Goal: Task Accomplishment & Management: Complete application form

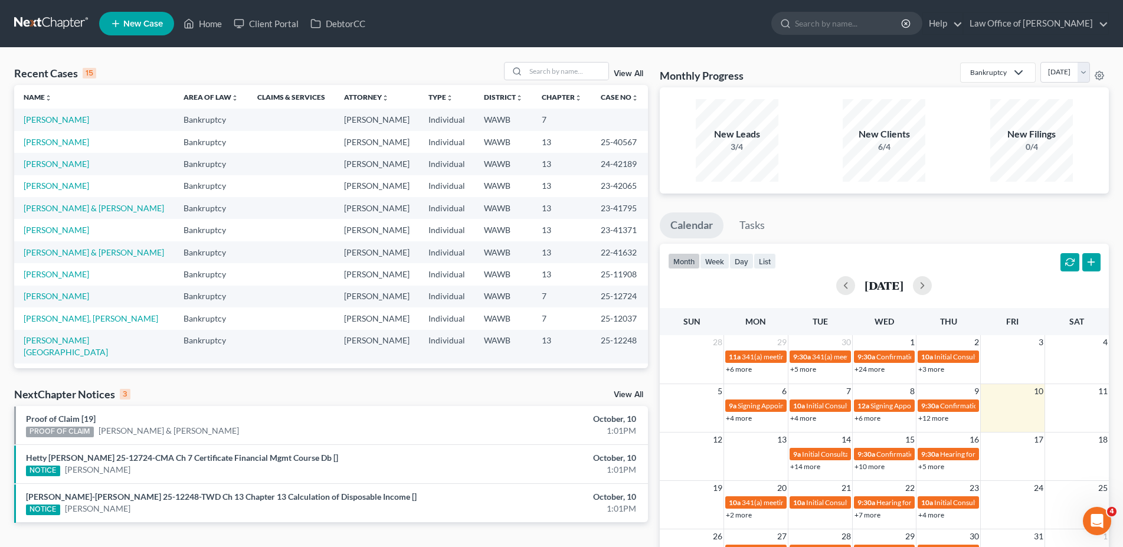
click at [129, 16] on link "New Case" at bounding box center [136, 24] width 75 height 24
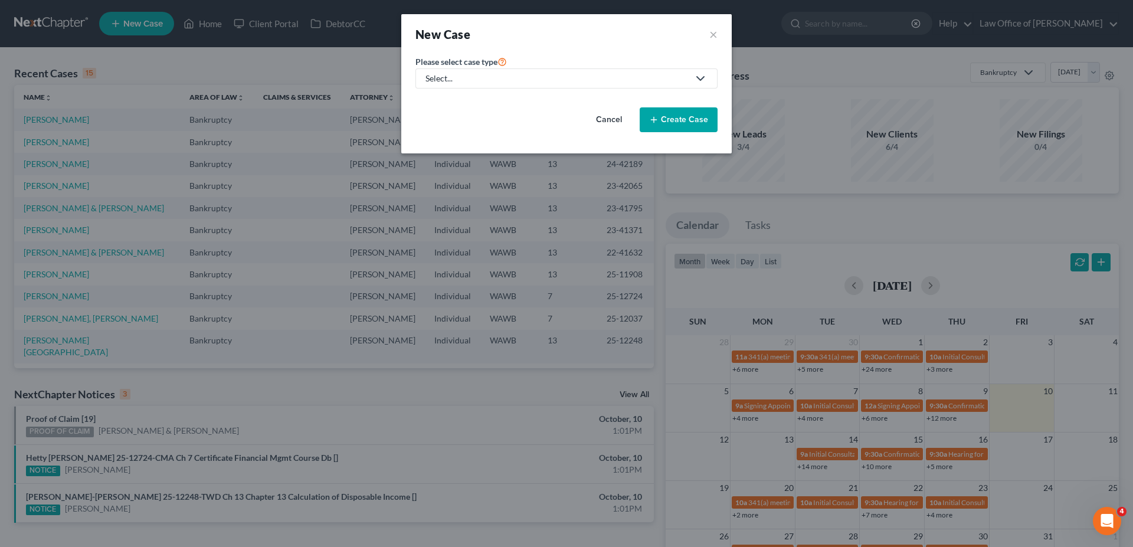
click at [462, 82] on div "Select..." at bounding box center [557, 79] width 263 height 12
click at [459, 102] on div "Bankruptcy" at bounding box center [448, 102] width 42 height 12
select select "87"
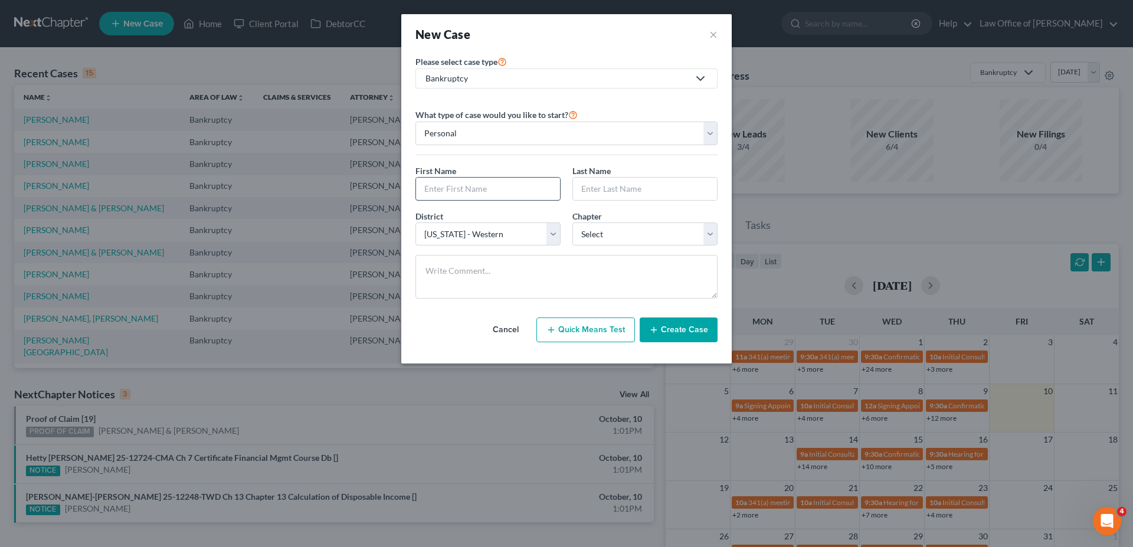
click at [446, 183] on input "text" at bounding box center [488, 189] width 144 height 22
type input "[PERSON_NAME]"
select select "0"
click at [670, 325] on button "Create Case" at bounding box center [679, 330] width 78 height 25
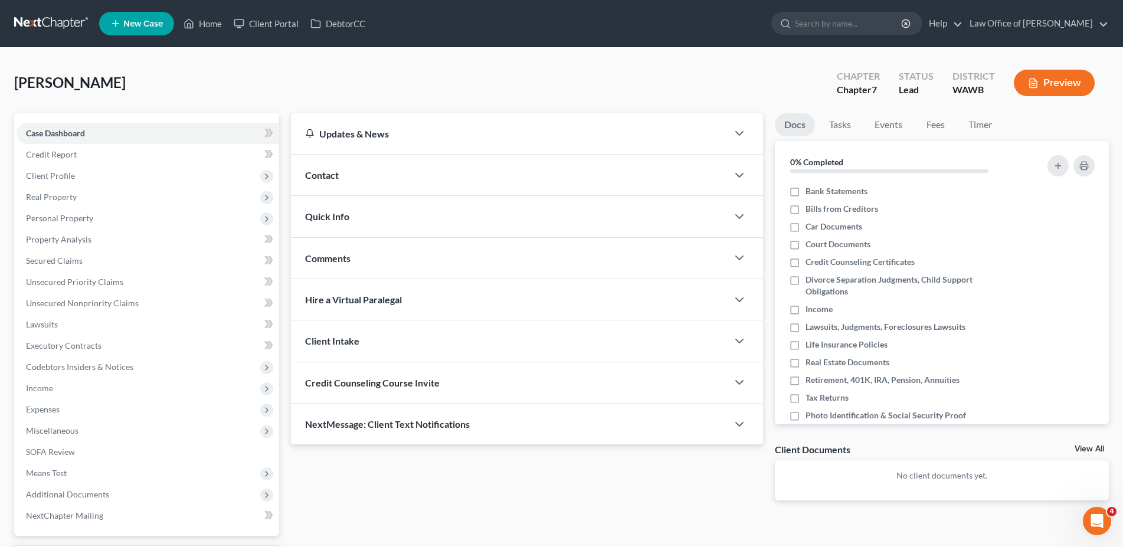
click at [326, 181] on div "Contact" at bounding box center [509, 175] width 437 height 41
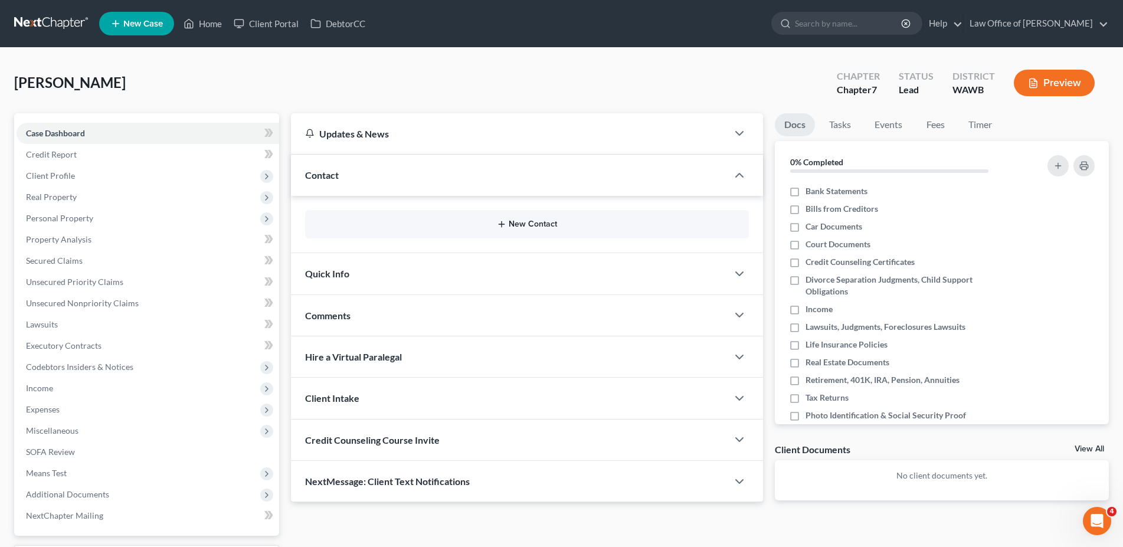
click at [516, 221] on button "New Contact" at bounding box center [527, 224] width 425 height 9
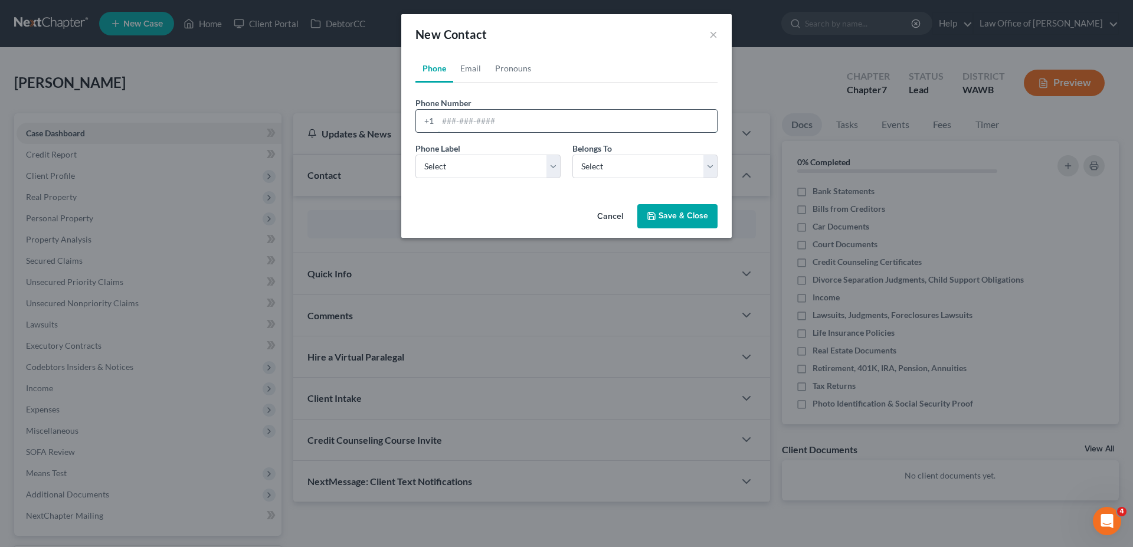
click at [462, 112] on input "tel" at bounding box center [577, 121] width 279 height 22
type input "[PHONE_NUMBER]"
select select "0"
click at [473, 69] on link "Email" at bounding box center [470, 68] width 35 height 28
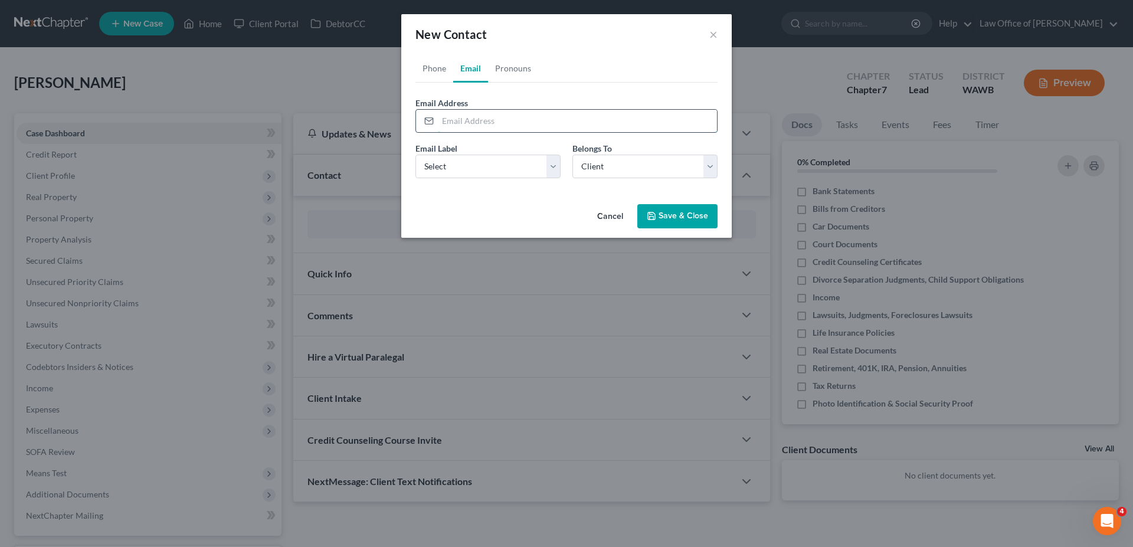
click at [483, 119] on input "email" at bounding box center [577, 121] width 279 height 22
type input "[EMAIL_ADDRESS][DOMAIN_NAME]"
select select "0"
click at [669, 202] on div "Cancel Save & Close" at bounding box center [566, 219] width 331 height 39
click at [666, 217] on button "Save & Close" at bounding box center [677, 216] width 80 height 25
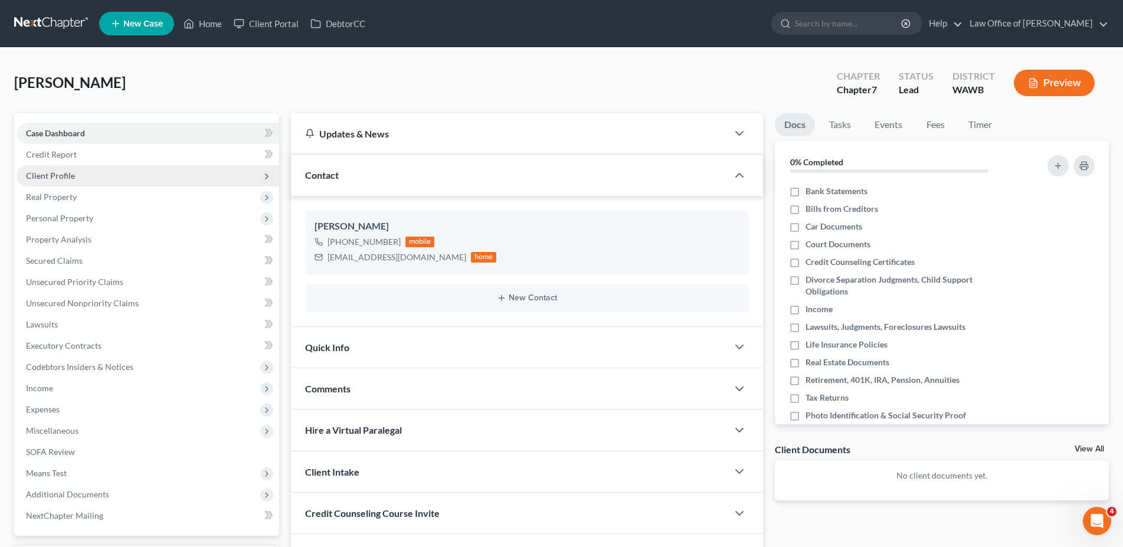
click at [67, 180] on span "Client Profile" at bounding box center [50, 176] width 49 height 10
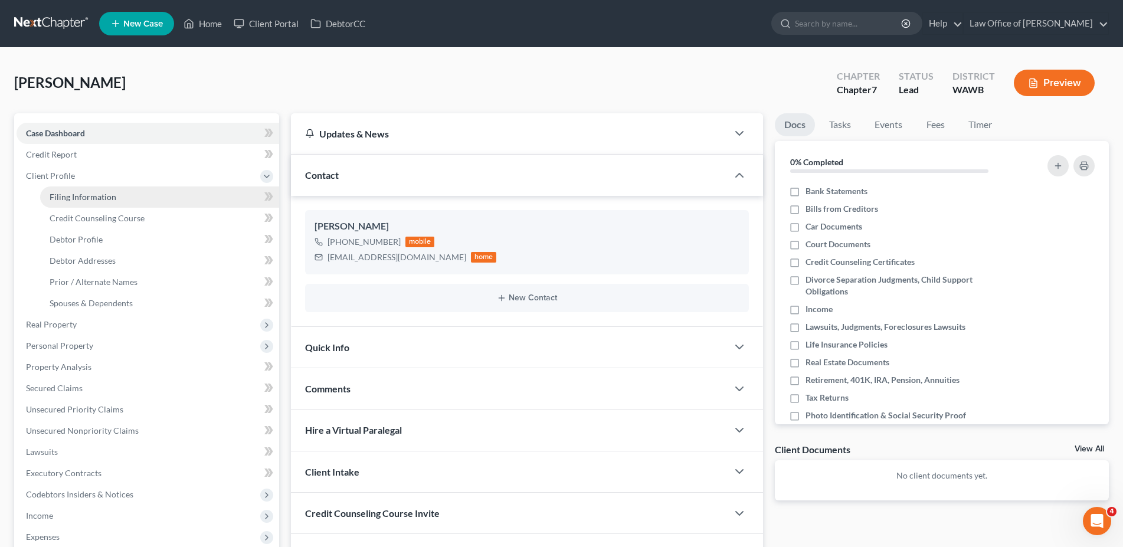
click at [74, 192] on span "Filing Information" at bounding box center [83, 197] width 67 height 10
select select "1"
select select "0"
select select "87"
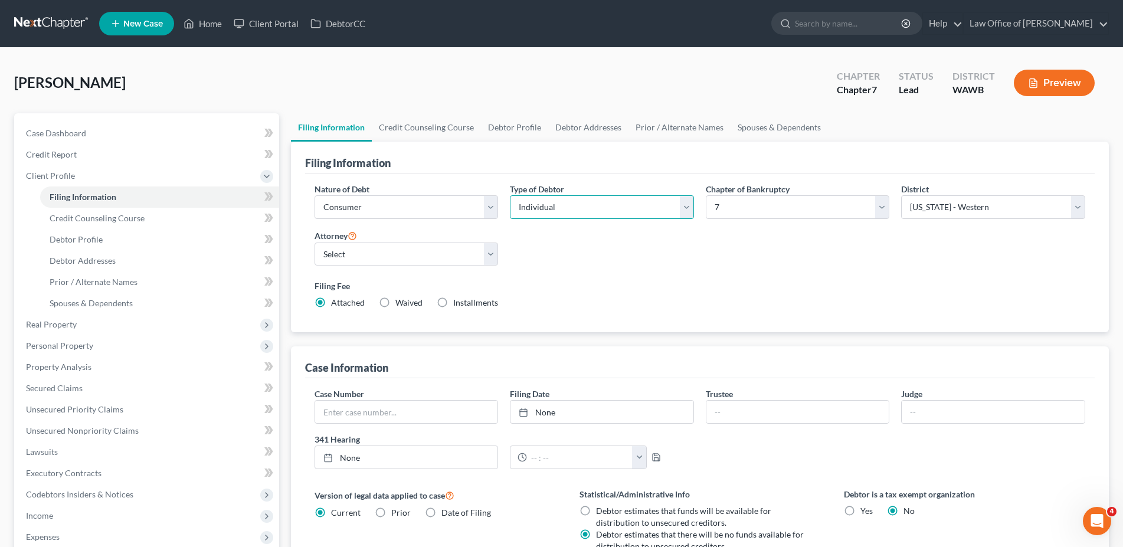
click at [510, 195] on select "Select Individual Joint" at bounding box center [602, 207] width 184 height 24
select select "1"
click option "Joint" at bounding box center [0, 0] width 0 height 0
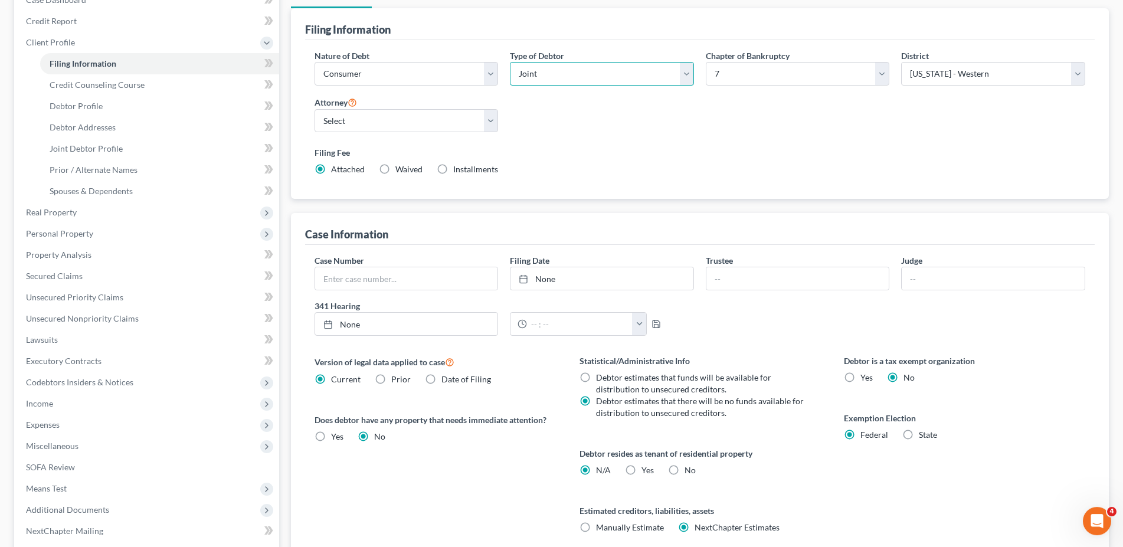
scroll to position [181, 0]
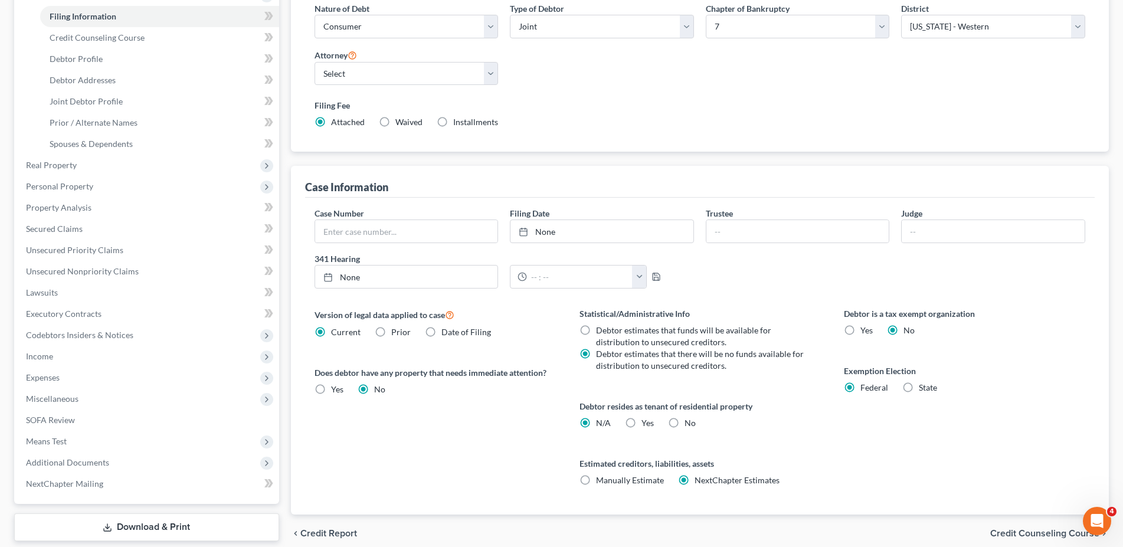
click at [642, 424] on label "Yes Yes" at bounding box center [648, 423] width 12 height 12
click at [646, 424] on input "Yes Yes" at bounding box center [650, 421] width 8 height 8
radio input "true"
radio input "false"
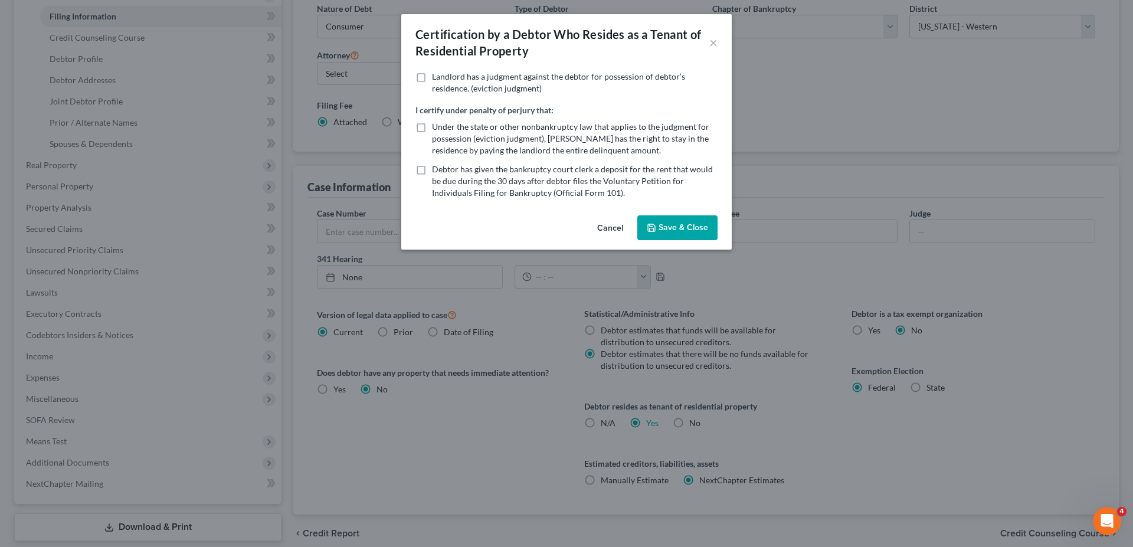
click at [671, 224] on button "Save & Close" at bounding box center [677, 227] width 80 height 25
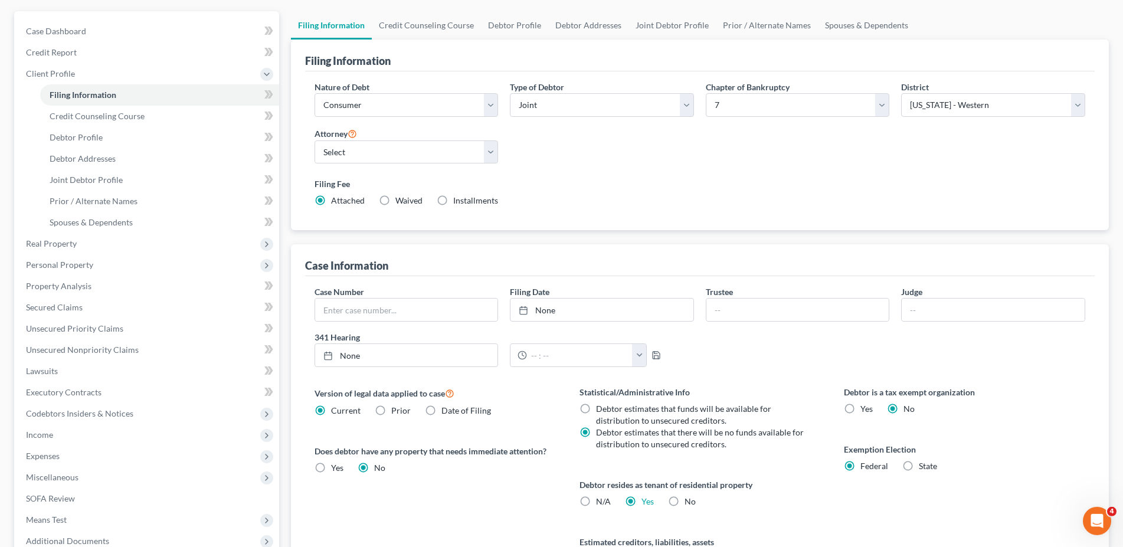
scroll to position [60, 0]
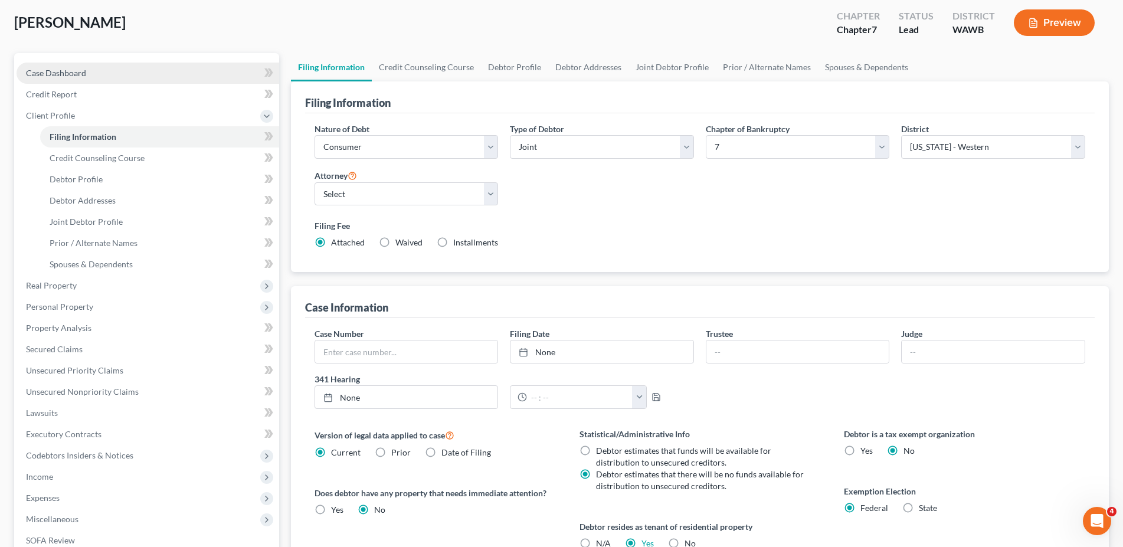
click at [55, 63] on link "Case Dashboard" at bounding box center [148, 73] width 263 height 21
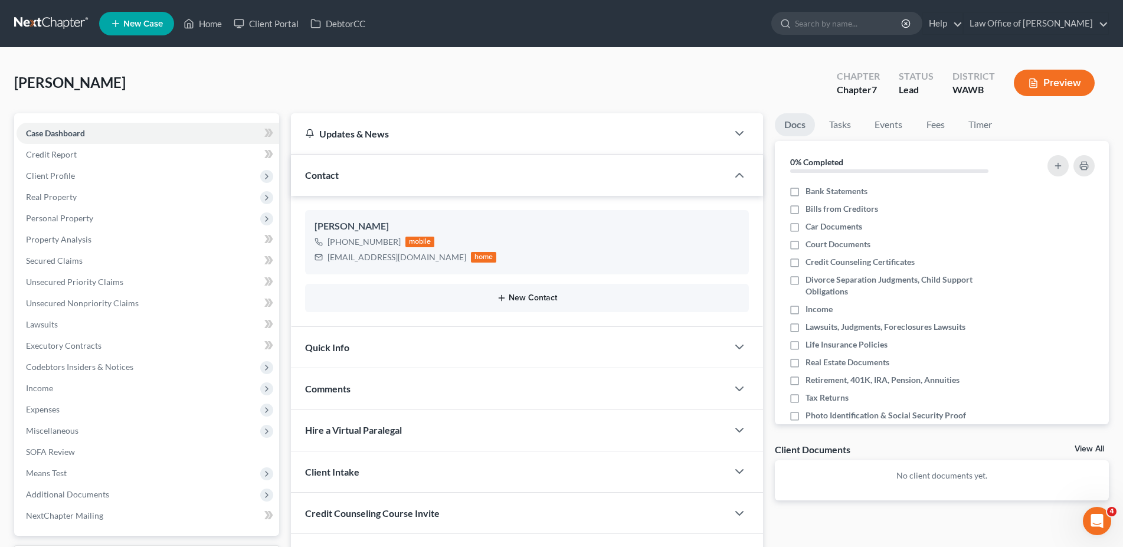
click at [538, 300] on button "New Contact" at bounding box center [527, 297] width 425 height 9
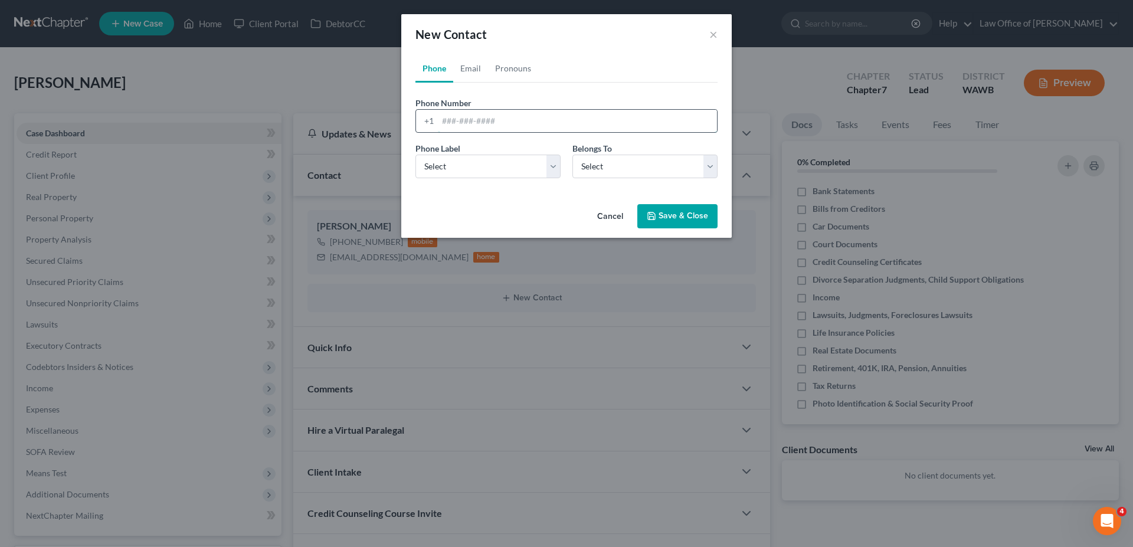
click at [454, 126] on input "tel" at bounding box center [577, 121] width 279 height 22
type input "[PHONE_NUMBER]"
select select "0"
select select "1"
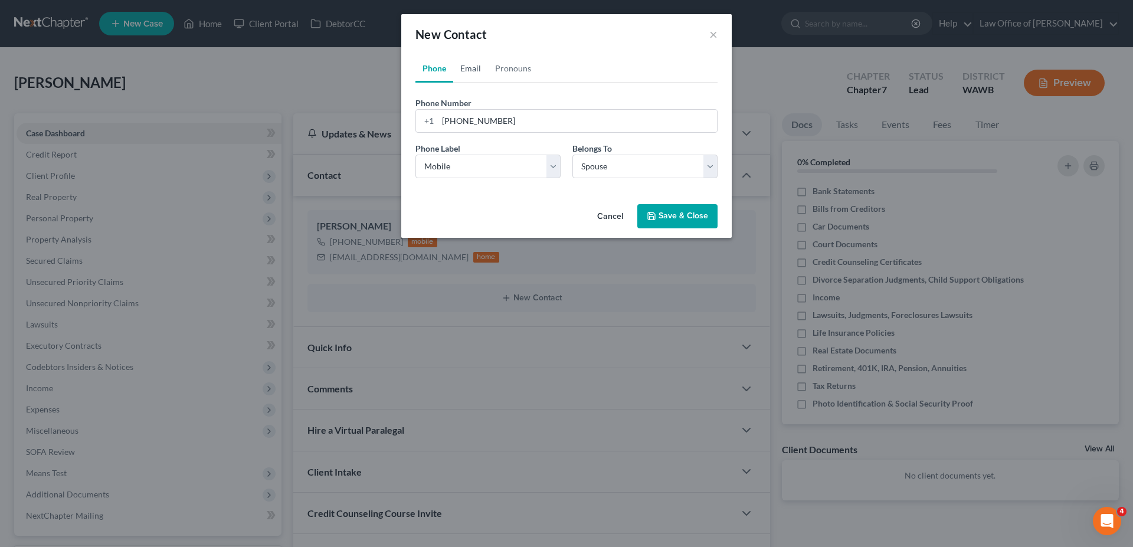
click at [483, 73] on link "Email" at bounding box center [470, 68] width 35 height 28
click at [483, 116] on input "email" at bounding box center [577, 121] width 279 height 22
type input "[EMAIL_ADDRESS][DOMAIN_NAME]"
select select "0"
click at [674, 215] on button "Save & Close" at bounding box center [677, 216] width 80 height 25
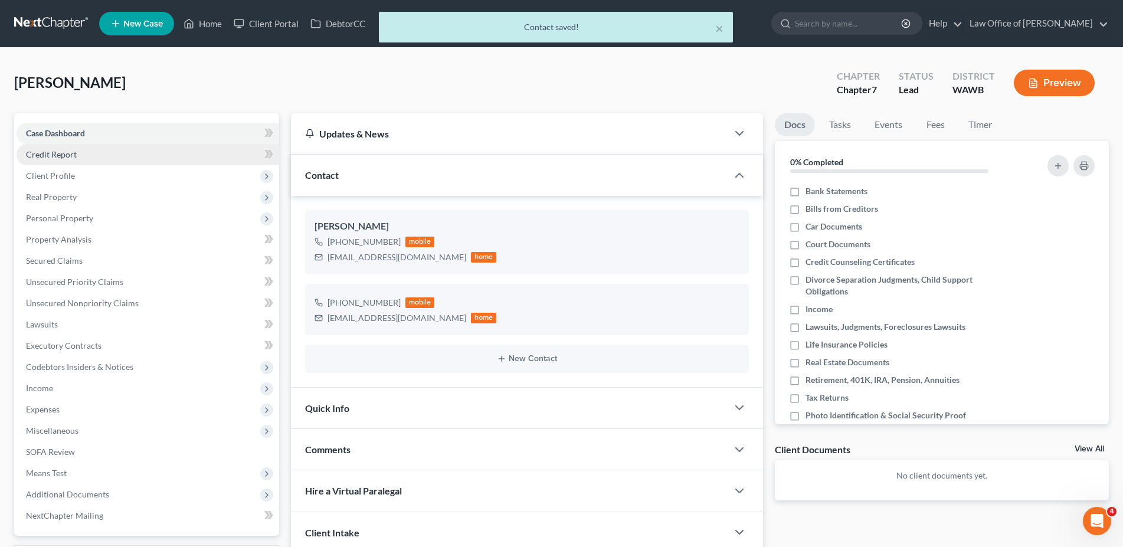
click at [35, 150] on span "Credit Report" at bounding box center [51, 154] width 51 height 10
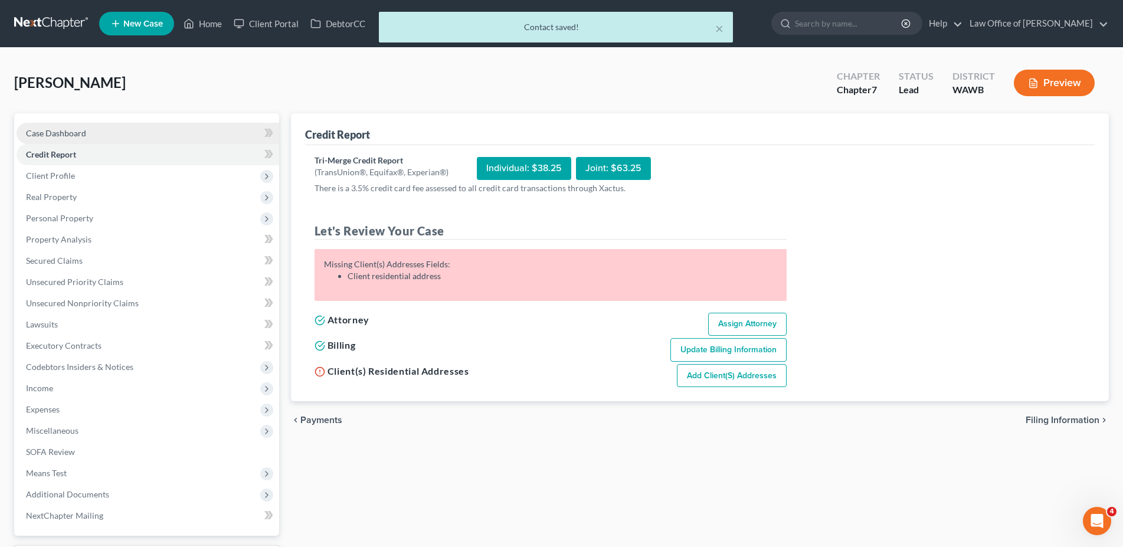
click at [41, 138] on span "Case Dashboard" at bounding box center [56, 133] width 60 height 10
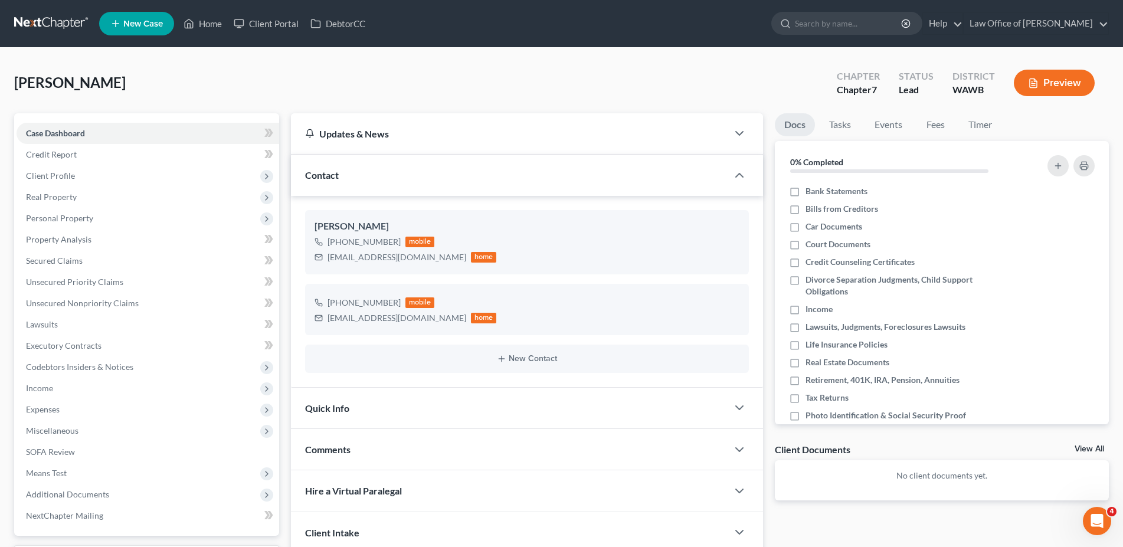
click at [336, 404] on span "Quick Info" at bounding box center [327, 408] width 44 height 11
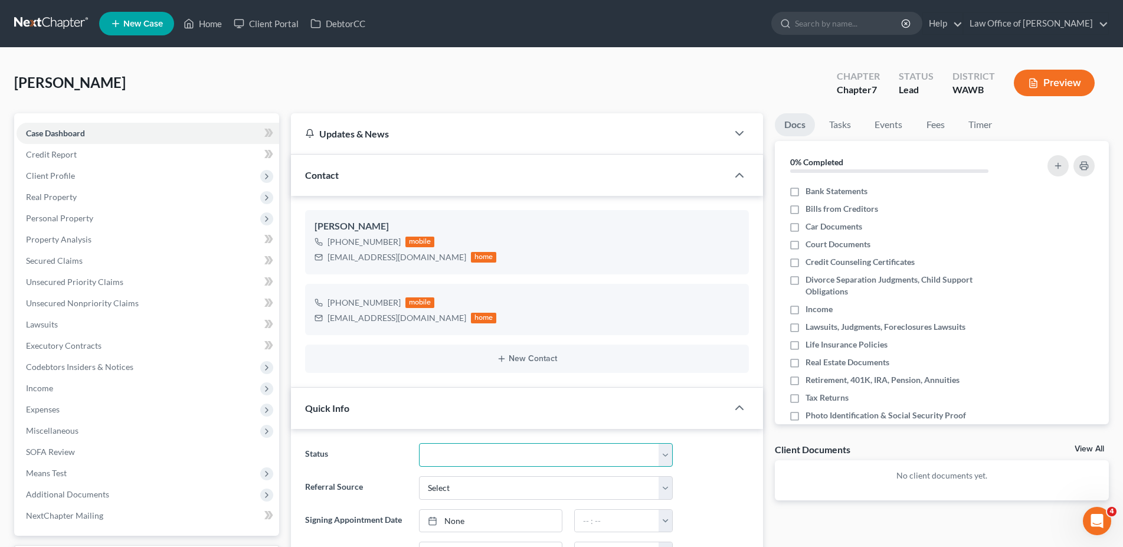
click at [419, 443] on select "Completed Discharged Dismissed Filed In Progress Lead Lost Lead Plan Confirmed …" at bounding box center [546, 455] width 254 height 24
select select "4"
click option "In Progress" at bounding box center [0, 0] width 0 height 0
click at [419, 476] on select "Select Word Of Mouth Previous Clients Direct Mail Website Google Search Modern …" at bounding box center [546, 488] width 254 height 24
select select "6"
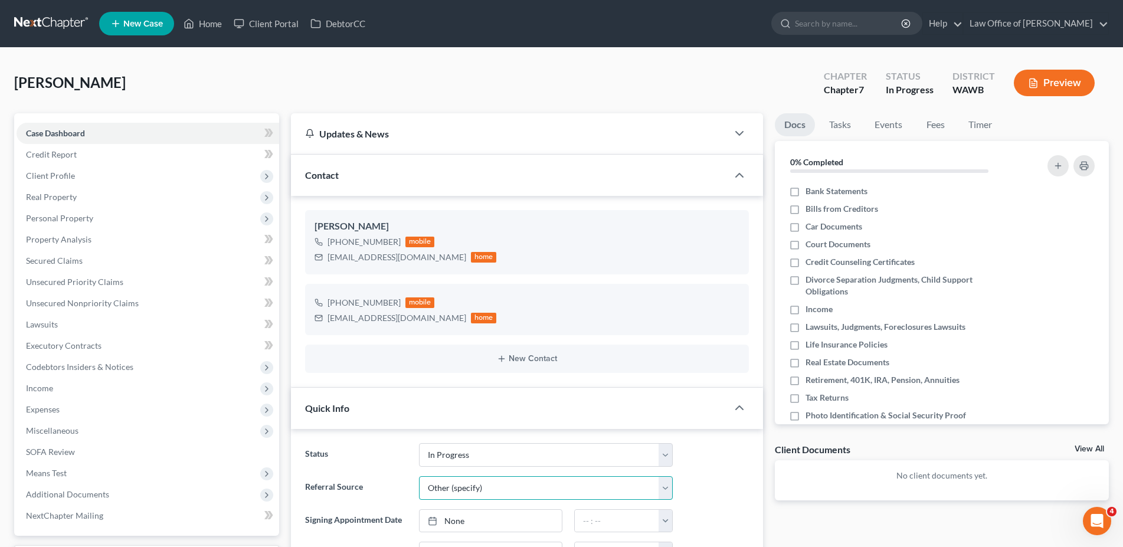
click option "Other (specify)" at bounding box center [0, 0] width 0 height 0
click at [457, 518] on input "text" at bounding box center [546, 521] width 253 height 22
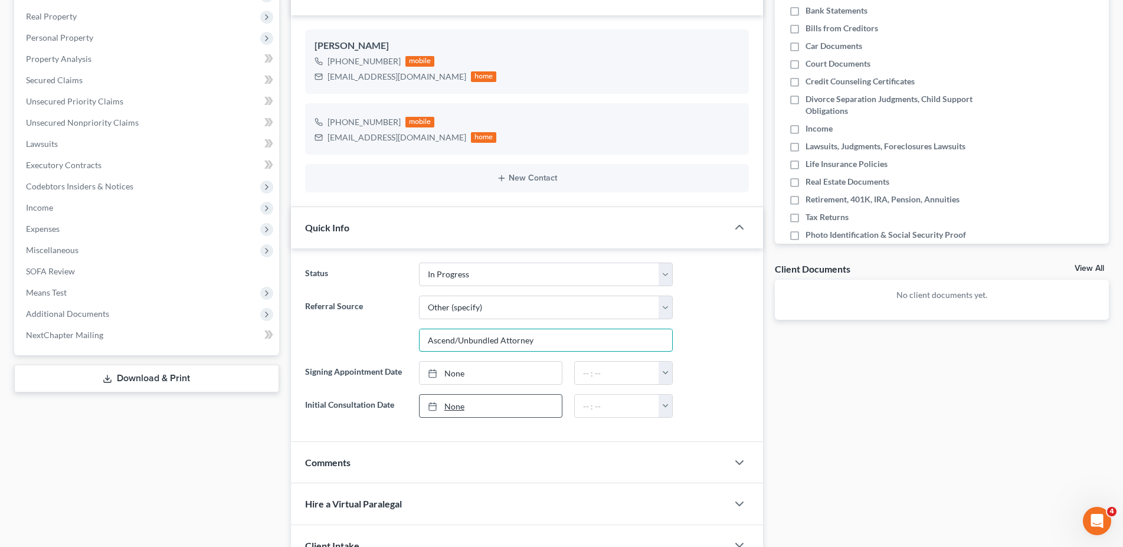
type input "Ascend/Unbundled Attorney"
click at [465, 401] on link "None" at bounding box center [491, 406] width 142 height 22
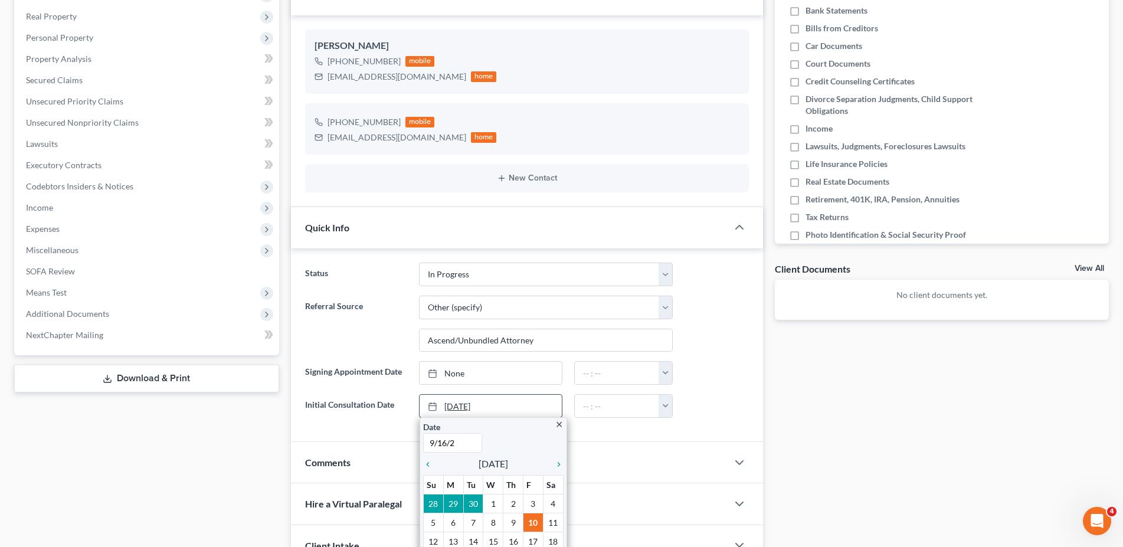
type input "[DATE]"
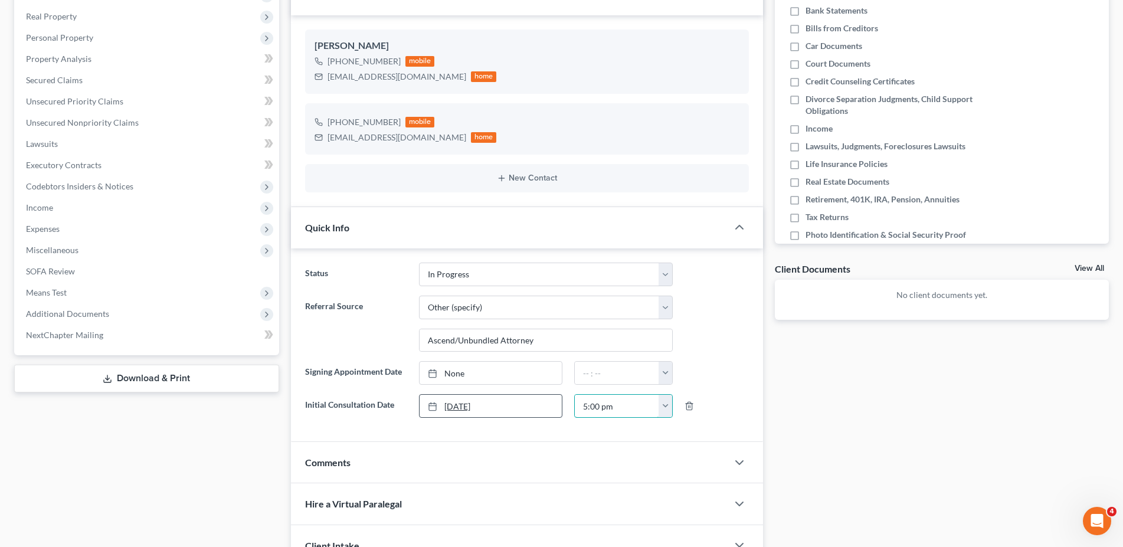
scroll to position [0, 0]
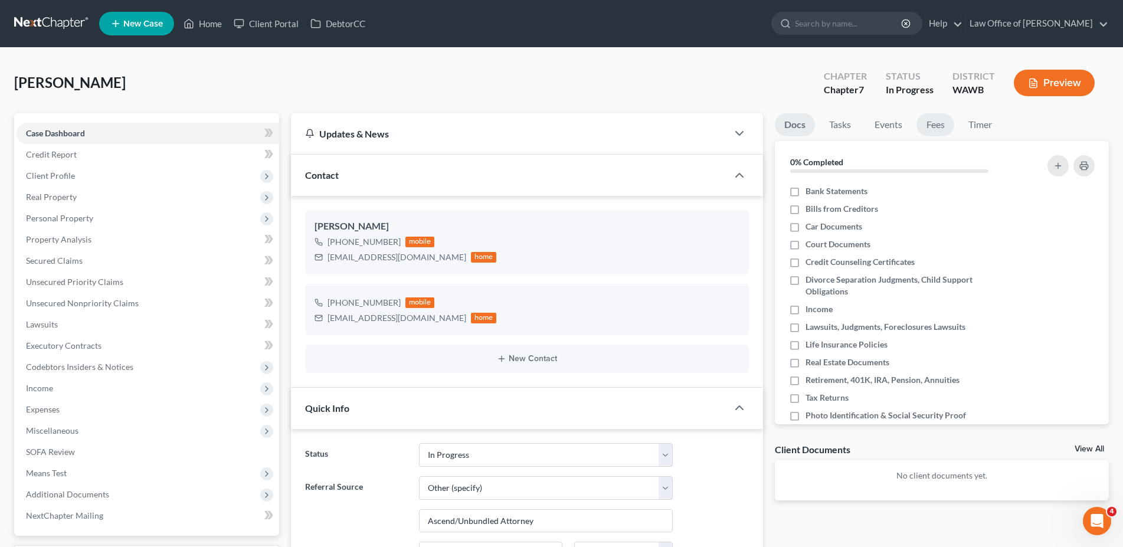
type input "5:00 pm"
click at [934, 130] on link "Fees" at bounding box center [936, 124] width 38 height 23
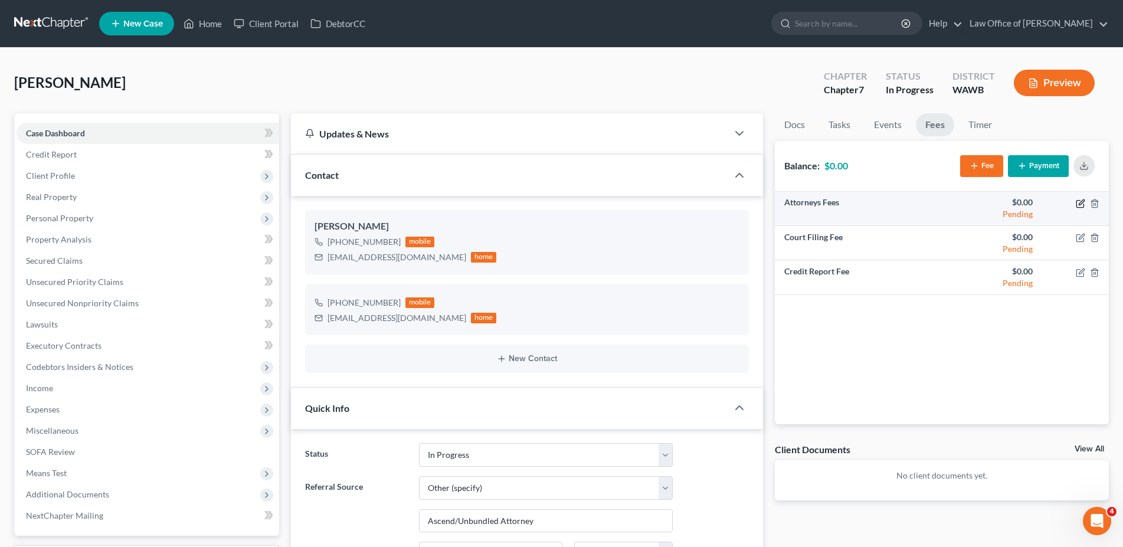
click at [1082, 202] on icon "button" at bounding box center [1080, 203] width 9 height 9
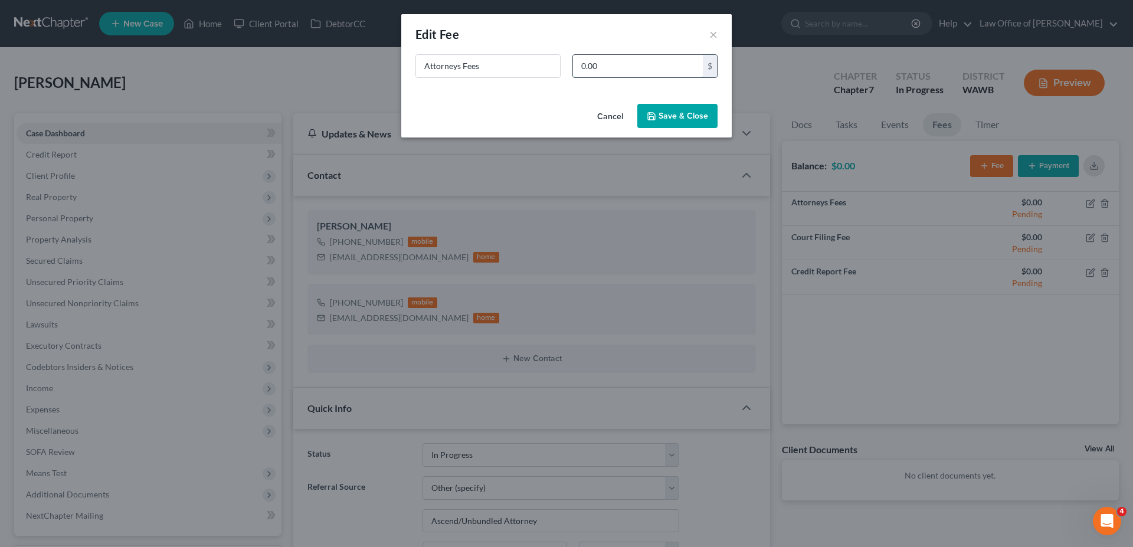
click at [602, 69] on input "0.00" at bounding box center [638, 66] width 130 height 22
type input "2,500."
click at [673, 115] on button "Save & Close" at bounding box center [677, 116] width 80 height 25
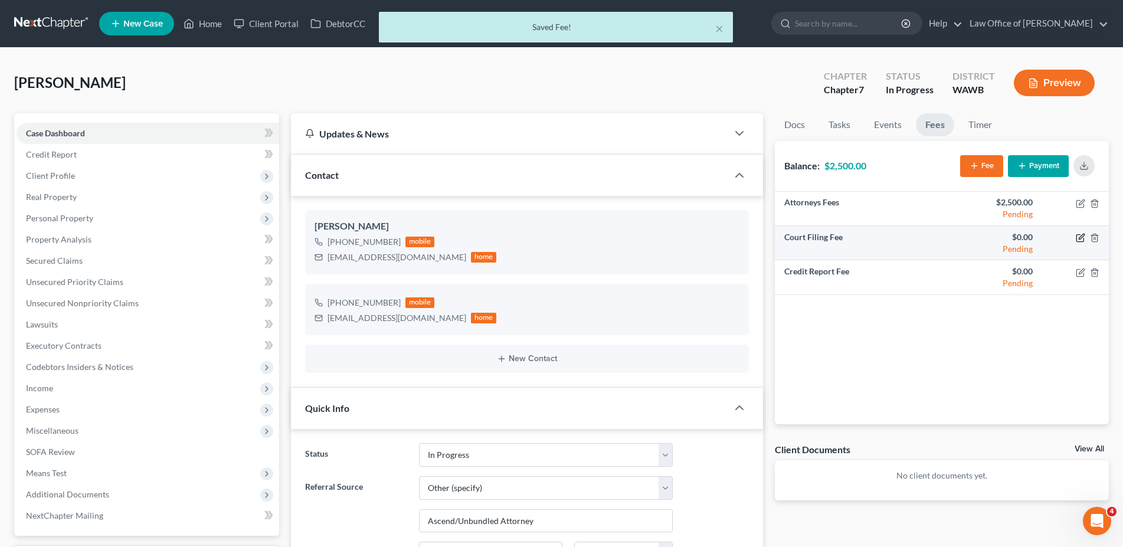
click at [1077, 240] on icon "button" at bounding box center [1080, 238] width 7 height 7
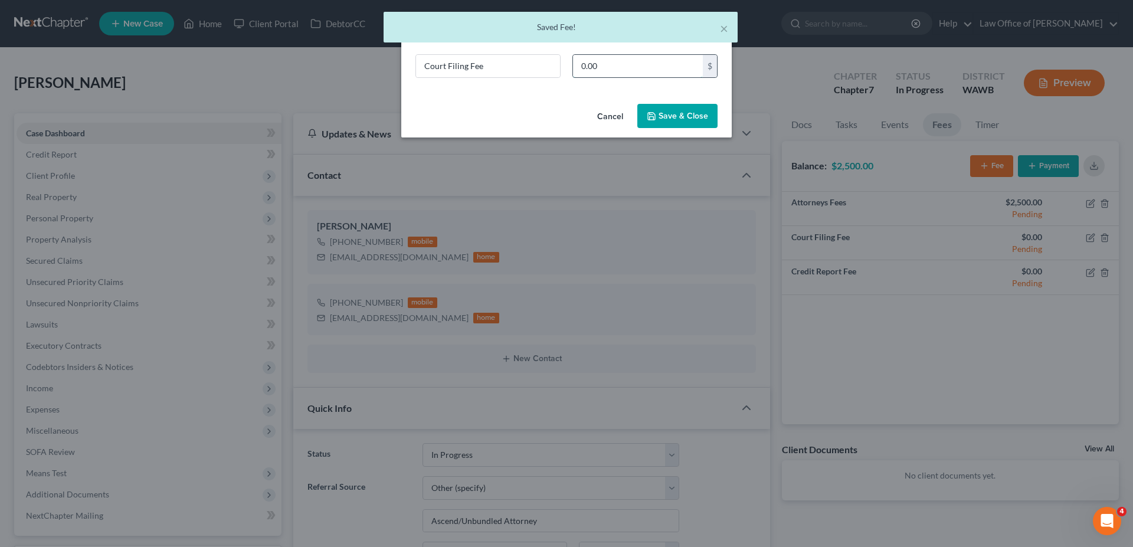
click at [626, 74] on input "0.00" at bounding box center [638, 66] width 130 height 22
type input "338."
click at [652, 112] on icon "button" at bounding box center [651, 116] width 9 height 9
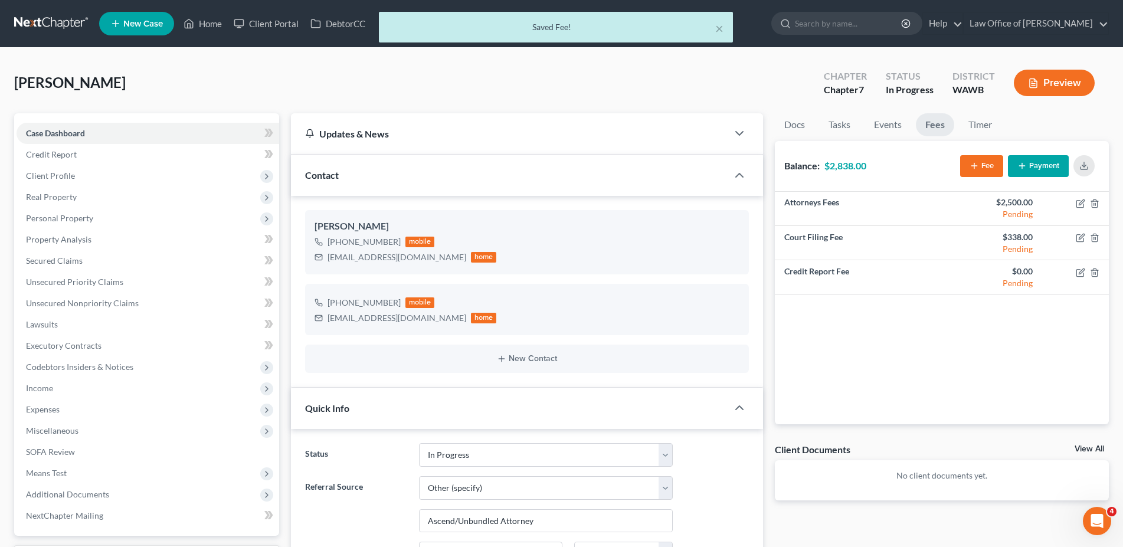
click at [1055, 177] on div "Fee Payment" at bounding box center [1029, 166] width 139 height 31
click at [1051, 164] on button "Payment" at bounding box center [1038, 166] width 61 height 22
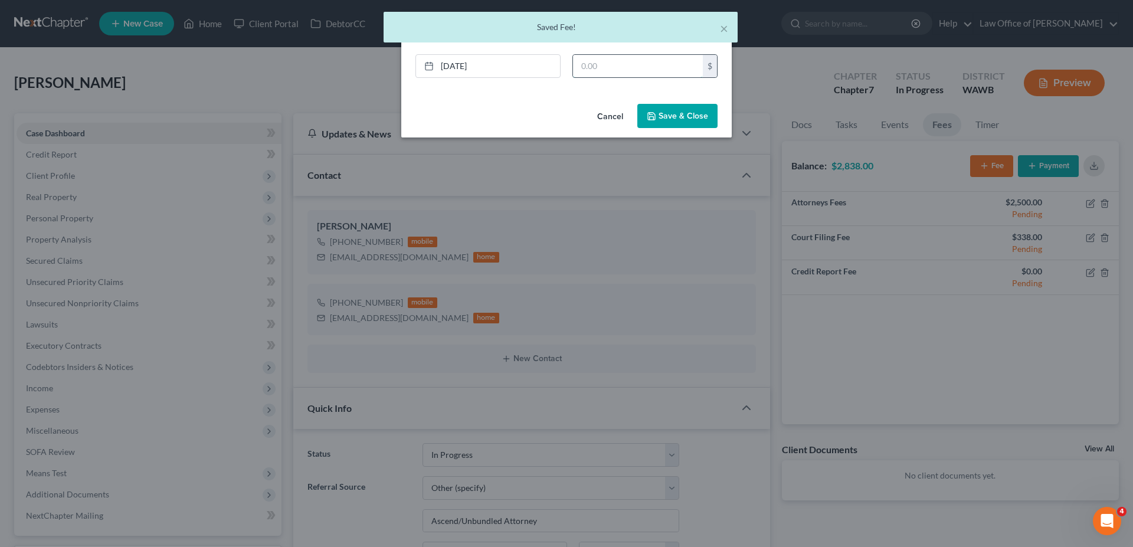
click at [603, 66] on input "text" at bounding box center [638, 66] width 130 height 22
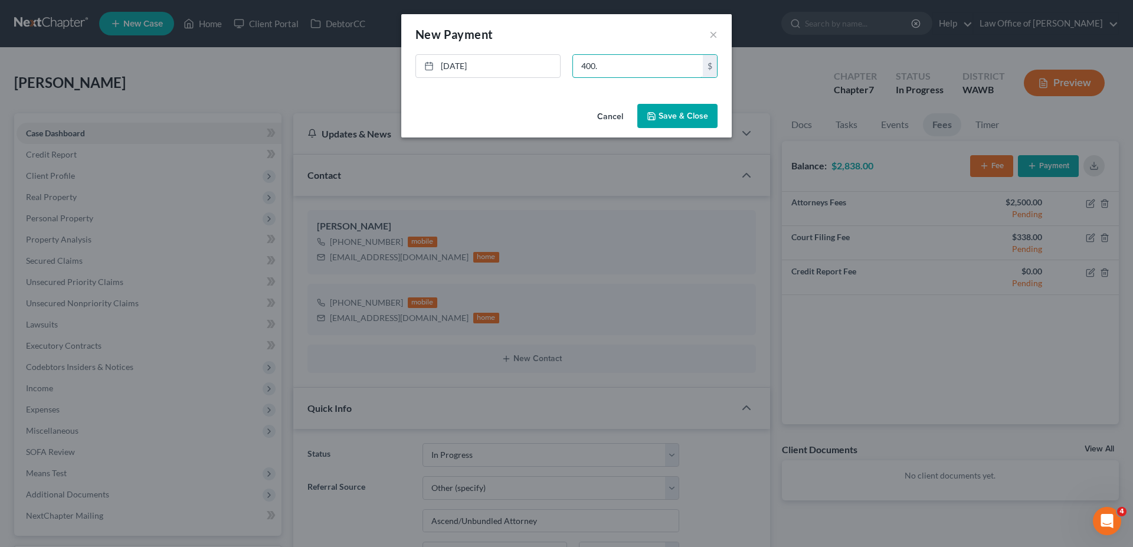
type input "400."
click at [679, 113] on button "Save & Close" at bounding box center [677, 116] width 80 height 25
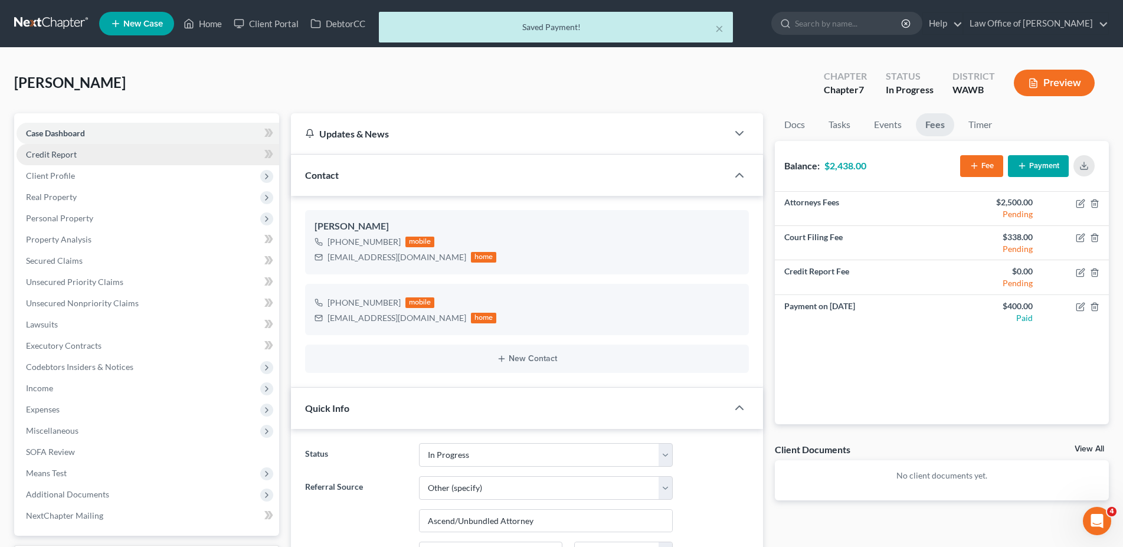
click at [34, 148] on link "Credit Report" at bounding box center [148, 154] width 263 height 21
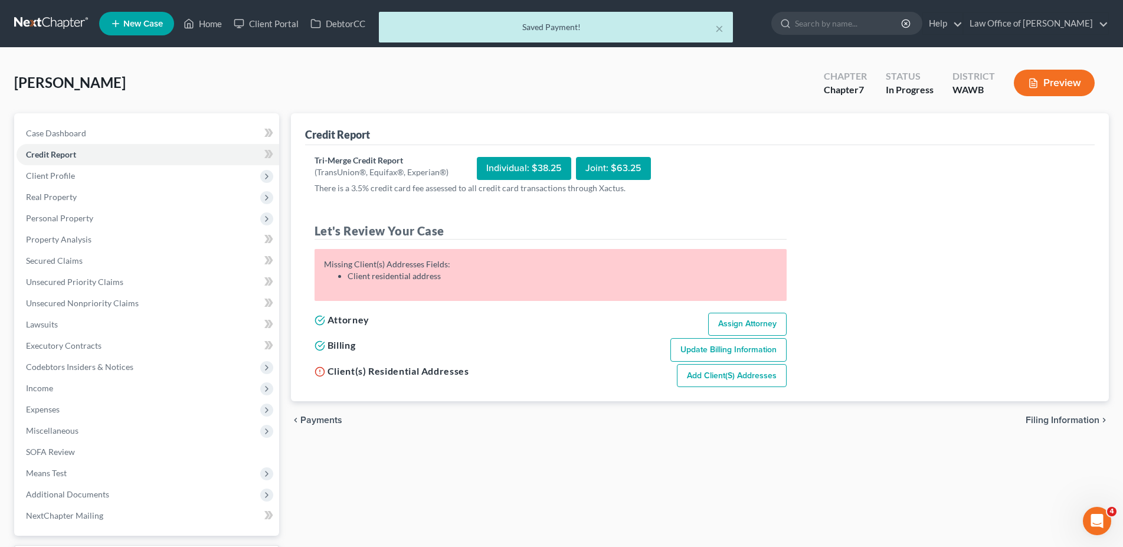
scroll to position [70, 0]
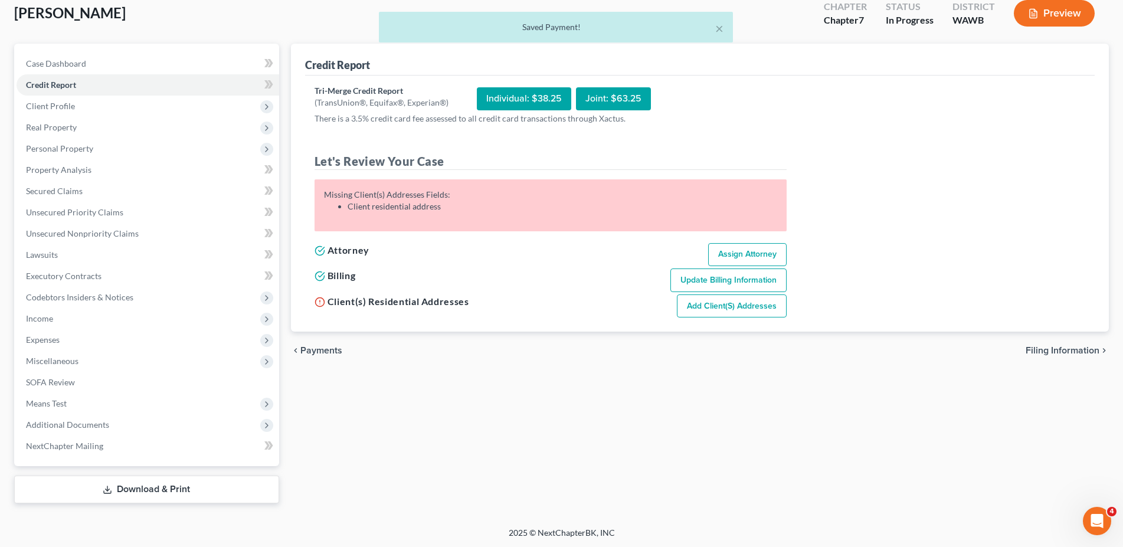
click at [1051, 351] on span "Filing Information" at bounding box center [1063, 350] width 74 height 9
select select "1"
select select "0"
select select "87"
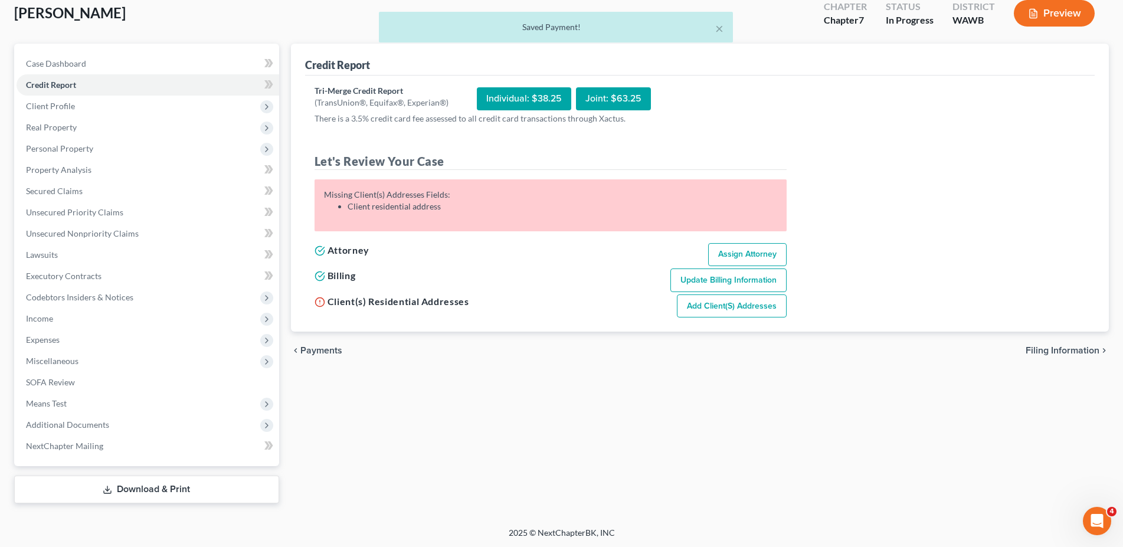
select select "0"
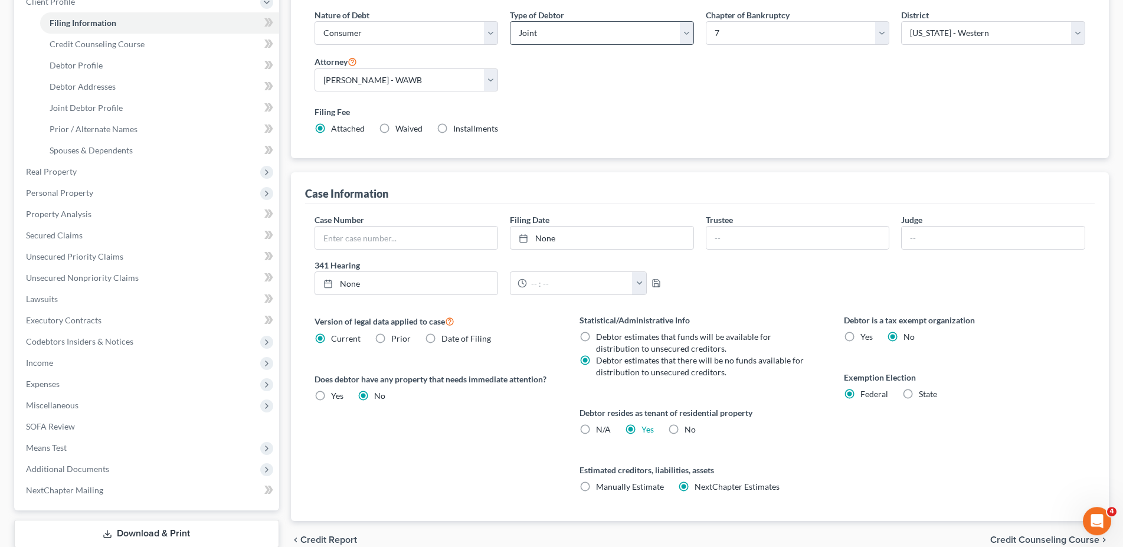
scroll to position [230, 0]
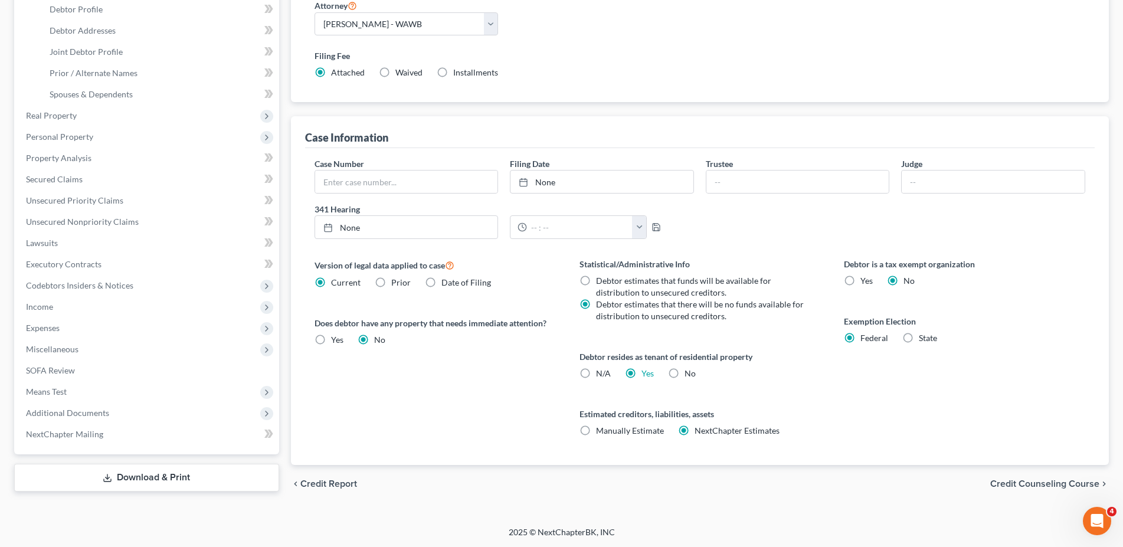
click at [1013, 483] on span "Credit Counseling Course" at bounding box center [1044, 483] width 109 height 9
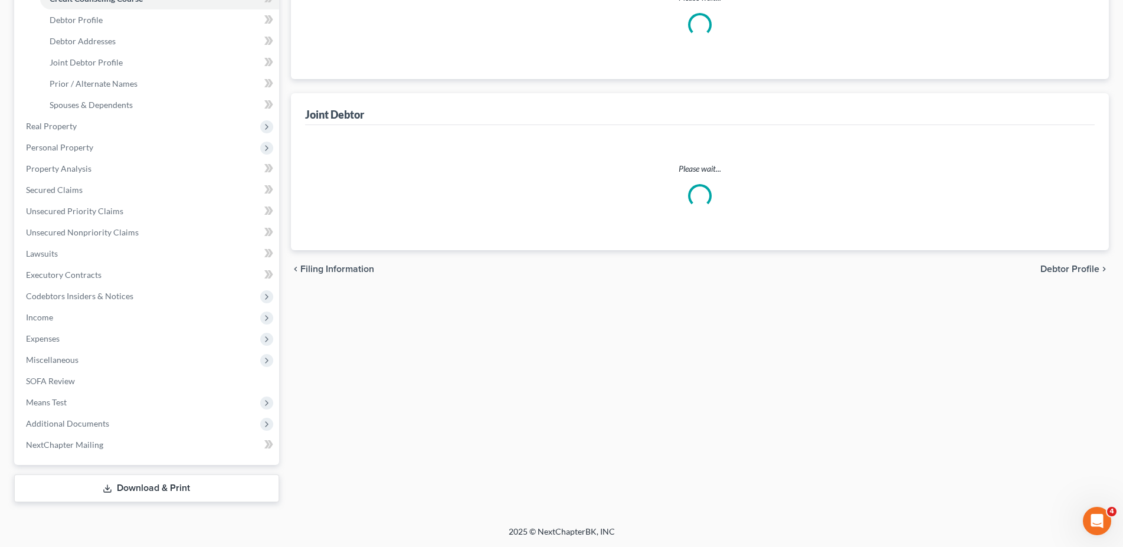
scroll to position [218, 0]
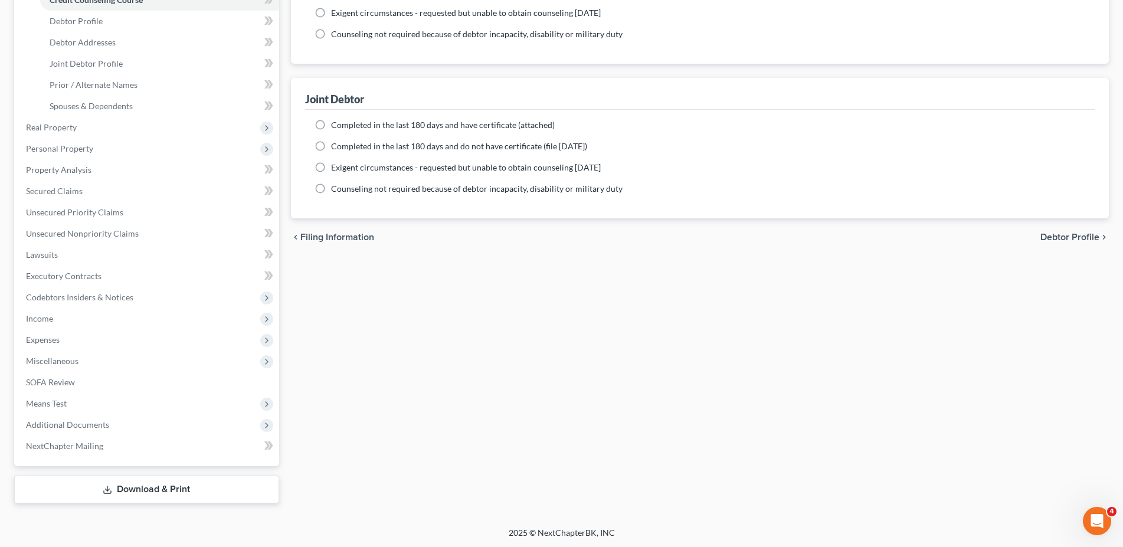
click at [331, 149] on label "Completed in the last 180 days and do not have certificate (file [DATE])" at bounding box center [459, 146] width 256 height 12
click at [336, 148] on input "Completed in the last 180 days and do not have certificate (file [DATE])" at bounding box center [340, 144] width 8 height 8
radio input "true"
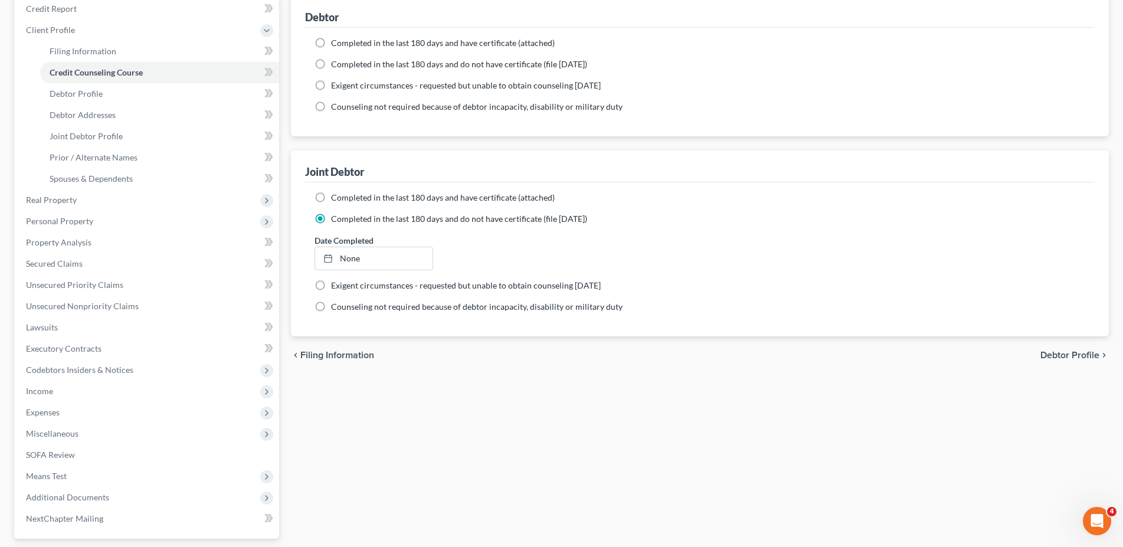
scroll to position [38, 0]
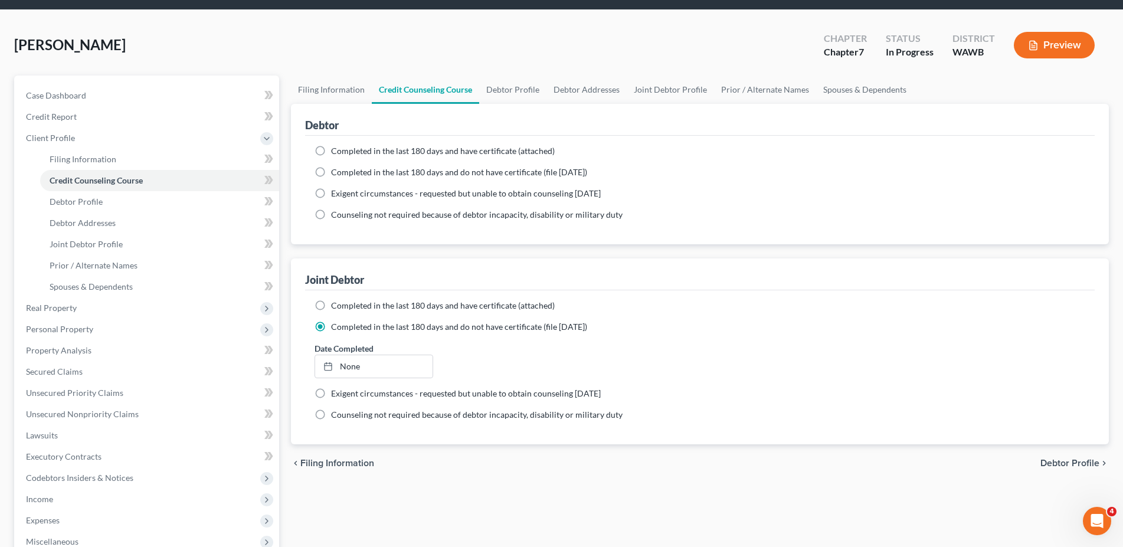
click at [331, 169] on label "Completed in the last 180 days and do not have certificate (file [DATE])" at bounding box center [459, 172] width 256 height 12
click at [336, 169] on input "Completed in the last 180 days and do not have certificate (file [DATE])" at bounding box center [340, 170] width 8 height 8
radio input "true"
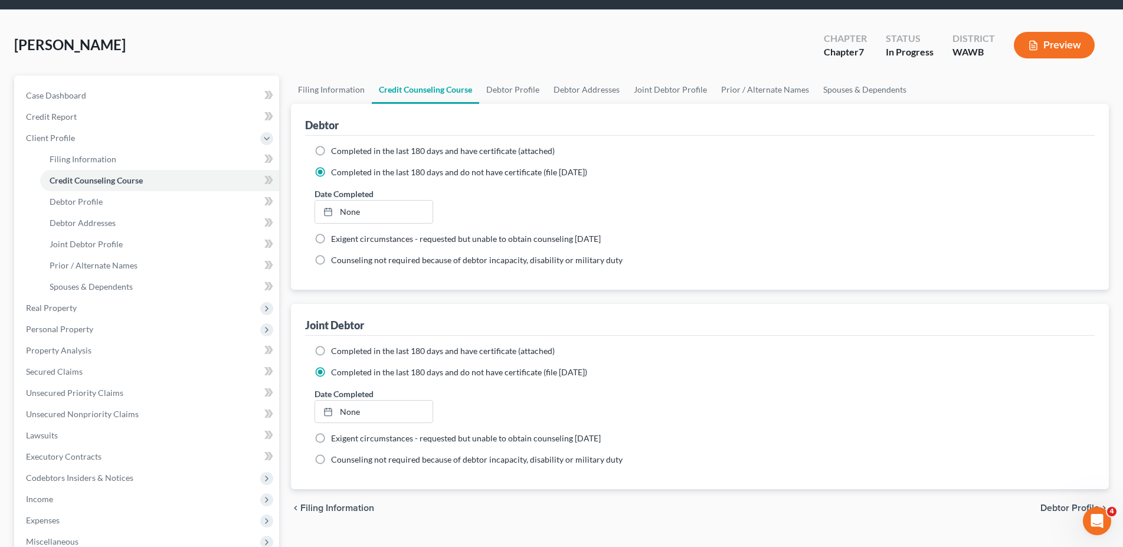
click at [1070, 505] on span "Debtor Profile" at bounding box center [1070, 507] width 59 height 9
select select "1"
select select "0"
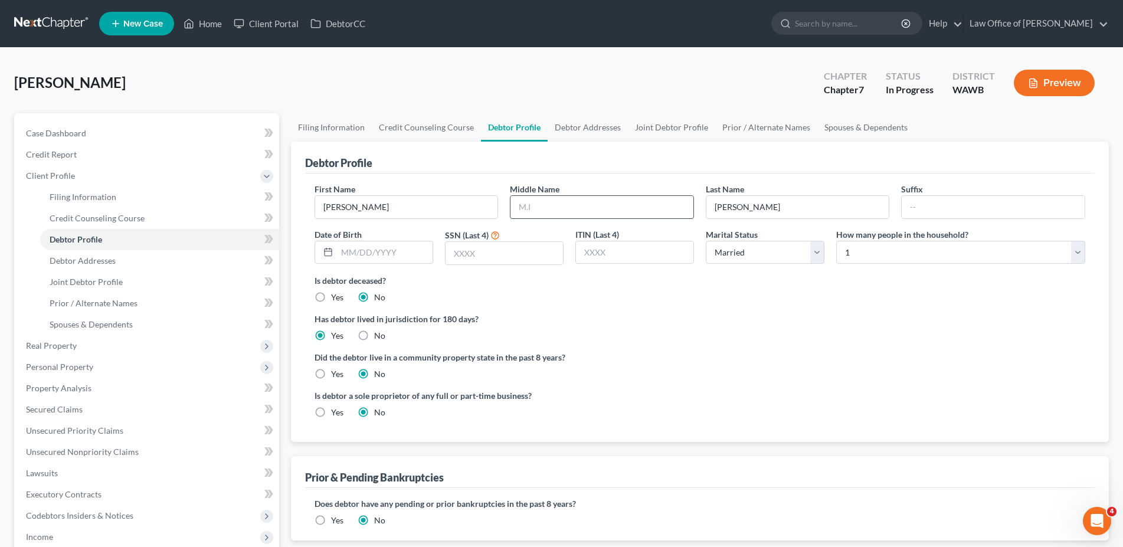
click at [541, 210] on input "text" at bounding box center [602, 207] width 183 height 22
type input "[PERSON_NAME]"
type input "[DATE]"
type input "1958"
select select "1"
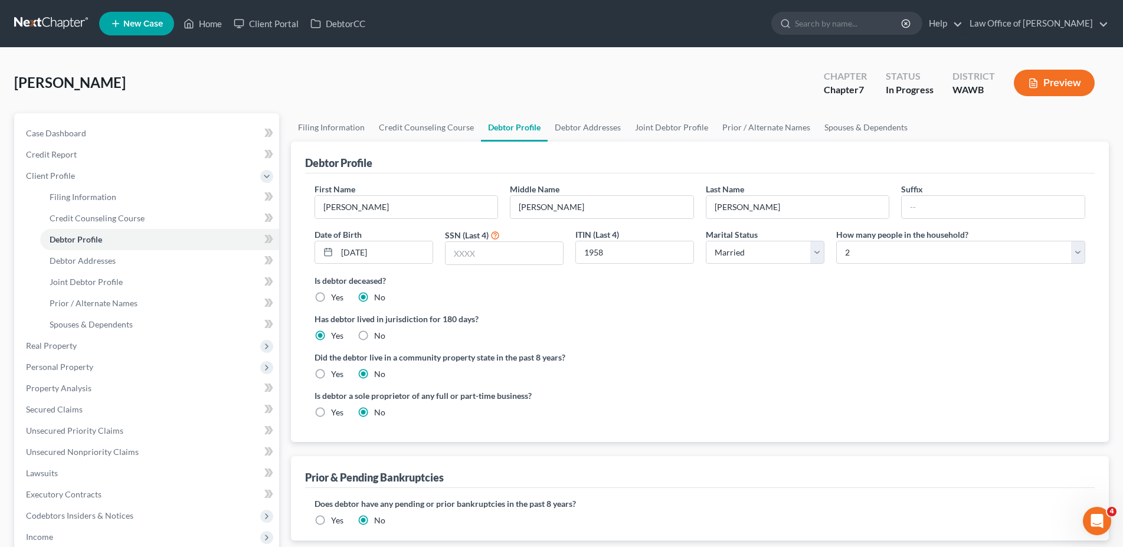
click at [331, 374] on label "Yes" at bounding box center [337, 374] width 12 height 12
click at [336, 374] on input "Yes" at bounding box center [340, 372] width 8 height 8
radio input "true"
radio input "false"
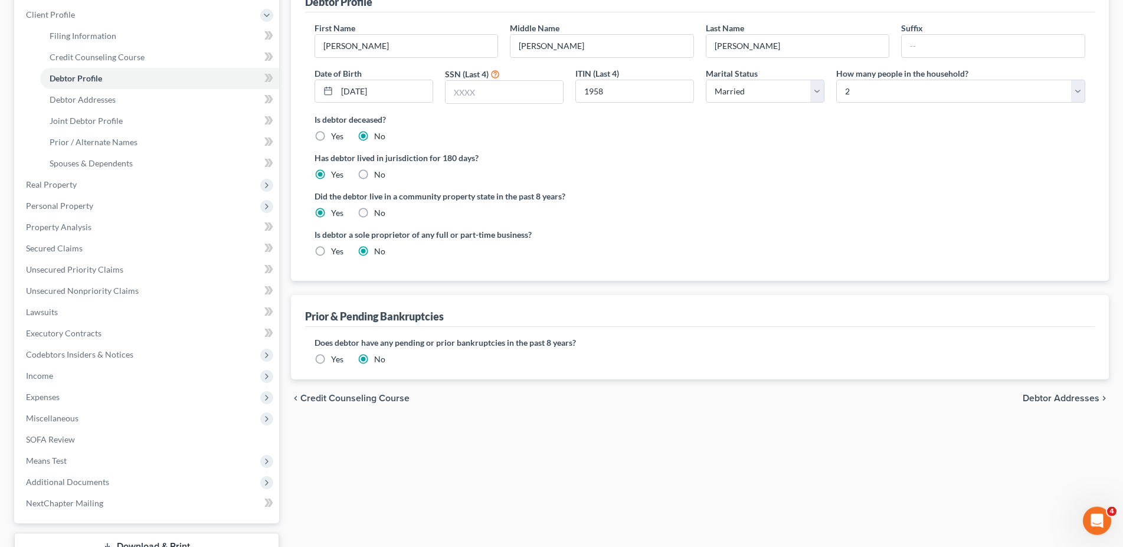
scroll to position [181, 0]
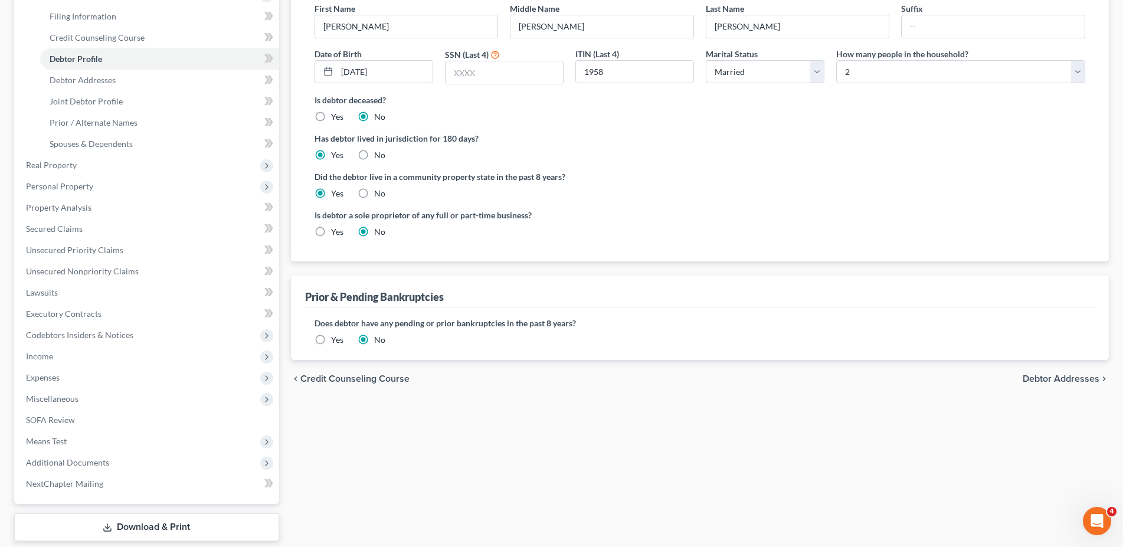
click at [1070, 379] on span "Debtor Addresses" at bounding box center [1061, 378] width 77 height 9
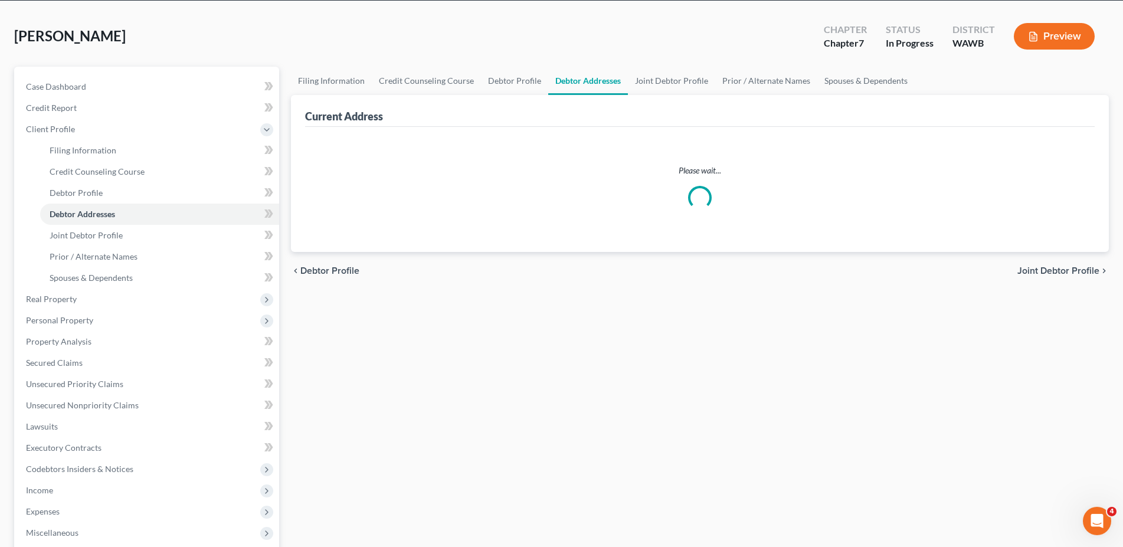
select select "0"
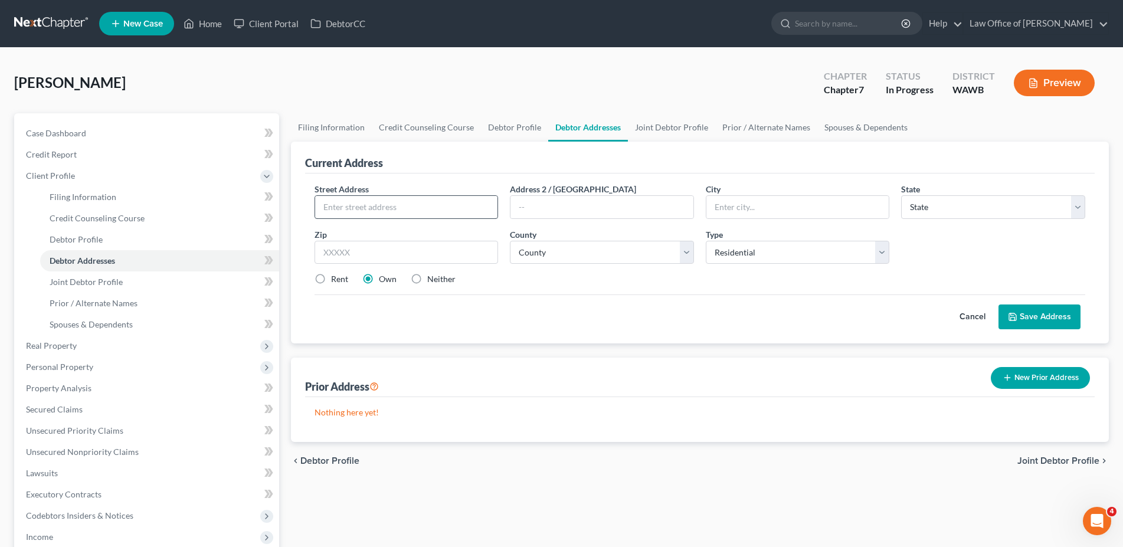
drag, startPoint x: 452, startPoint y: 224, endPoint x: 444, endPoint y: 215, distance: 11.3
click at [450, 223] on div "Street Address * Address 2 / [GEOGRAPHIC_DATA] * State * State [US_STATE] AK AR…" at bounding box center [700, 239] width 783 height 112
click at [444, 215] on input "text" at bounding box center [406, 207] width 183 height 22
type input "[STREET_ADDRESS]"
type input "Kent"
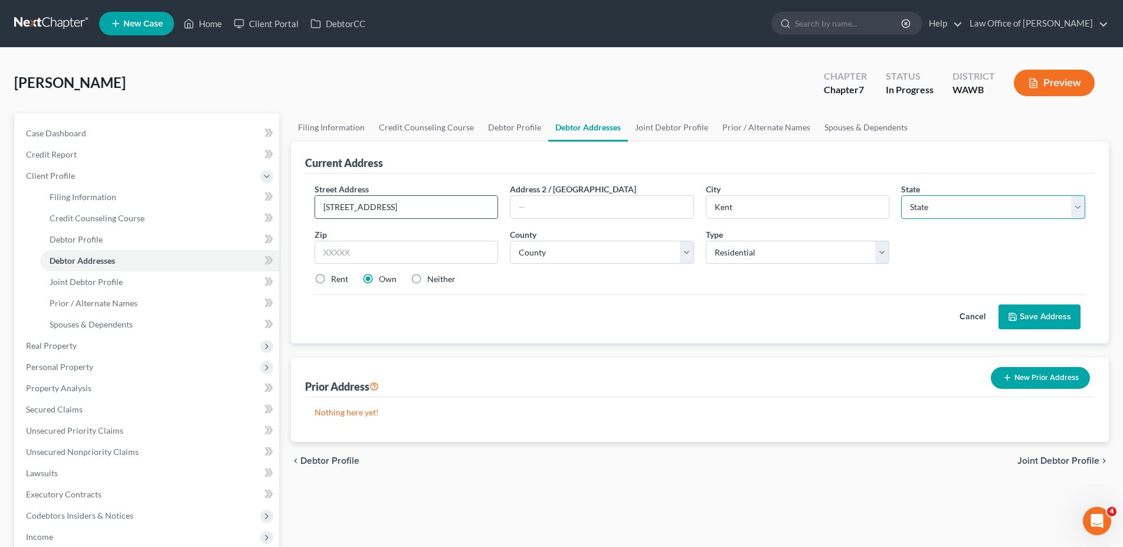
select select "50"
type input "98032"
select select "16"
click at [331, 279] on label "Rent" at bounding box center [339, 279] width 17 height 12
click at [336, 279] on input "Rent" at bounding box center [340, 277] width 8 height 8
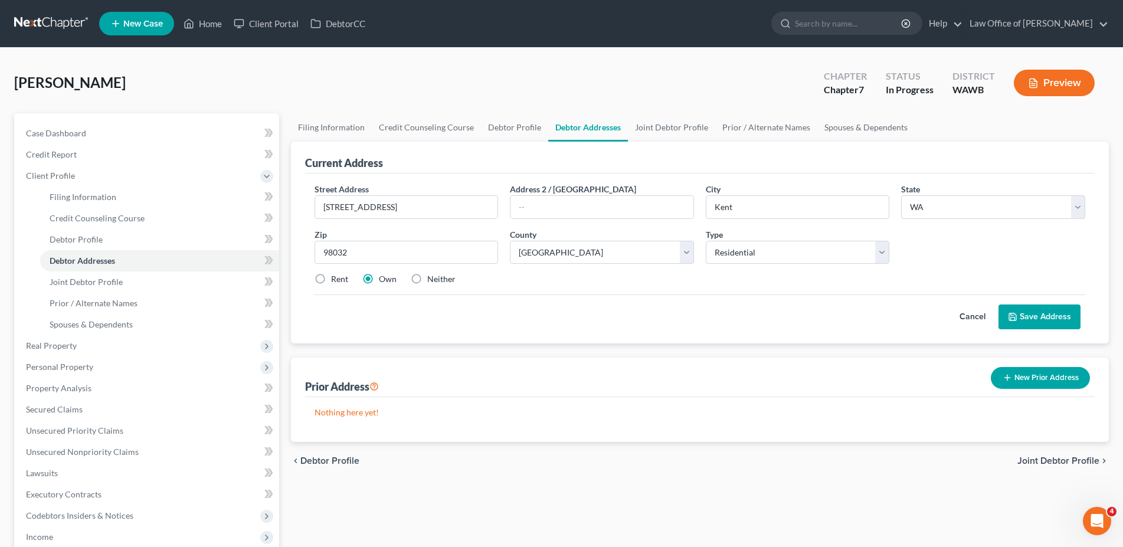
radio input "true"
click at [1048, 316] on button "Save Address" at bounding box center [1040, 317] width 82 height 25
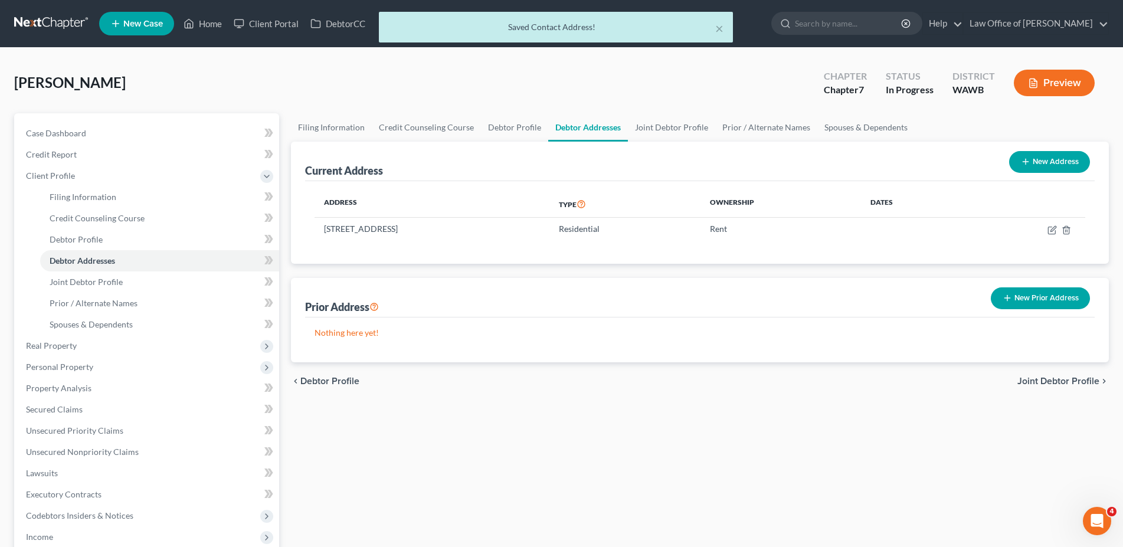
click at [1027, 378] on span "Joint Debtor Profile" at bounding box center [1059, 381] width 82 height 9
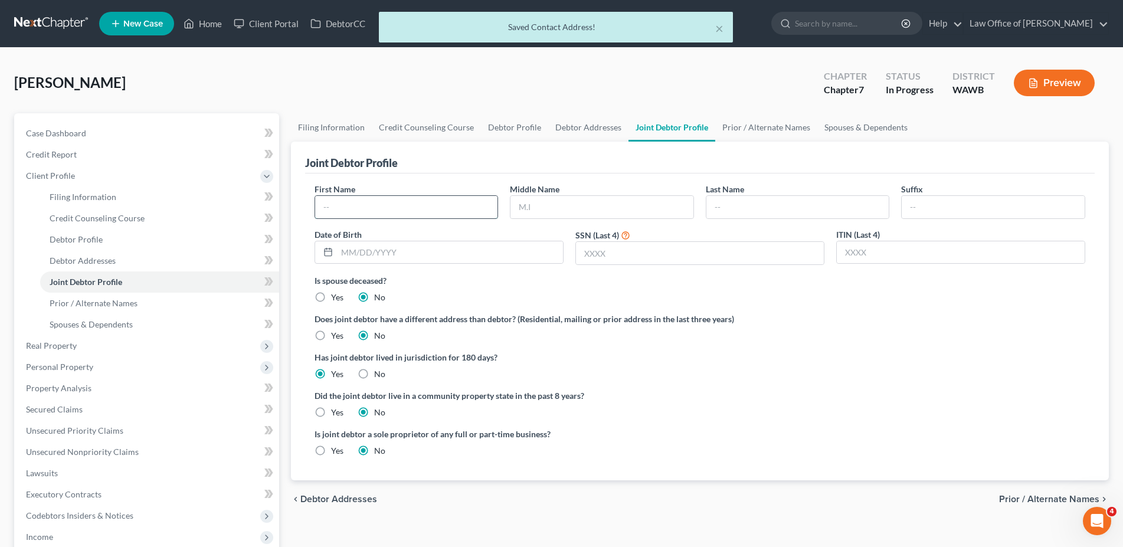
click at [435, 203] on input "text" at bounding box center [406, 207] width 183 height 22
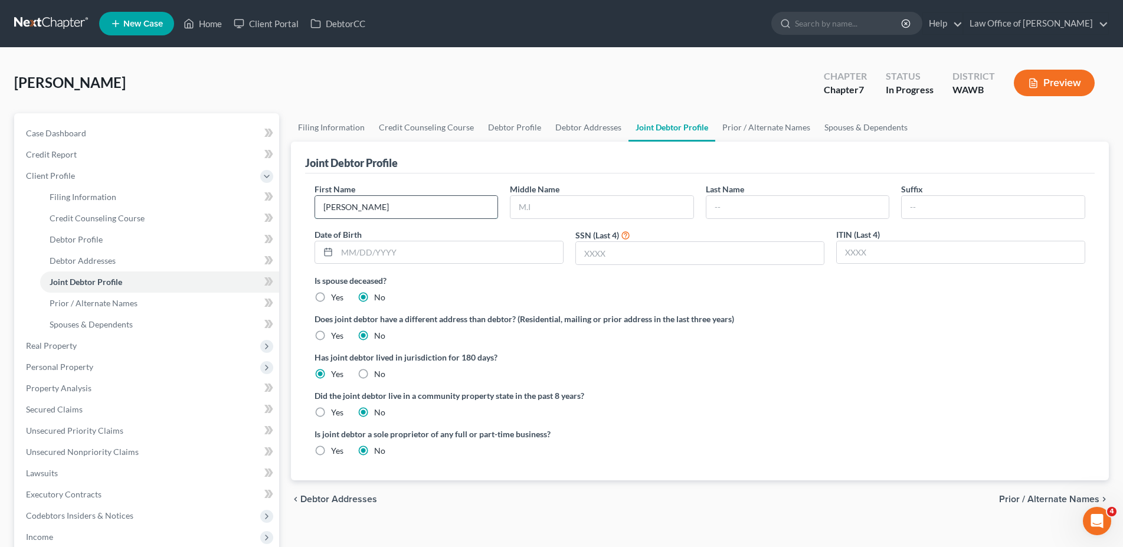
type input "[PERSON_NAME]"
type input "Abadines"
type input "[PERSON_NAME]"
type input "8999"
click at [331, 411] on label "Yes" at bounding box center [337, 413] width 12 height 12
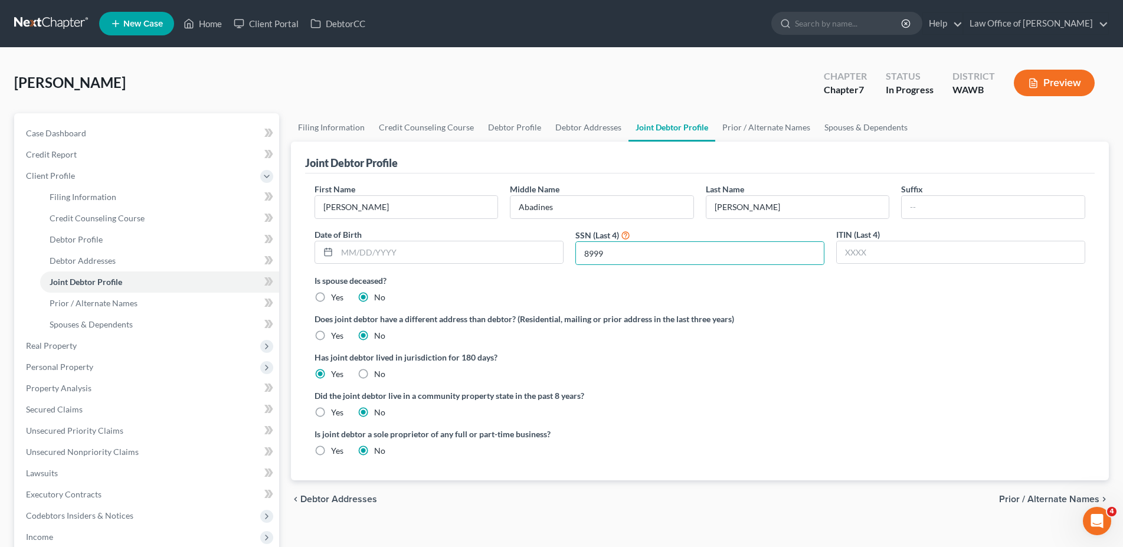
click at [336, 411] on input "Yes" at bounding box center [340, 411] width 8 height 8
radio input "true"
radio input "false"
click at [1016, 497] on span "Prior / Alternate Names" at bounding box center [1049, 499] width 100 height 9
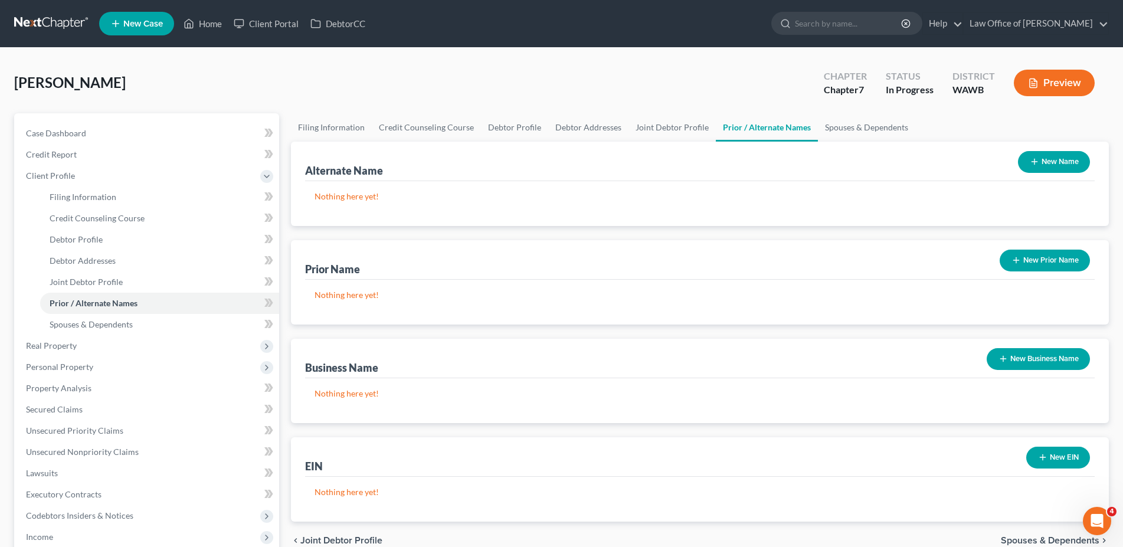
click at [1034, 369] on div "New Business Name" at bounding box center [1038, 359] width 113 height 31
click at [1034, 360] on button "New Business Name" at bounding box center [1038, 359] width 103 height 22
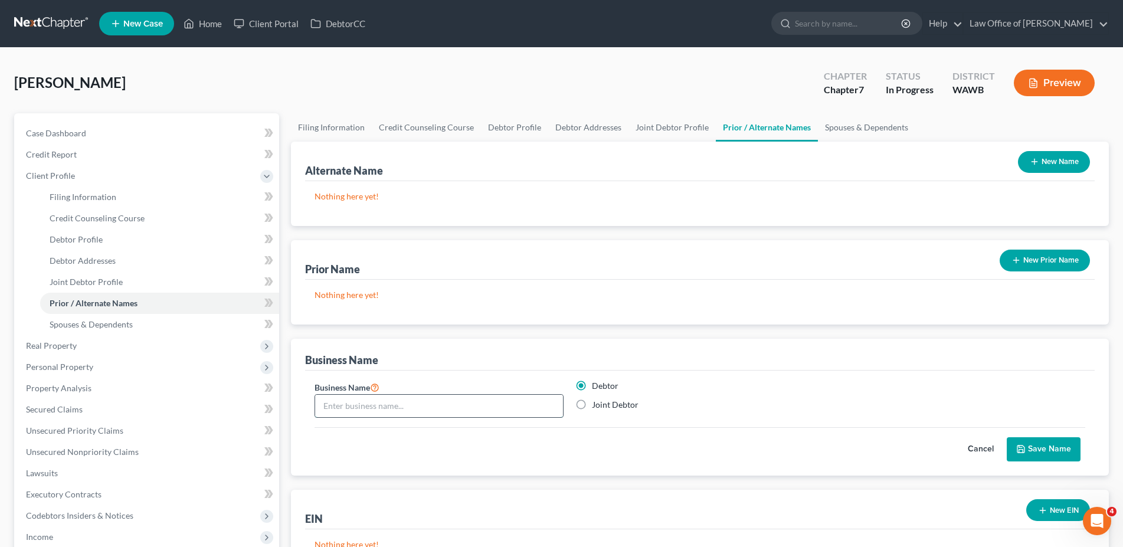
click at [355, 408] on input "text" at bounding box center [439, 406] width 248 height 22
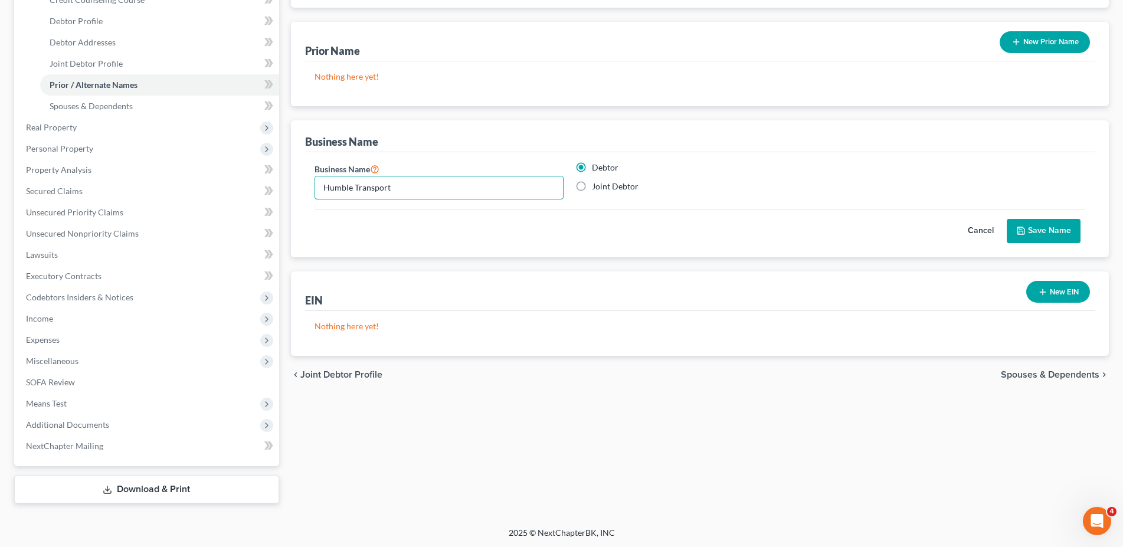
type input "Humble Transport"
click at [1023, 374] on span "Spouses & Dependents" at bounding box center [1050, 374] width 99 height 9
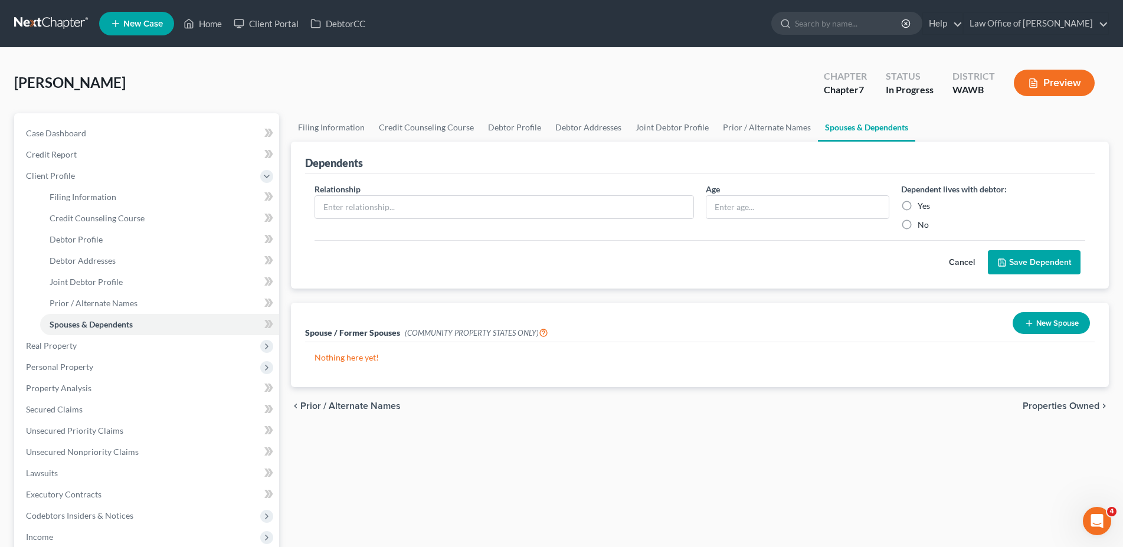
click at [1049, 406] on span "Properties Owned" at bounding box center [1061, 405] width 77 height 9
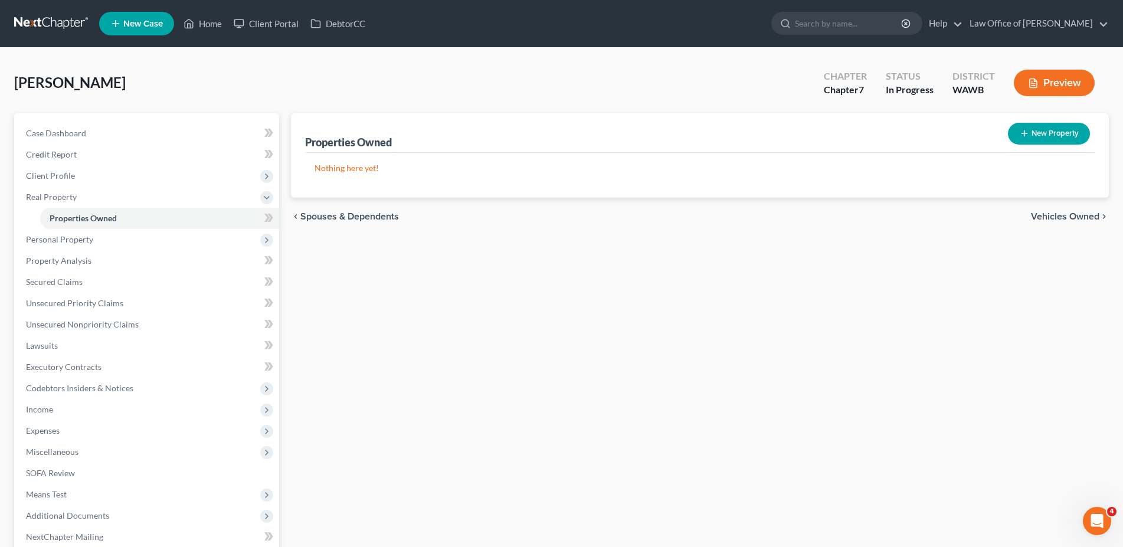
click at [1066, 226] on div "chevron_left Spouses & Dependents Vehicles Owned chevron_right" at bounding box center [700, 217] width 818 height 38
click at [1052, 218] on span "Vehicles Owned" at bounding box center [1065, 216] width 68 height 9
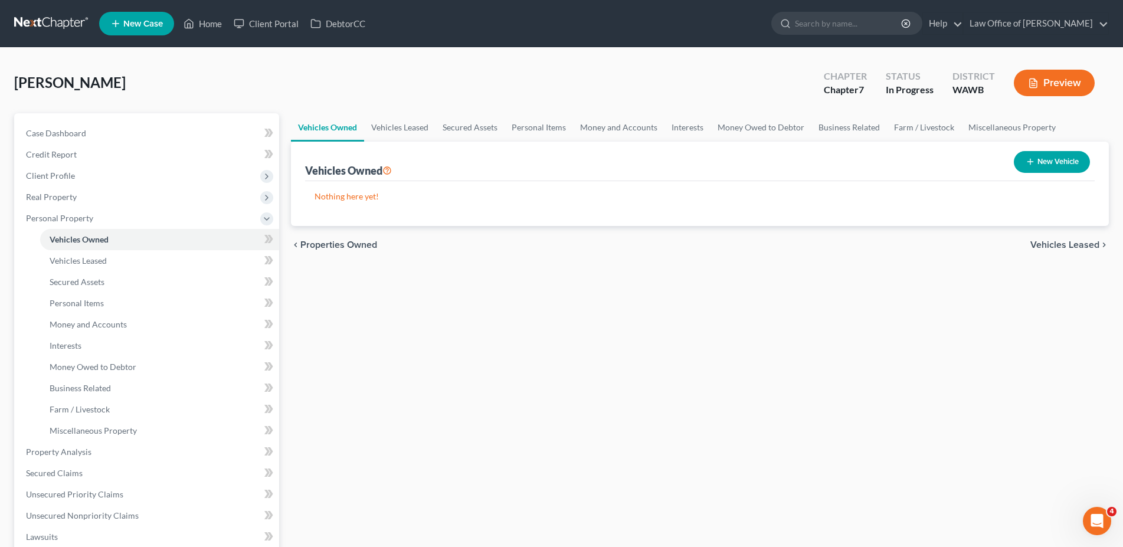
click at [1051, 163] on button "New Vehicle" at bounding box center [1052, 162] width 76 height 22
select select "0"
select select "2"
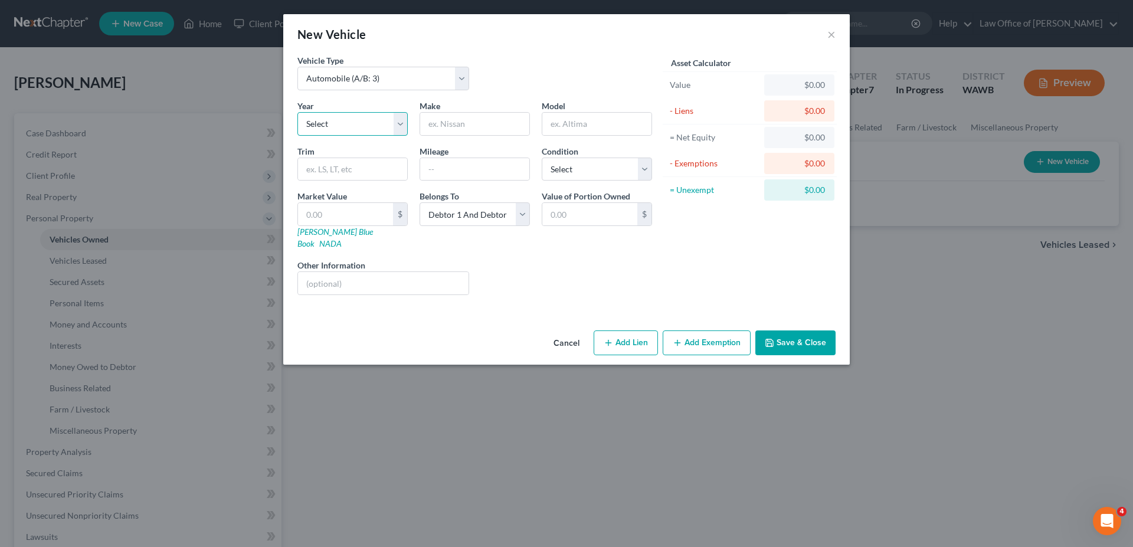
click at [297, 112] on select "Select 2026 2025 2024 2023 2022 2021 2020 2019 2018 2017 2016 2015 2014 2013 20…" at bounding box center [352, 124] width 110 height 24
select select "15"
click option "2011" at bounding box center [0, 0] width 0 height 0
type input "Toyota"
type input "Tacoma"
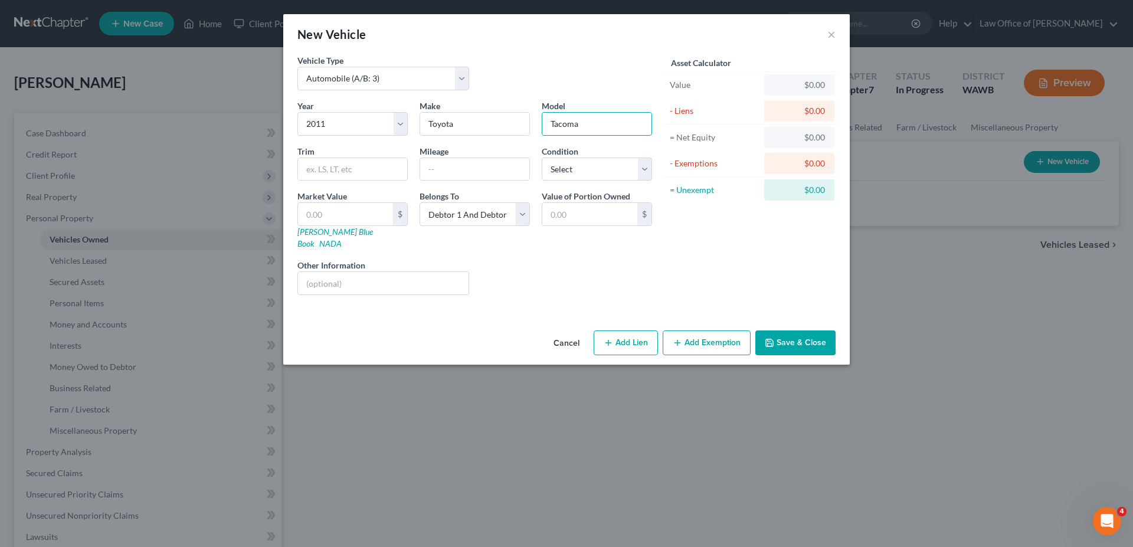
click at [782, 331] on button "Save & Close" at bounding box center [796, 343] width 80 height 25
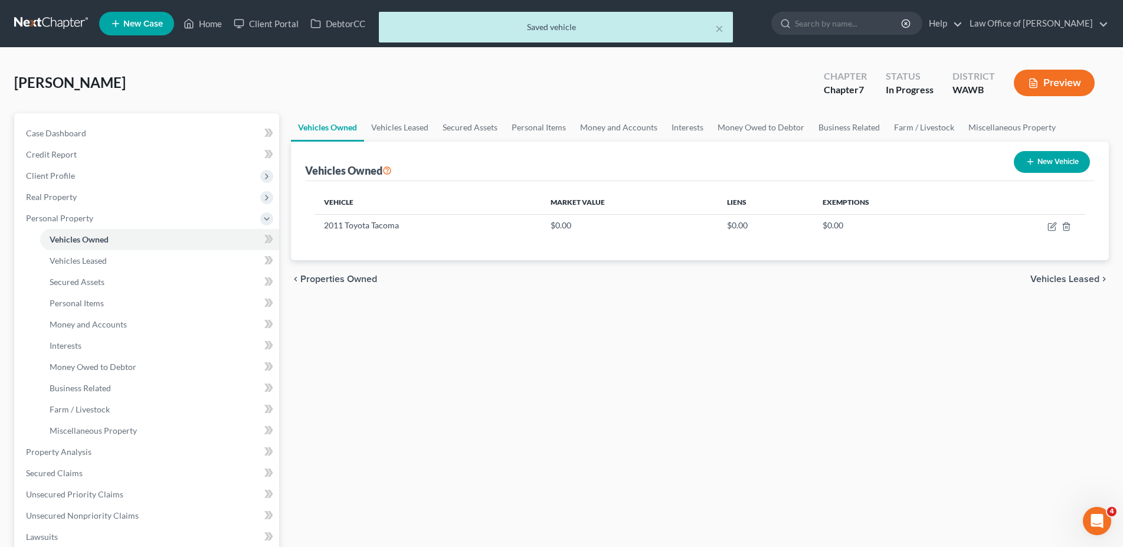
click at [1041, 160] on button "New Vehicle" at bounding box center [1052, 162] width 76 height 22
select select "0"
select select "2"
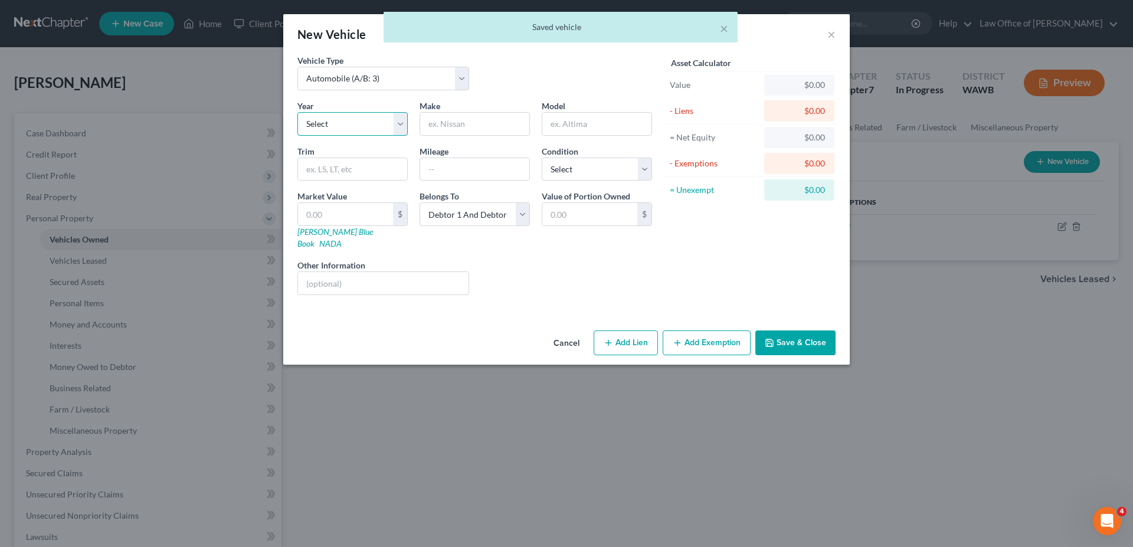
click at [297, 112] on select "Select 2026 2025 2024 2023 2022 2021 2020 2019 2018 2017 2016 2015 2014 2013 20…" at bounding box center [352, 124] width 110 height 24
select select "12"
click option "2014" at bounding box center [0, 0] width 0 height 0
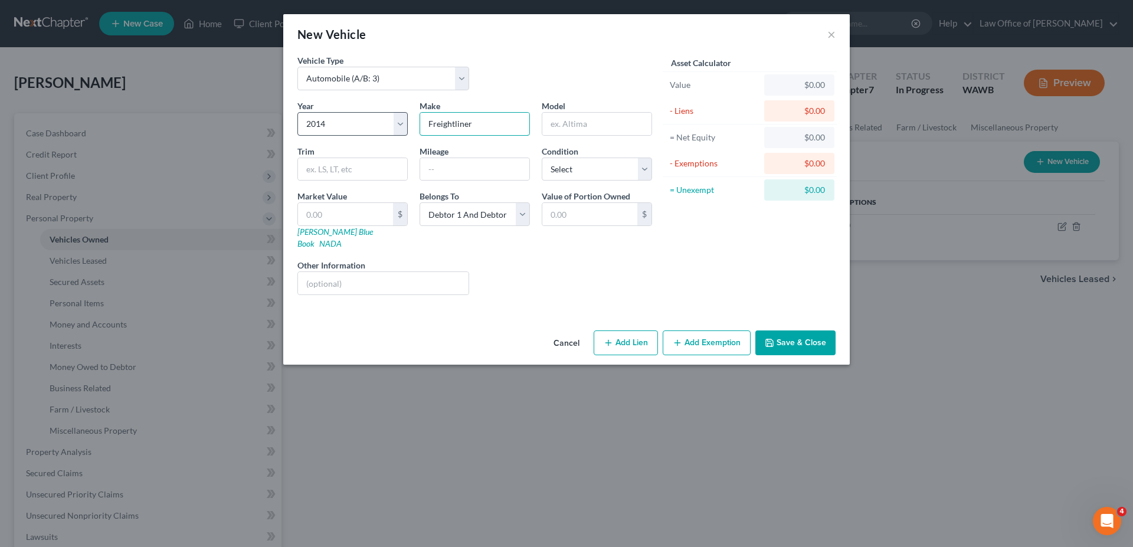
type input "Freightliner"
type input "Cascadia"
click at [788, 331] on button "Save & Close" at bounding box center [796, 343] width 80 height 25
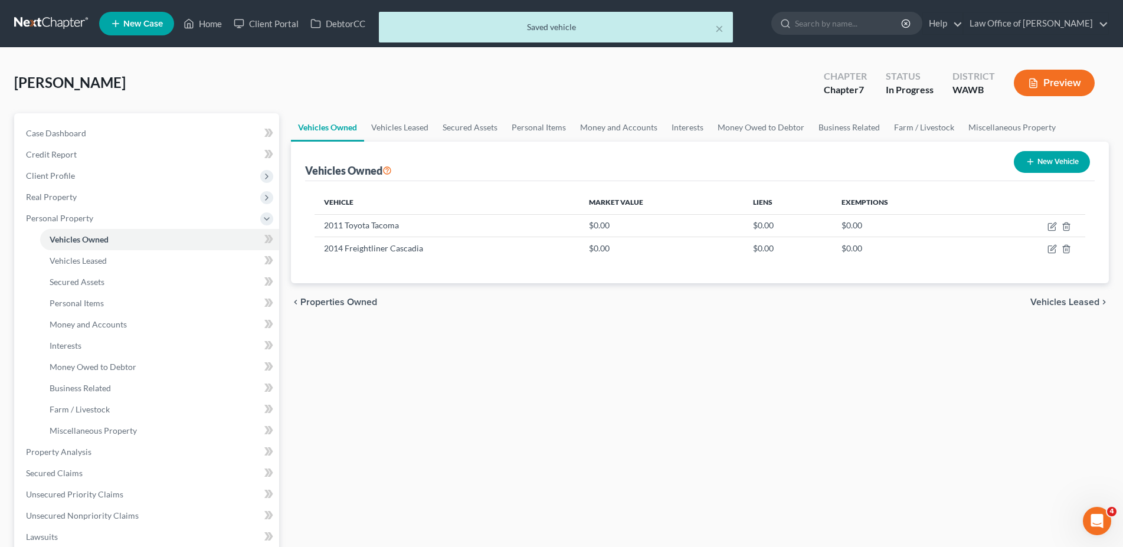
click at [1048, 161] on button "New Vehicle" at bounding box center [1052, 162] width 76 height 22
select select "0"
select select "2"
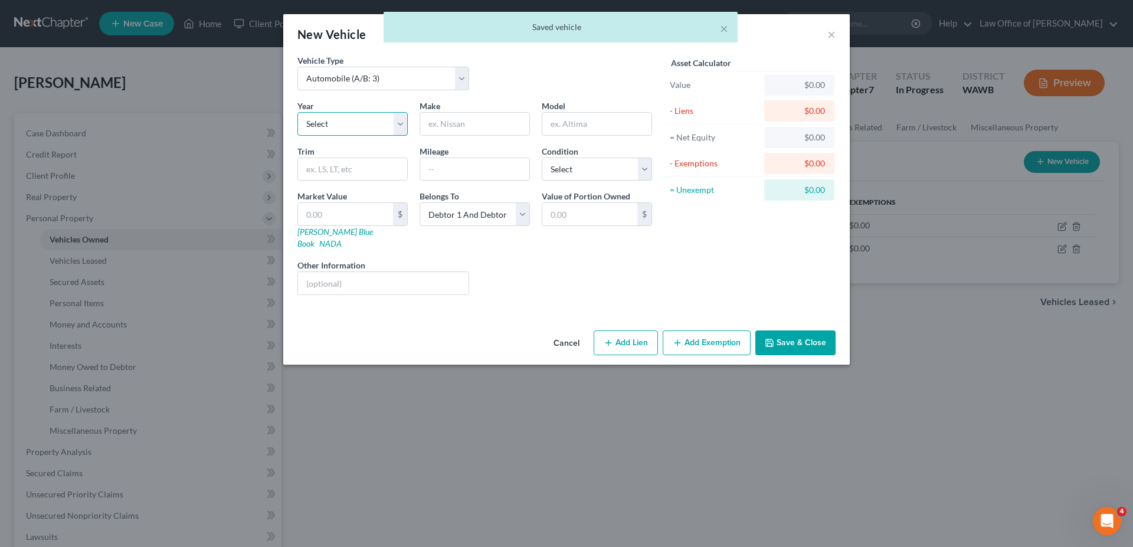
click at [297, 112] on select "Select 2026 2025 2024 2023 2022 2021 2020 2019 2018 2017 2016 2015 2014 2013 20…" at bounding box center [352, 124] width 110 height 24
select select "23"
click option "2003" at bounding box center [0, 0] width 0 height 0
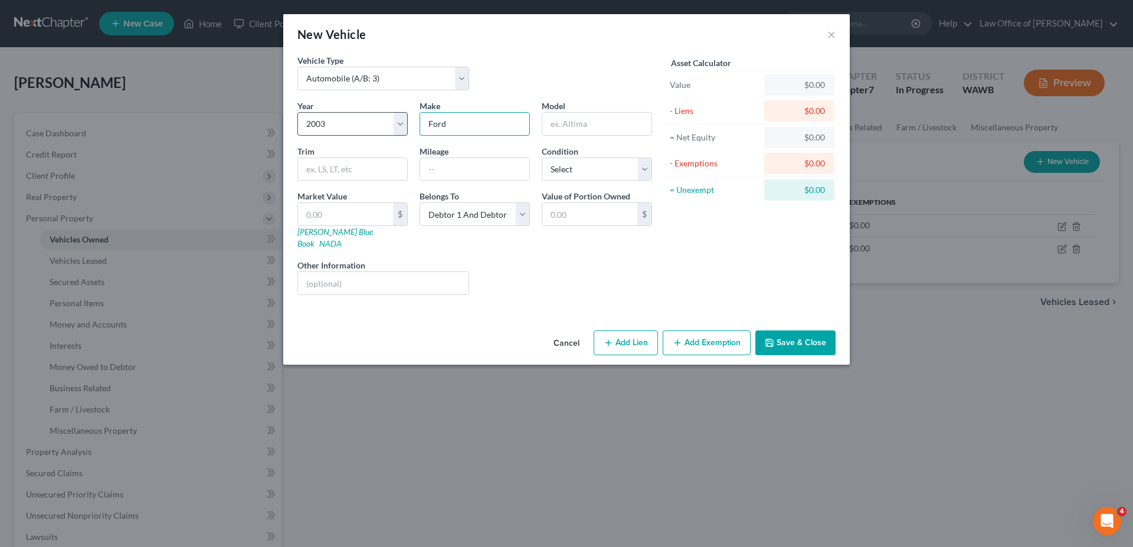
type input "Ford"
type input "Escort"
click at [792, 331] on button "Save & Close" at bounding box center [796, 343] width 80 height 25
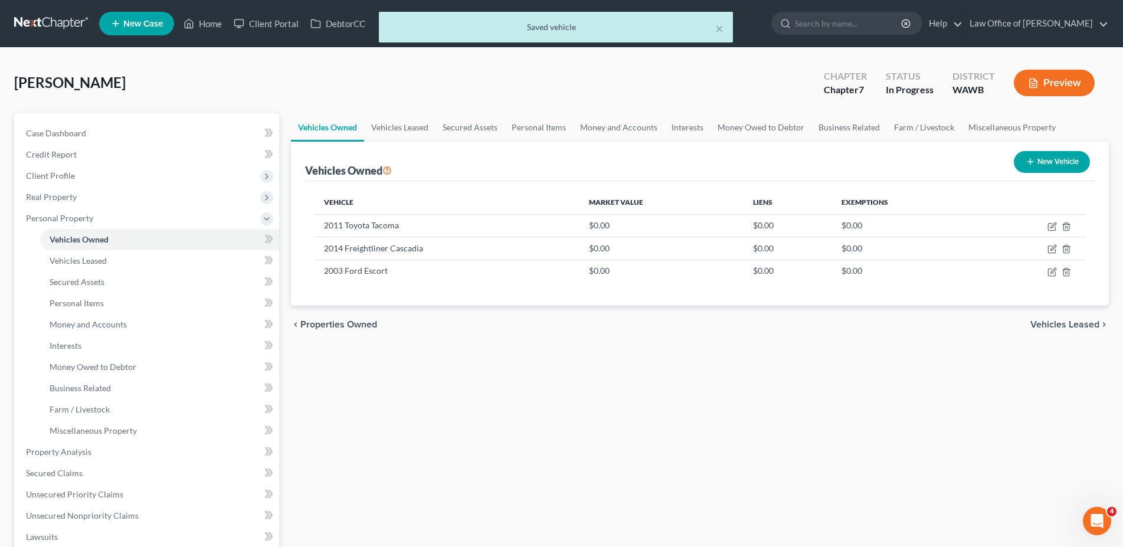
click at [1080, 322] on span "Vehicles Leased" at bounding box center [1065, 324] width 69 height 9
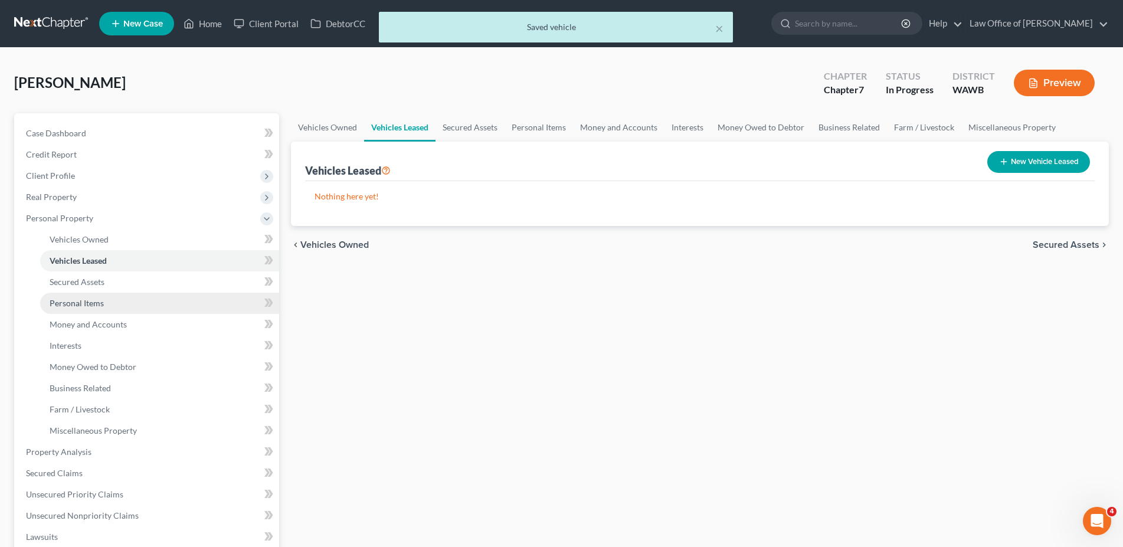
click at [78, 313] on link "Personal Items" at bounding box center [159, 303] width 239 height 21
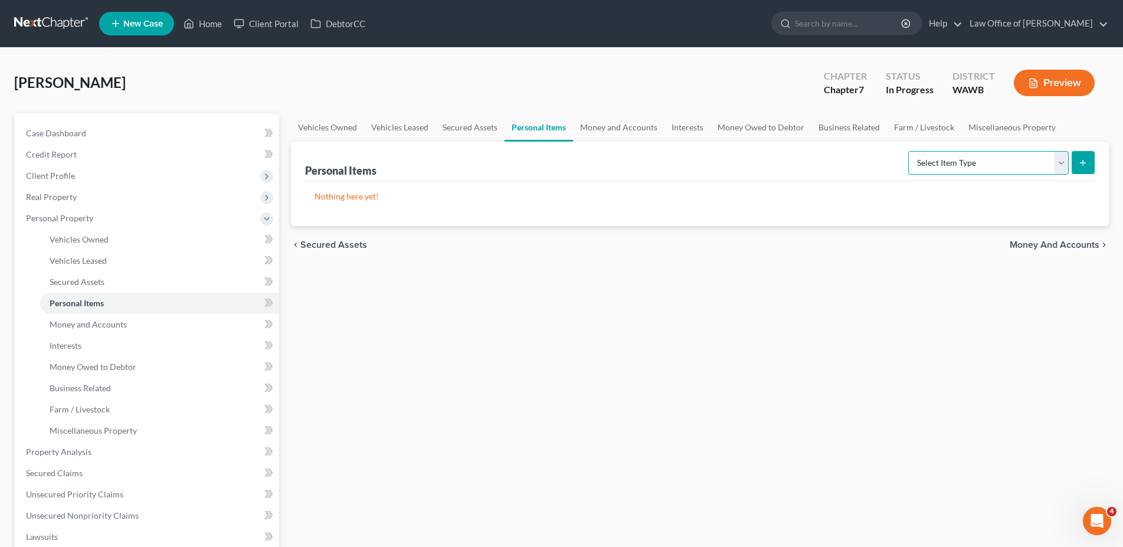
click at [908, 151] on select "Select Item Type Clothing (A/B: 11) Collectibles Of Value (A/B: 8) Electronics …" at bounding box center [988, 163] width 161 height 24
select select "household_goods"
click option "Household Goods (A/B: 6)" at bounding box center [0, 0] width 0 height 0
click at [1077, 166] on button "submit" at bounding box center [1083, 162] width 23 height 23
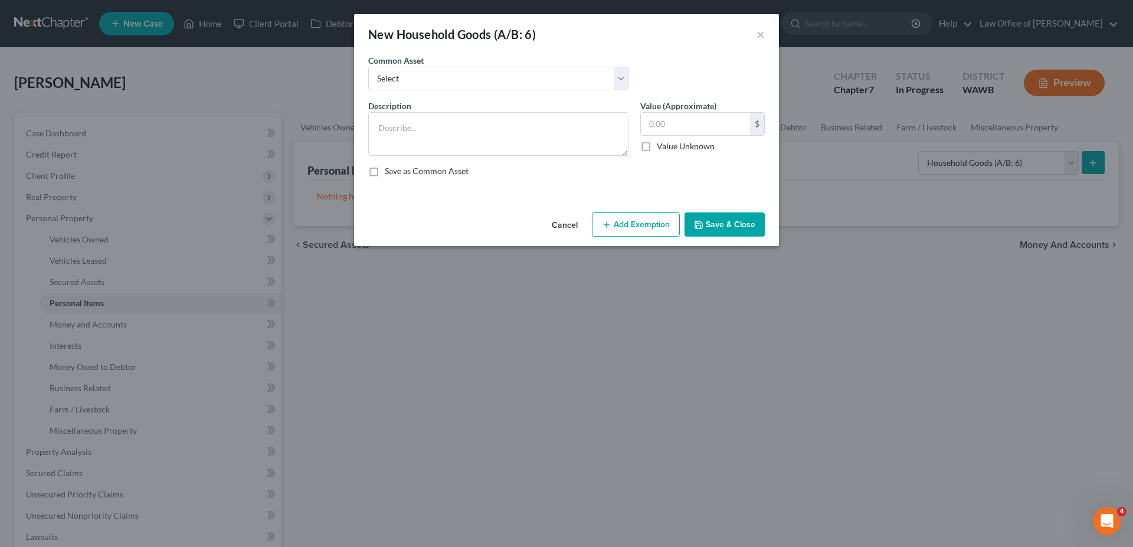
click at [368, 61] on label "Common Asset" at bounding box center [395, 60] width 55 height 12
click at [368, 67] on select "Select Household goods and furnishings" at bounding box center [498, 79] width 260 height 24
select select "0"
type textarea "Household goods and furnishings"
type input "5,000."
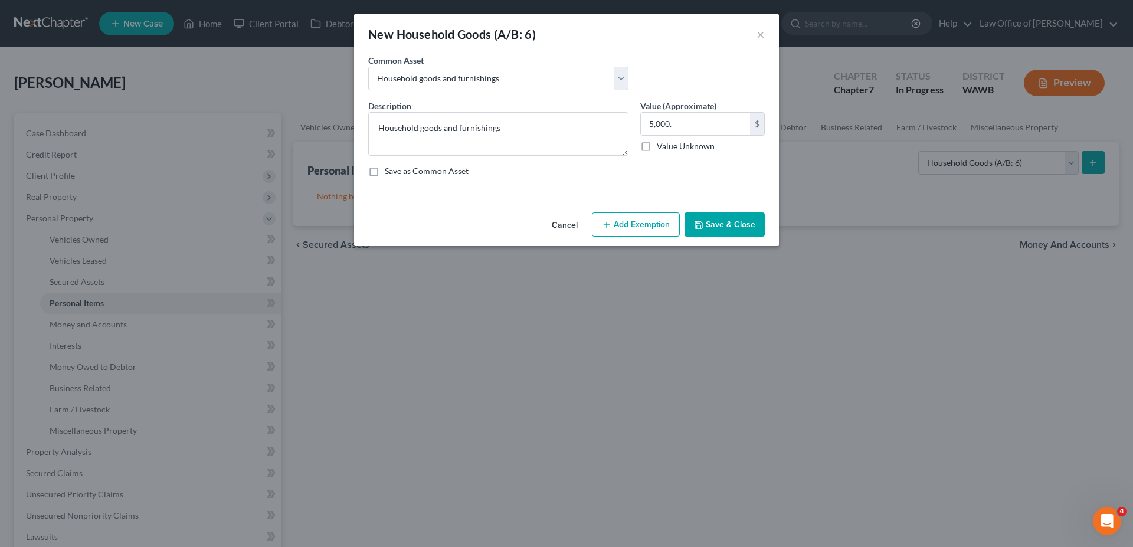
click at [740, 217] on button "Save & Close" at bounding box center [725, 224] width 80 height 25
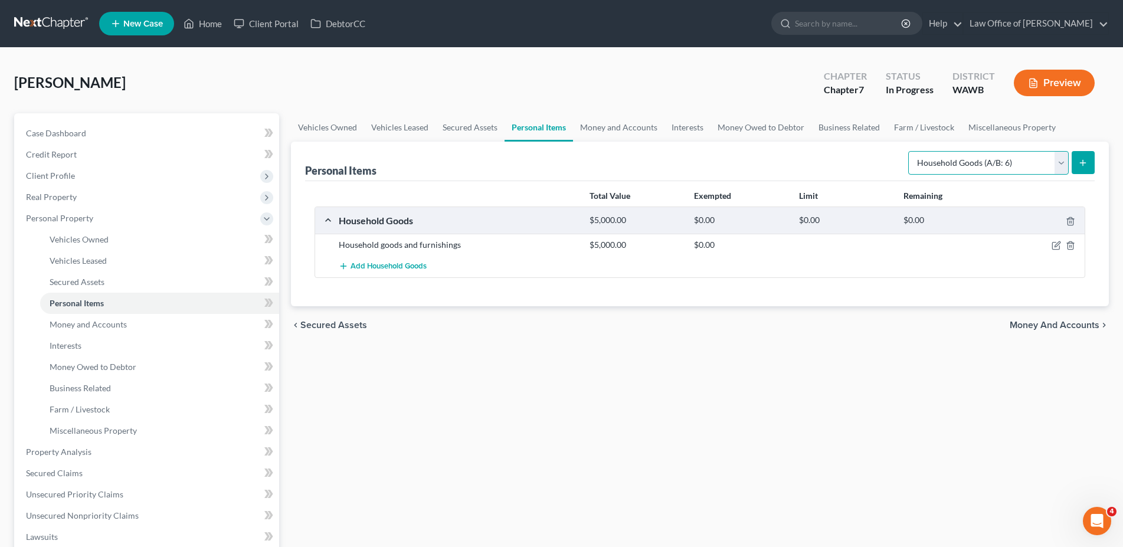
click at [908, 151] on select "Select Item Type Clothing (A/B: 11) Collectibles Of Value (A/B: 8) Electronics …" at bounding box center [988, 163] width 161 height 24
select select "electronics"
click option "Electronics (A/B: 7)" at bounding box center [0, 0] width 0 height 0
click at [1080, 158] on icon "submit" at bounding box center [1082, 162] width 9 height 9
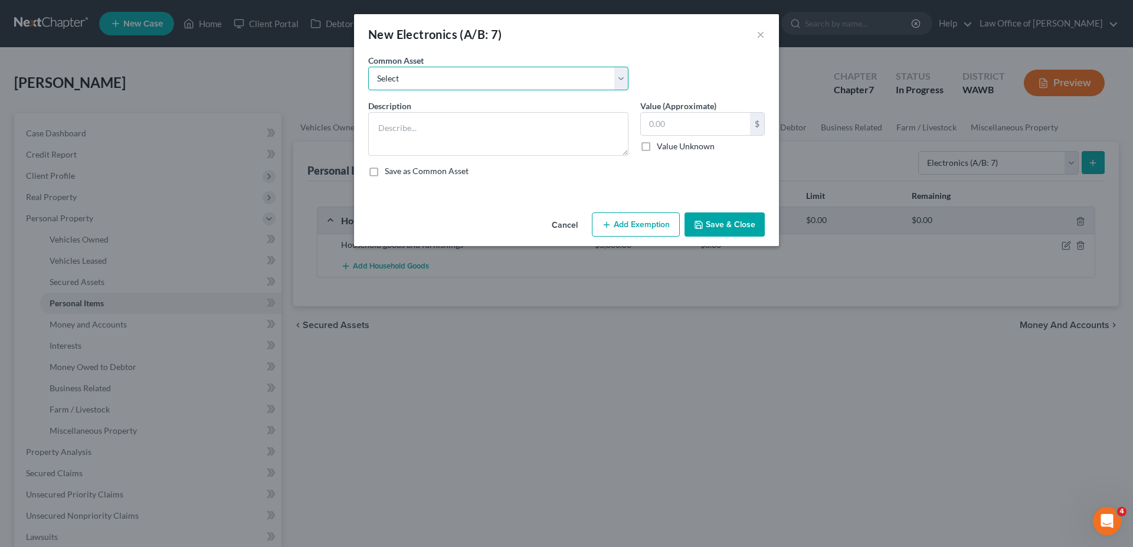
click at [368, 67] on select "Select Television, computer, mobile phone" at bounding box center [498, 79] width 260 height 24
select select "0"
click option "Television, computer, mobile phone" at bounding box center [0, 0] width 0 height 0
type textarea "Television, computer, mobile phone"
click at [659, 125] on input "1,000.00" at bounding box center [695, 124] width 109 height 22
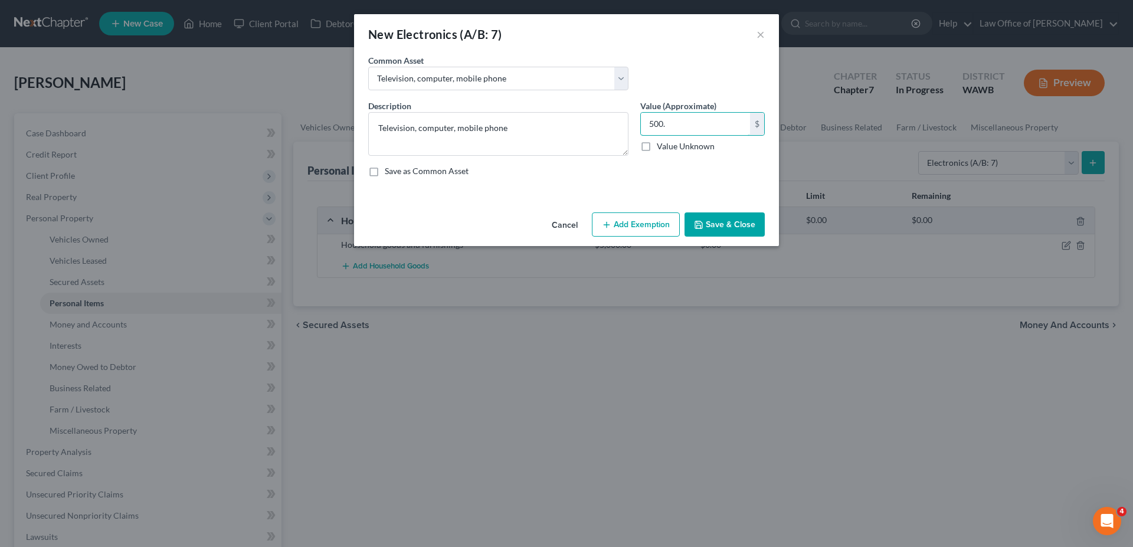
type input "500."
click at [720, 228] on button "Save & Close" at bounding box center [725, 224] width 80 height 25
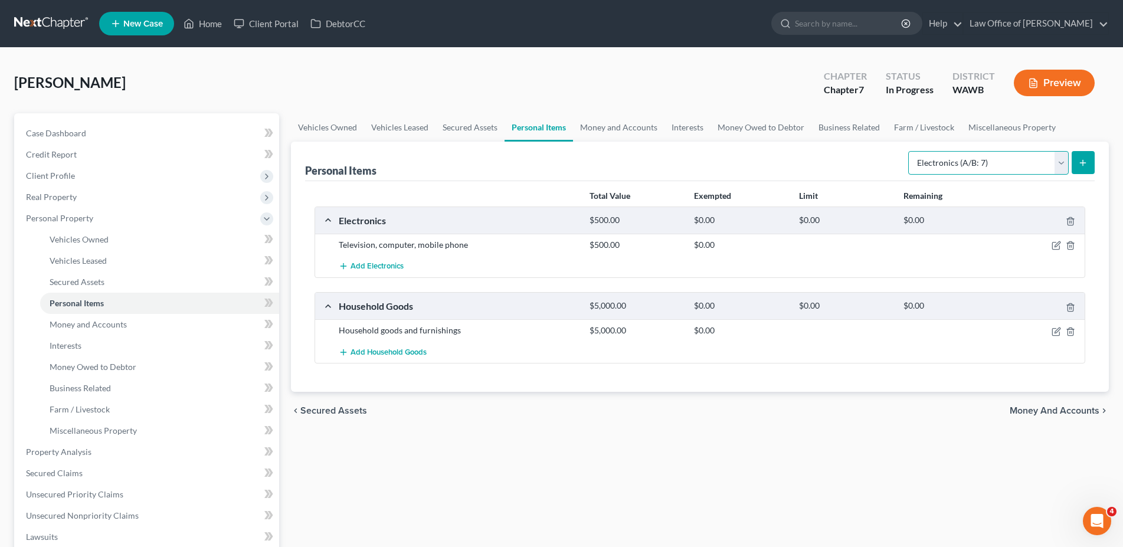
click at [908, 151] on select "Select Item Type Clothing (A/B: 11) Collectibles Of Value (A/B: 8) Electronics …" at bounding box center [988, 163] width 161 height 24
select select "clothing"
click option "Clothing (A/B: 11)" at bounding box center [0, 0] width 0 height 0
click at [1074, 167] on button "submit" at bounding box center [1083, 162] width 23 height 23
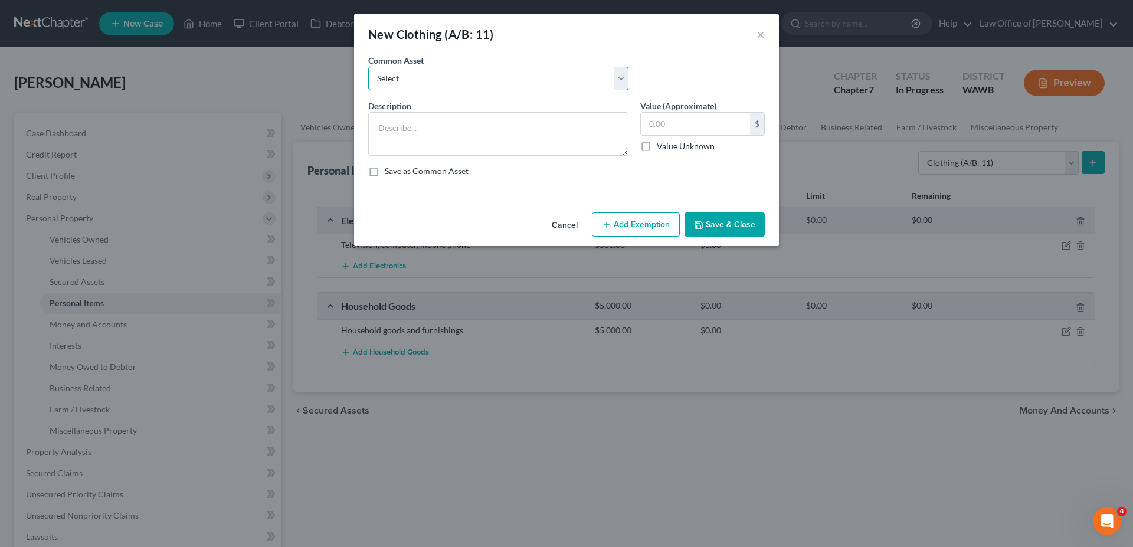
click at [368, 67] on select "Select Personal used clothing" at bounding box center [498, 79] width 260 height 24
select select "0"
click option "Personal used clothing" at bounding box center [0, 0] width 0 height 0
type textarea "Personal used clothing"
click at [673, 127] on input "300.00" at bounding box center [695, 124] width 109 height 22
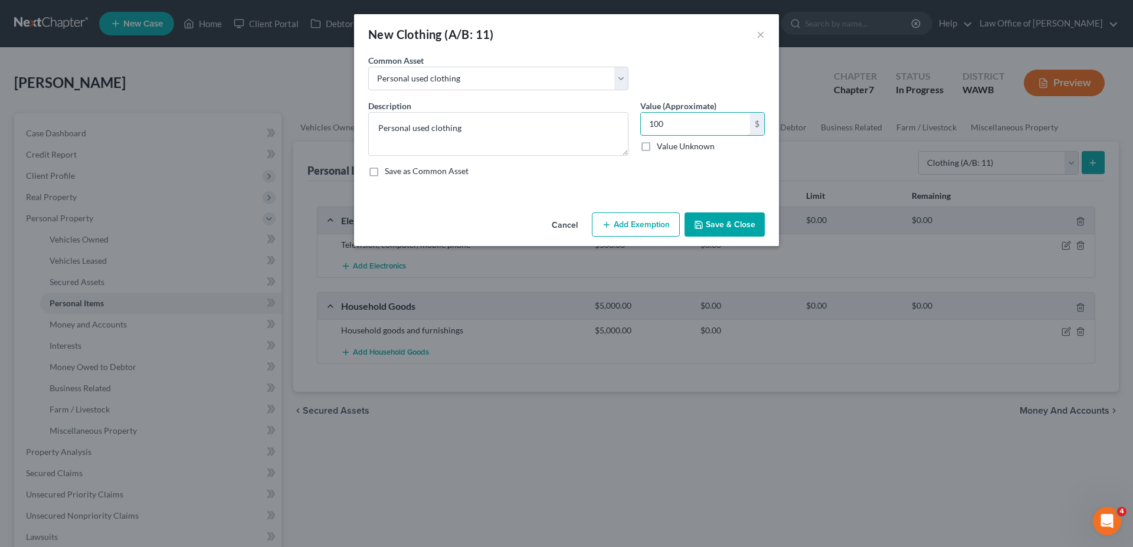
type input "100"
click at [716, 225] on button "Save & Close" at bounding box center [725, 224] width 80 height 25
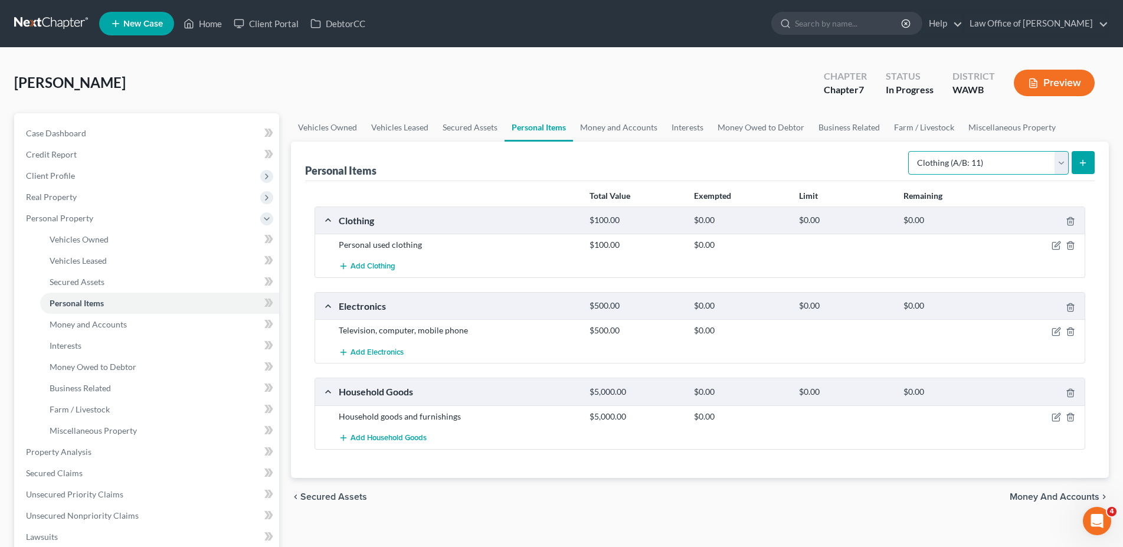
click at [908, 151] on select "Select Item Type Clothing (A/B: 11) Collectibles Of Value (A/B: 8) Electronics …" at bounding box center [988, 163] width 161 height 24
select select "jewelry"
click option "Jewelry (A/B: 12)" at bounding box center [0, 0] width 0 height 0
click at [1078, 160] on button "submit" at bounding box center [1083, 162] width 23 height 23
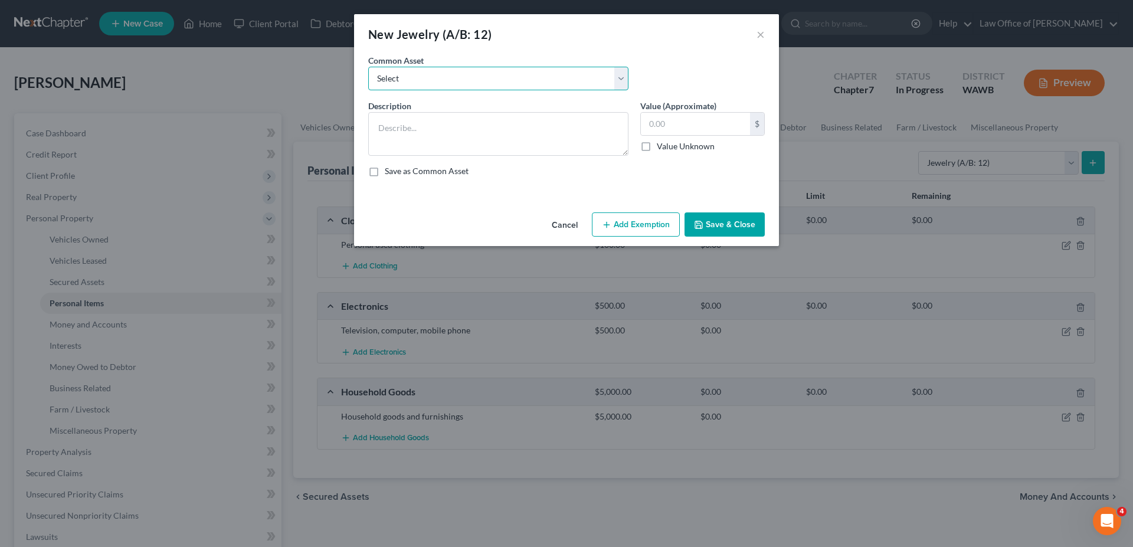
click at [368, 67] on select "Select Personal used jewelry" at bounding box center [498, 79] width 260 height 24
select select "0"
click option "Personal used jewelry" at bounding box center [0, 0] width 0 height 0
type textarea "Personal used jewelry"
type input "1,000.00"
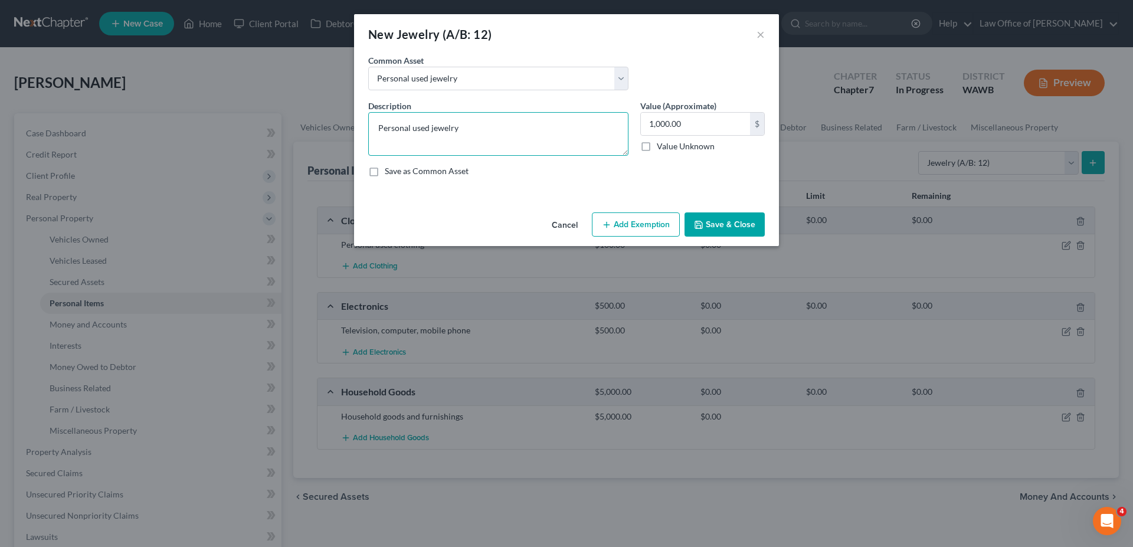
click at [575, 124] on textarea "Personal used jewelry" at bounding box center [498, 134] width 260 height 44
type textarea "Personal used jewelry - Costume jewelry and wedding bands"
type input "700."
click at [718, 221] on button "Save & Close" at bounding box center [725, 224] width 80 height 25
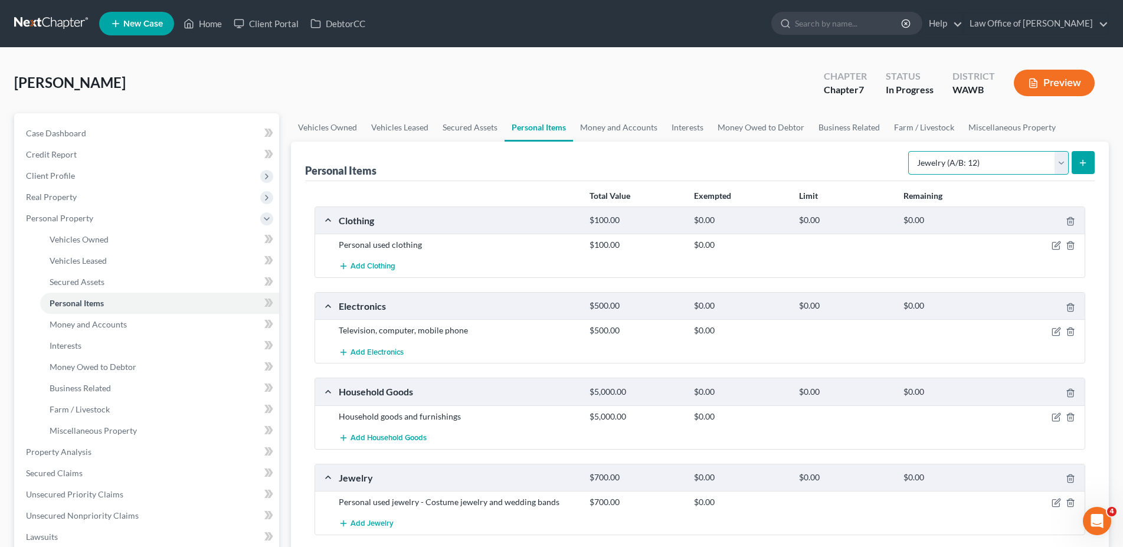
click at [908, 151] on select "Select Item Type Clothing (A/B: 11) Collectibles Of Value (A/B: 8) Electronics …" at bounding box center [988, 163] width 161 height 24
select select "pets"
click option "Pet(s) (A/B: 13)" at bounding box center [0, 0] width 0 height 0
click at [1100, 148] on div "Personal Items Select Item Type Clothing (A/B: 11) Collectibles Of Value (A/B: …" at bounding box center [700, 353] width 818 height 422
click at [1081, 161] on icon "submit" at bounding box center [1082, 162] width 9 height 9
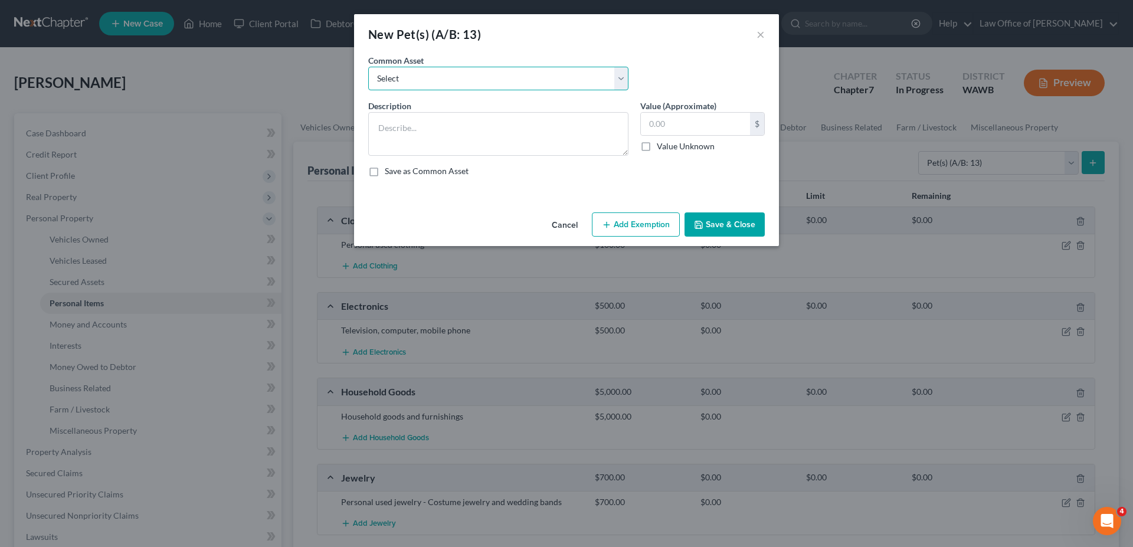
click at [368, 67] on select "Select Dogs Cats" at bounding box center [498, 79] width 260 height 24
select select "1"
click option "Cats" at bounding box center [0, 0] width 0 height 0
click at [450, 119] on textarea "Cats" at bounding box center [498, 134] width 260 height 44
type textarea "1 Cat"
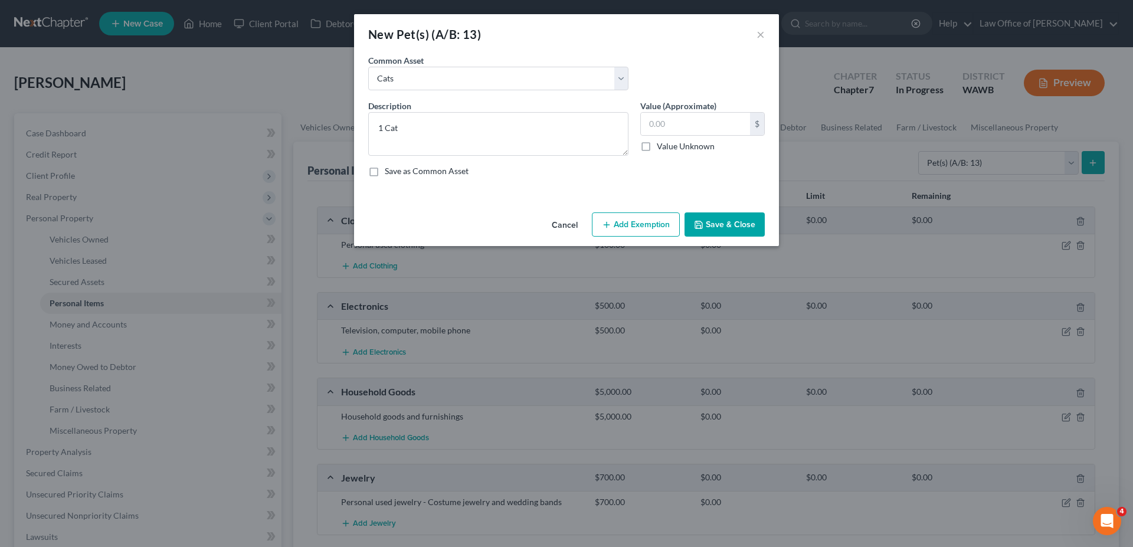
click at [707, 231] on button "Save & Close" at bounding box center [725, 224] width 80 height 25
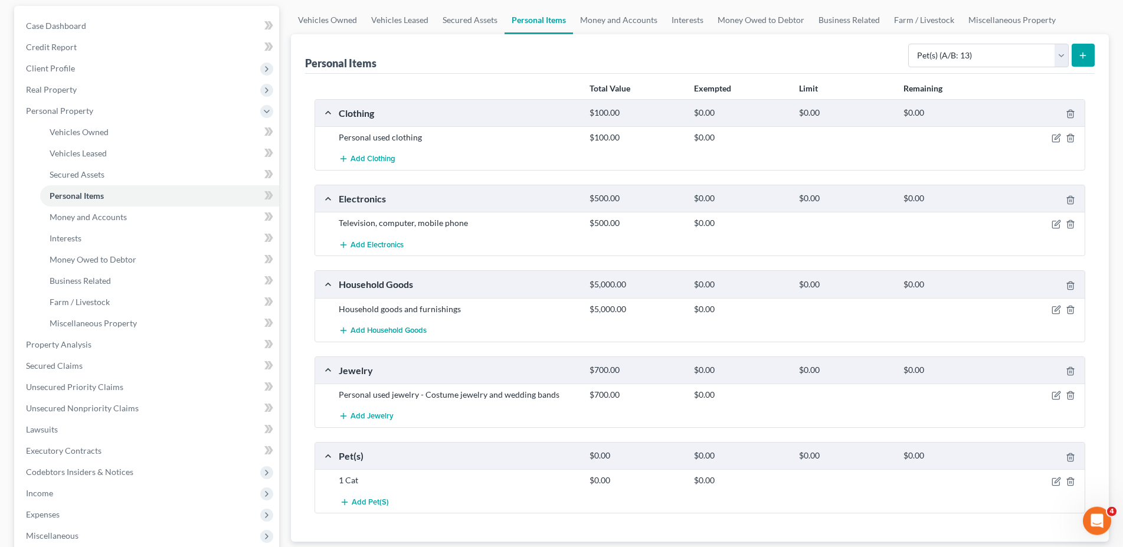
scroll to position [181, 0]
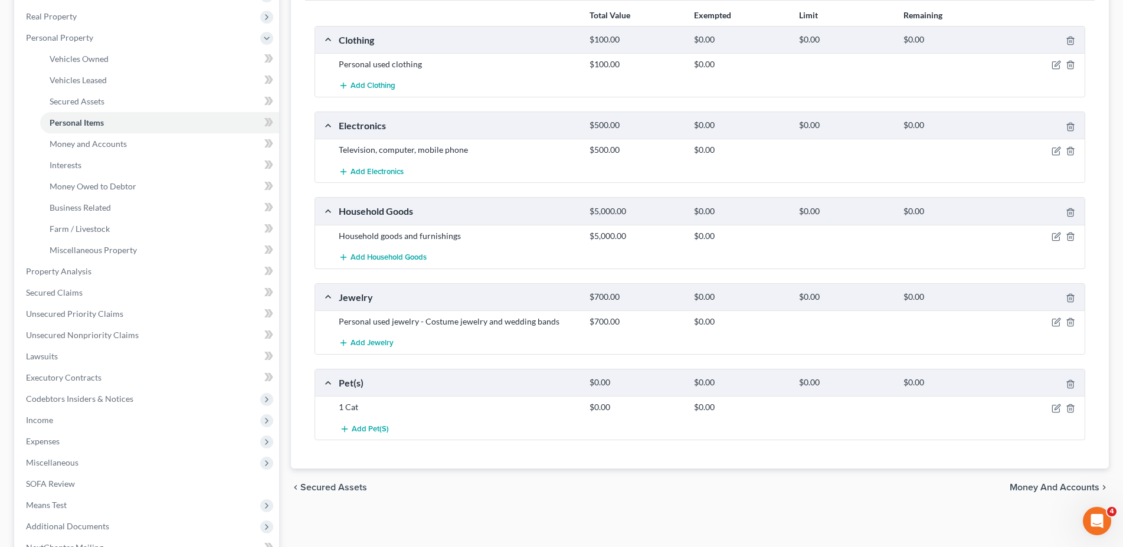
click at [1032, 487] on span "Money and Accounts" at bounding box center [1055, 487] width 90 height 9
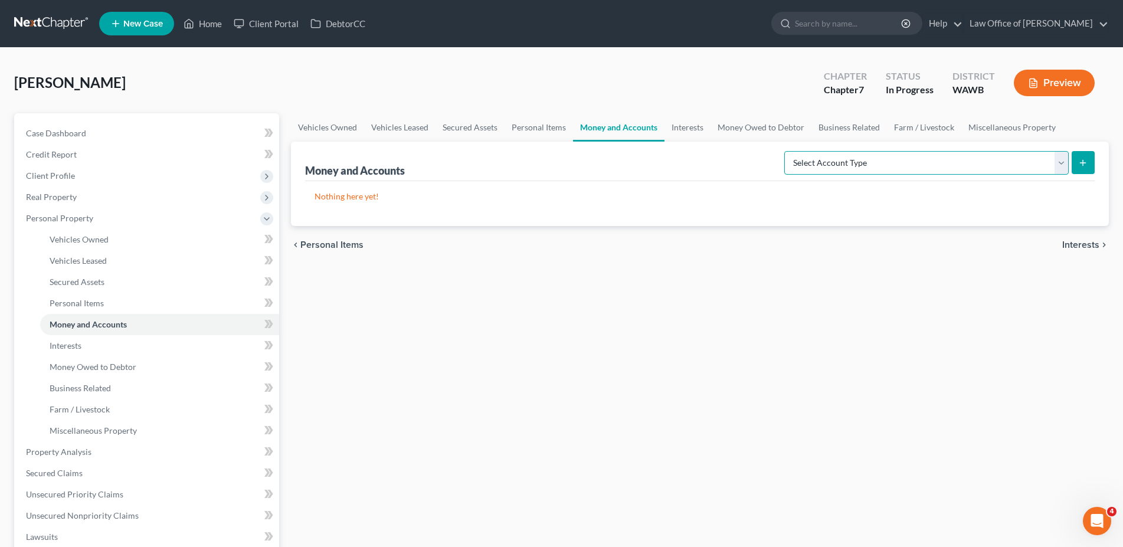
click at [784, 151] on select "Select Account Type Brokerage (A/B: 18, SOFA: 20) Cash on Hand (A/B: 16) Certif…" at bounding box center [926, 163] width 285 height 24
select select "checking"
click option "Checking Account (A/B: 17, SOFA: 20)" at bounding box center [0, 0] width 0 height 0
click at [1080, 161] on icon "submit" at bounding box center [1082, 162] width 9 height 9
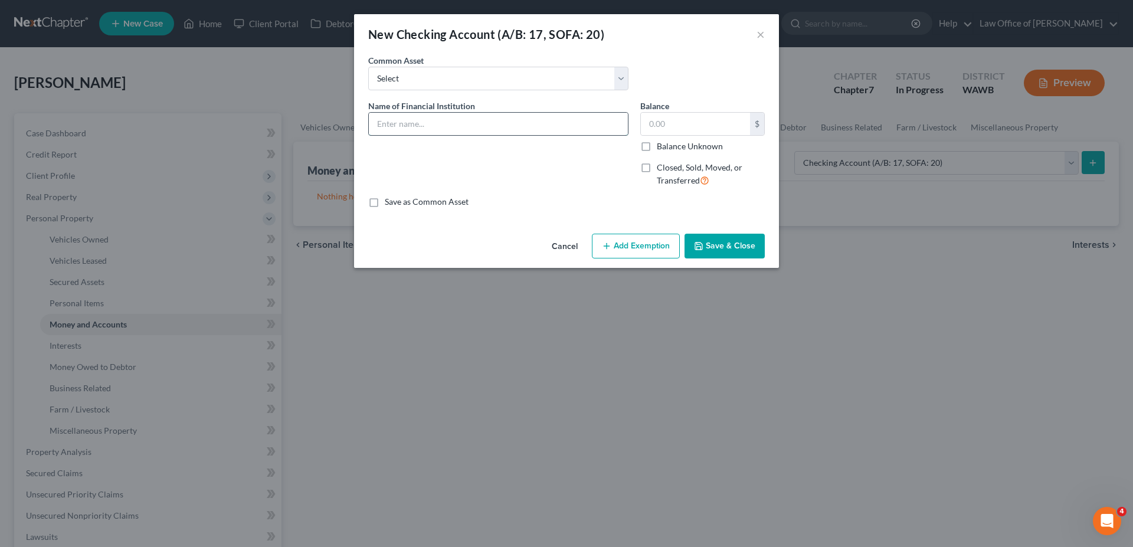
click at [492, 123] on input "text" at bounding box center [498, 124] width 259 height 22
type input "Capital One - Husband"
type input "0."
drag, startPoint x: 524, startPoint y: 124, endPoint x: 168, endPoint y: 110, distance: 356.2
click at [369, 113] on input "Capital One - Husband" at bounding box center [498, 124] width 259 height 22
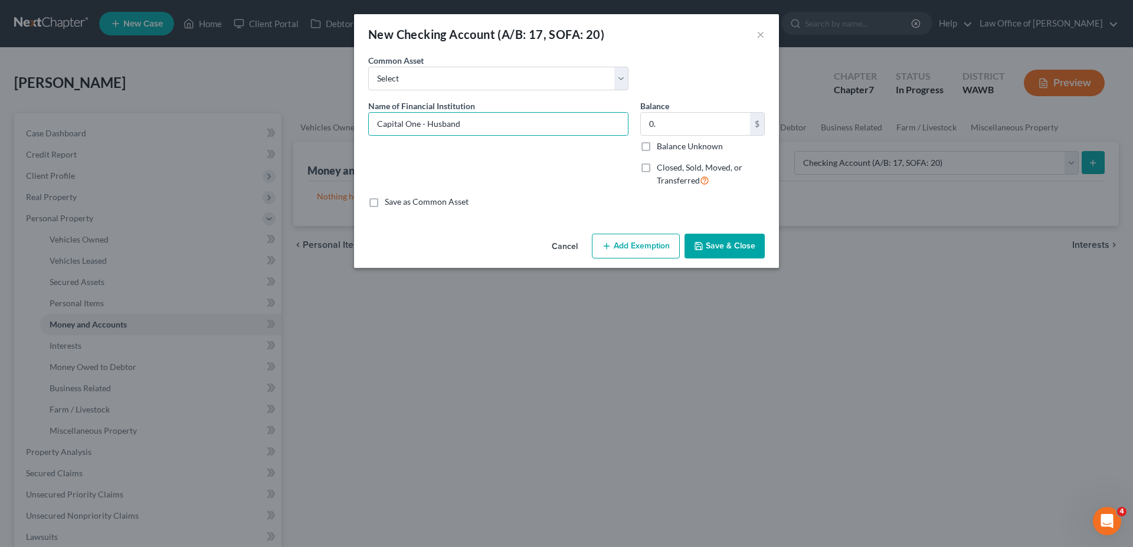
click at [748, 244] on button "Save & Close" at bounding box center [725, 246] width 80 height 25
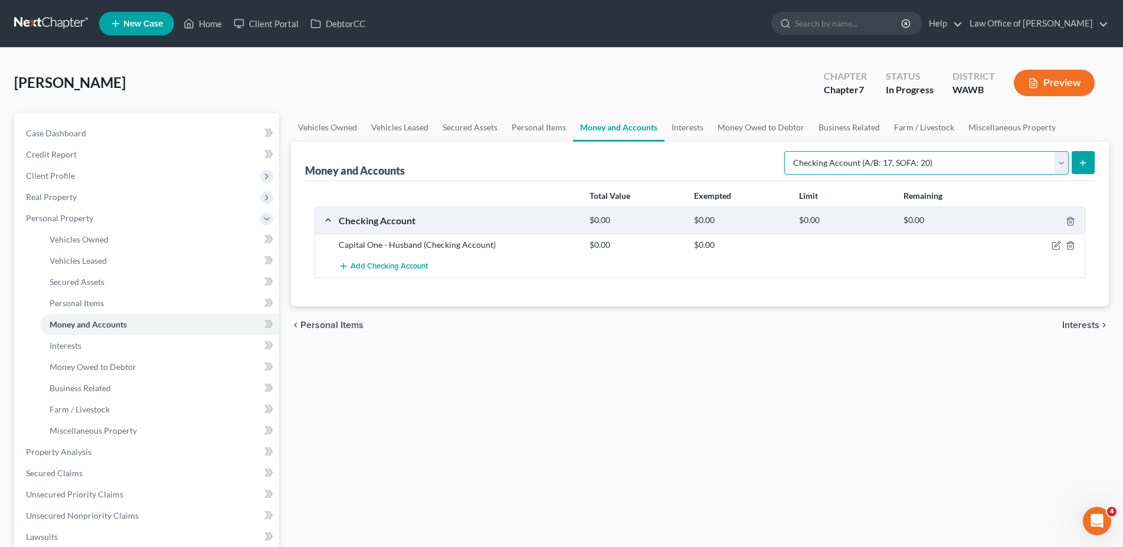
click at [784, 151] on select "Select Account Type Brokerage (A/B: 18, SOFA: 20) Cash on Hand (A/B: 16) Certif…" at bounding box center [926, 163] width 285 height 24
select select "savings"
click option "Savings Account (A/B: 17, SOFA: 20)" at bounding box center [0, 0] width 0 height 0
click at [1078, 167] on button "submit" at bounding box center [1083, 162] width 23 height 23
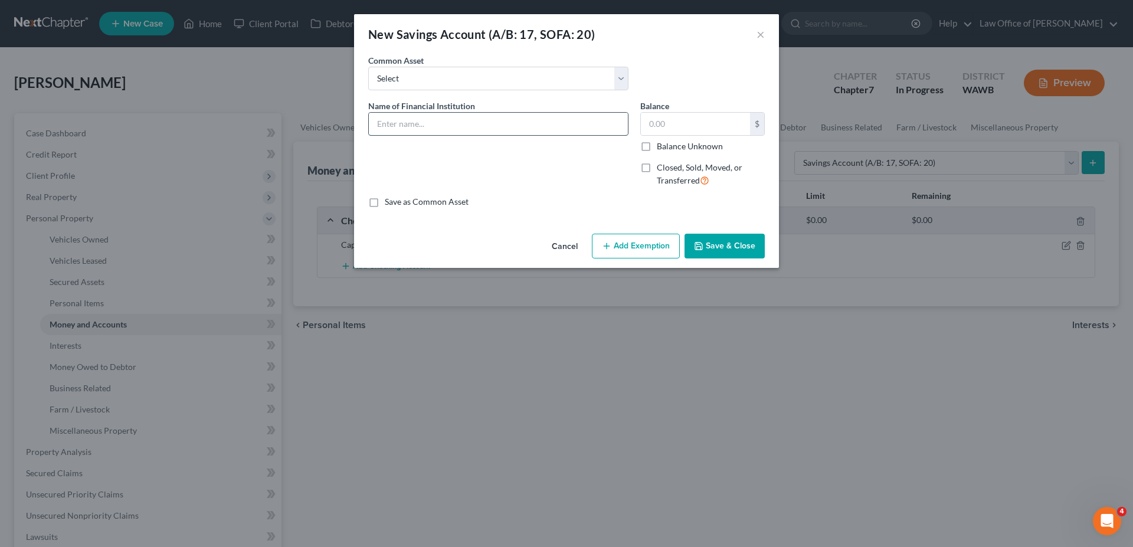
click at [501, 129] on input "text" at bounding box center [498, 124] width 259 height 22
paste input "Capital One - Husband"
type input "Capital One - Husband"
click at [669, 128] on input "text" at bounding box center [695, 124] width 109 height 22
type input "0"
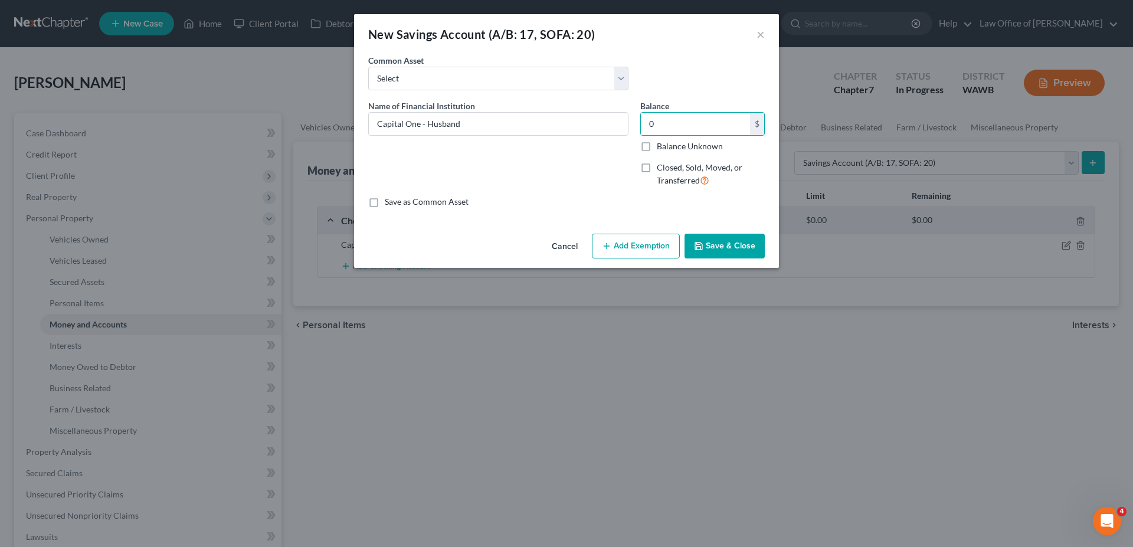
click at [698, 245] on icon "button" at bounding box center [698, 245] width 9 height 9
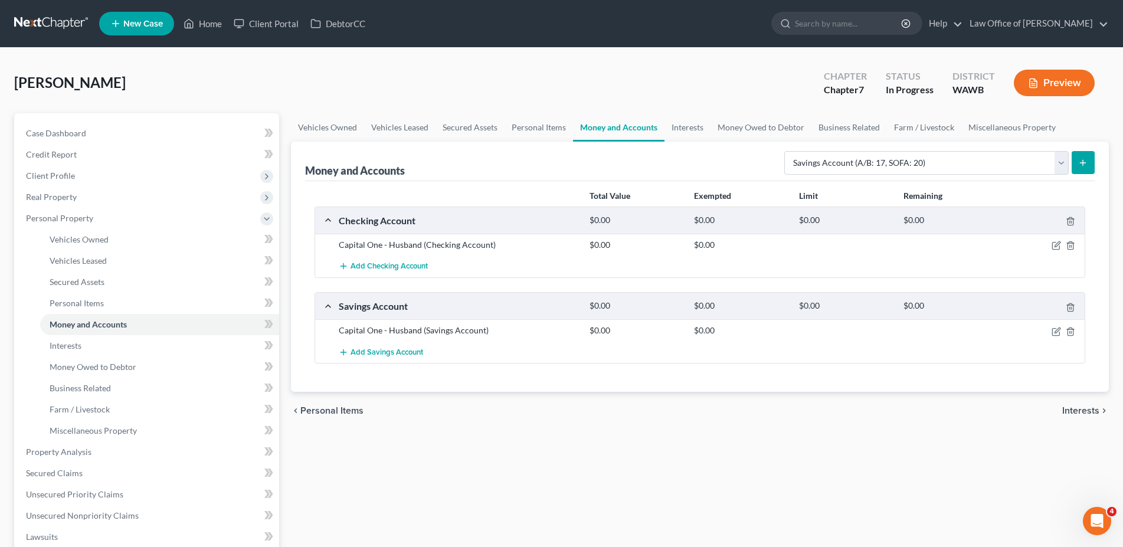
click at [1086, 159] on icon "submit" at bounding box center [1082, 162] width 9 height 9
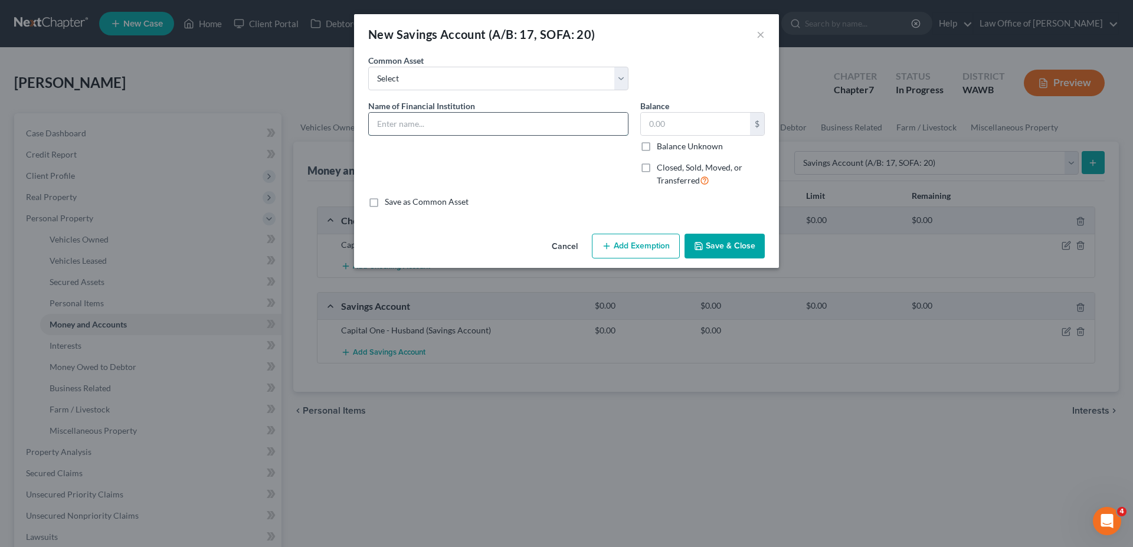
click at [454, 115] on input "text" at bounding box center [498, 124] width 259 height 22
paste input "Capital One - Husband"
type input "Capital One - Wife"
type input "0"
click at [737, 246] on button "Save & Close" at bounding box center [725, 246] width 80 height 25
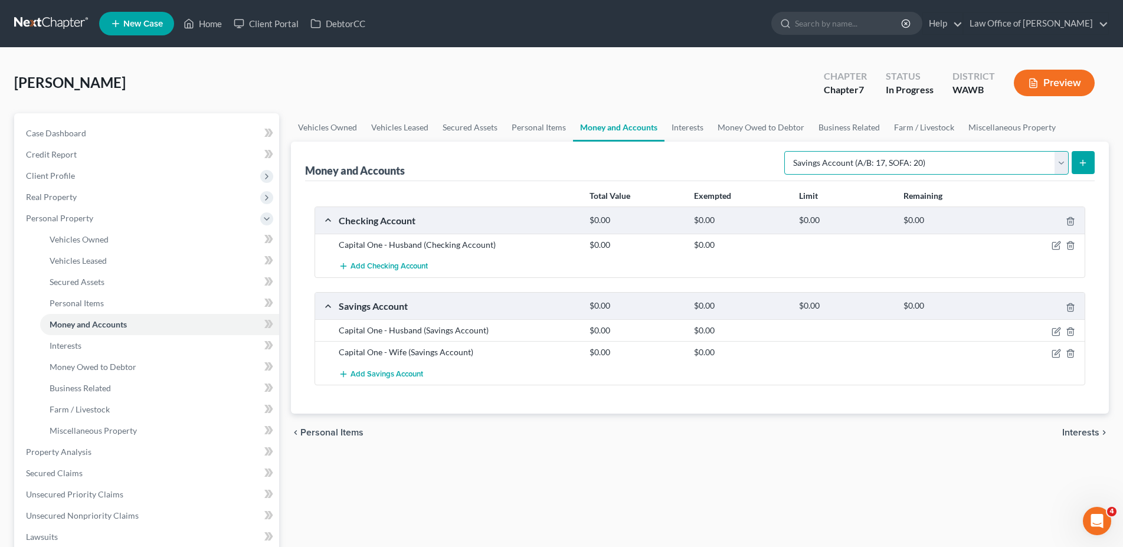
click at [784, 151] on select "Select Account Type Brokerage (A/B: 18, SOFA: 20) Cash on Hand (A/B: 16) Certif…" at bounding box center [926, 163] width 285 height 24
select select "checking"
click option "Checking Account (A/B: 17, SOFA: 20)" at bounding box center [0, 0] width 0 height 0
click at [1080, 166] on icon "submit" at bounding box center [1082, 162] width 9 height 9
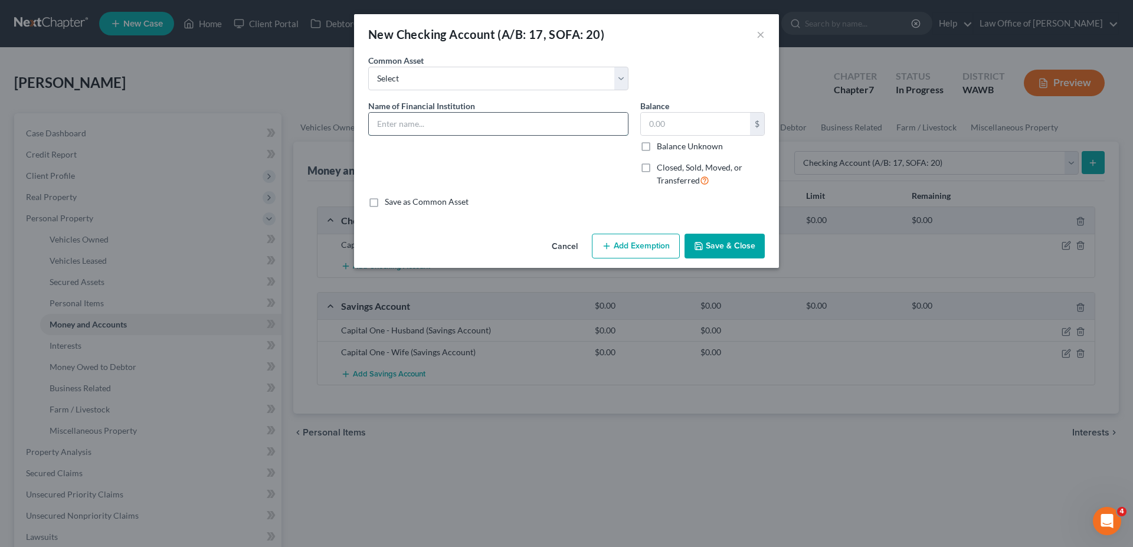
click at [516, 125] on input "text" at bounding box center [498, 124] width 259 height 22
paste input "Capital One - Husband"
type input "Capital One - Wife"
type input "0."
click at [702, 245] on icon "button" at bounding box center [698, 246] width 7 height 7
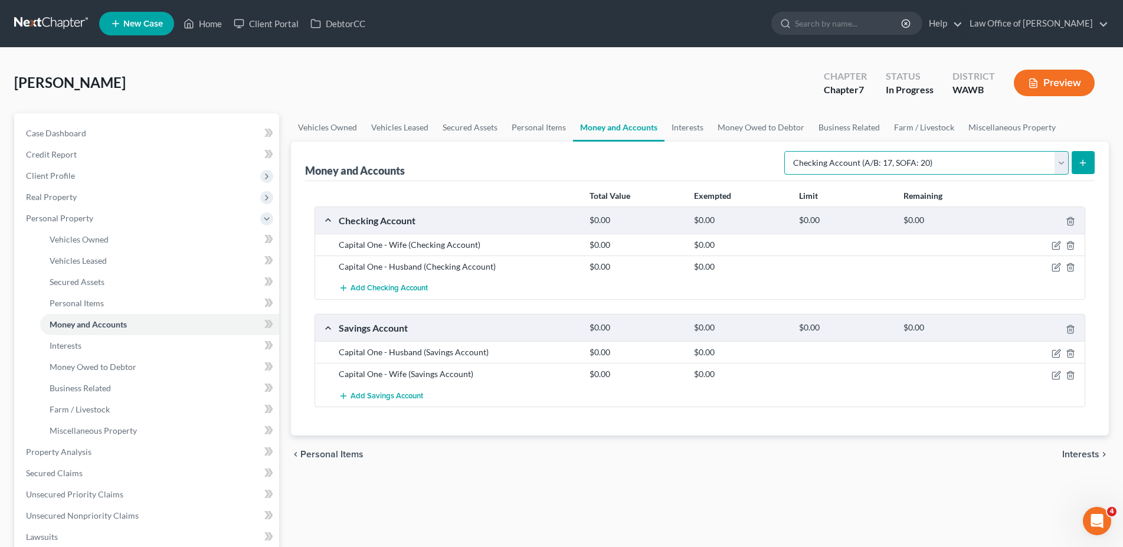
click at [784, 151] on select "Select Account Type Brokerage (A/B: 18, SOFA: 20) Cash on Hand (A/B: 16) Certif…" at bounding box center [926, 163] width 285 height 24
select select "security_deposits"
click option "Security Deposits or Prepayments (A/B: 22)" at bounding box center [0, 0] width 0 height 0
click at [1086, 158] on icon "submit" at bounding box center [1082, 162] width 9 height 9
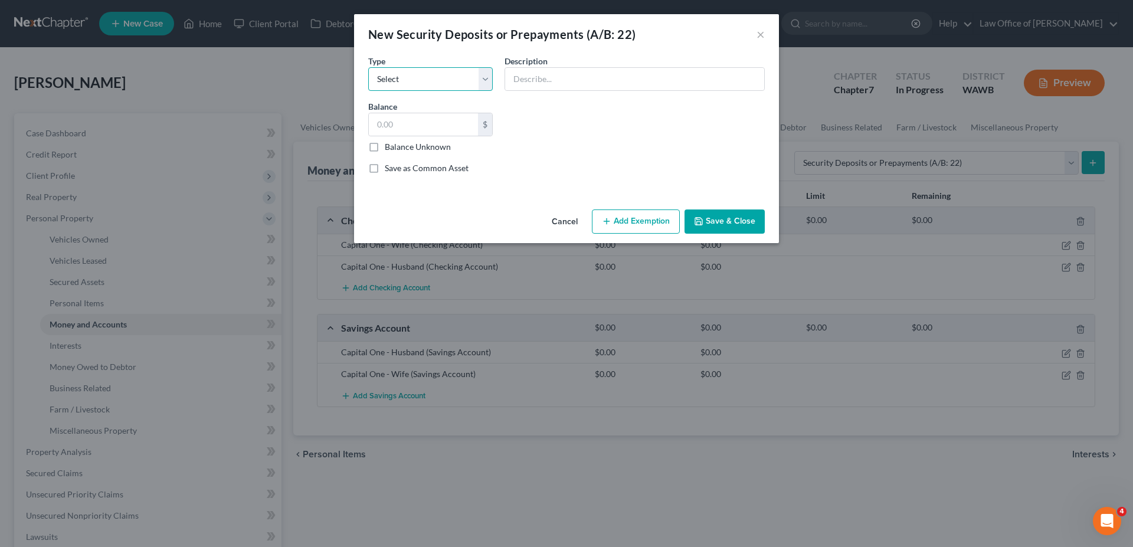
click at [368, 67] on select "Select Electric Gas Heating Oil Security Deposit On Rental Unit Prepaid Rent Te…" at bounding box center [430, 79] width 125 height 24
select select "3"
click option "Security Deposit On Rental Unit" at bounding box center [0, 0] width 0 height 0
click at [524, 81] on input "text" at bounding box center [634, 79] width 259 height 22
type input "Landlord Deposit"
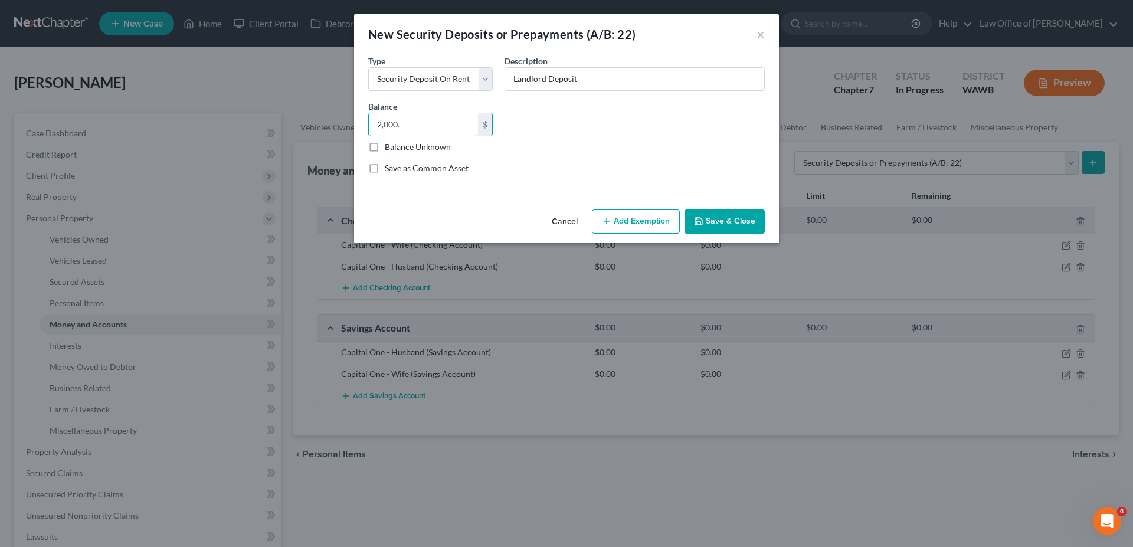
type input "2,000."
click at [705, 221] on button "Save & Close" at bounding box center [725, 222] width 80 height 25
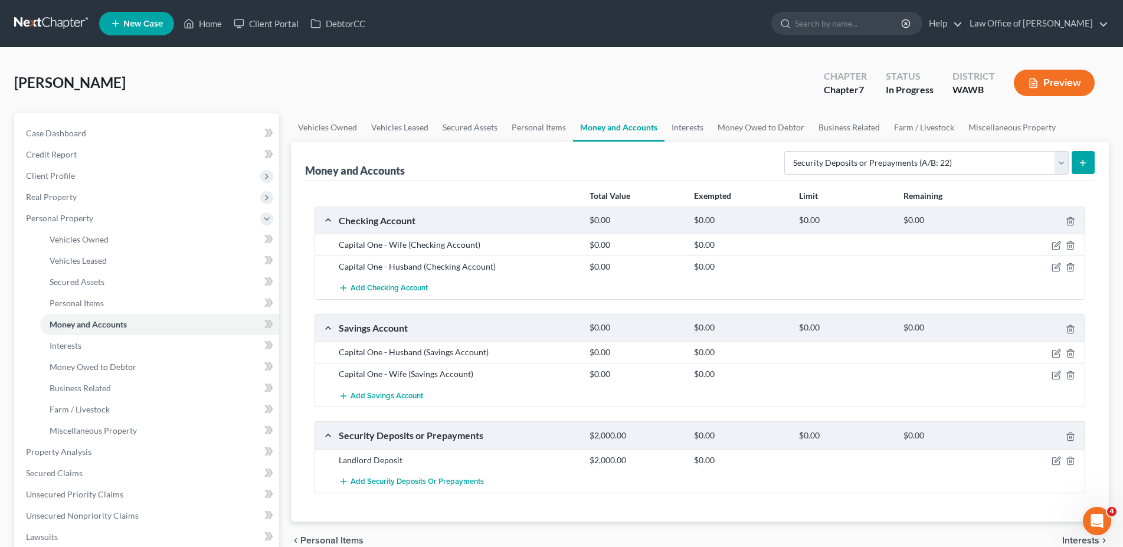
click at [1079, 539] on span "Interests" at bounding box center [1080, 540] width 37 height 9
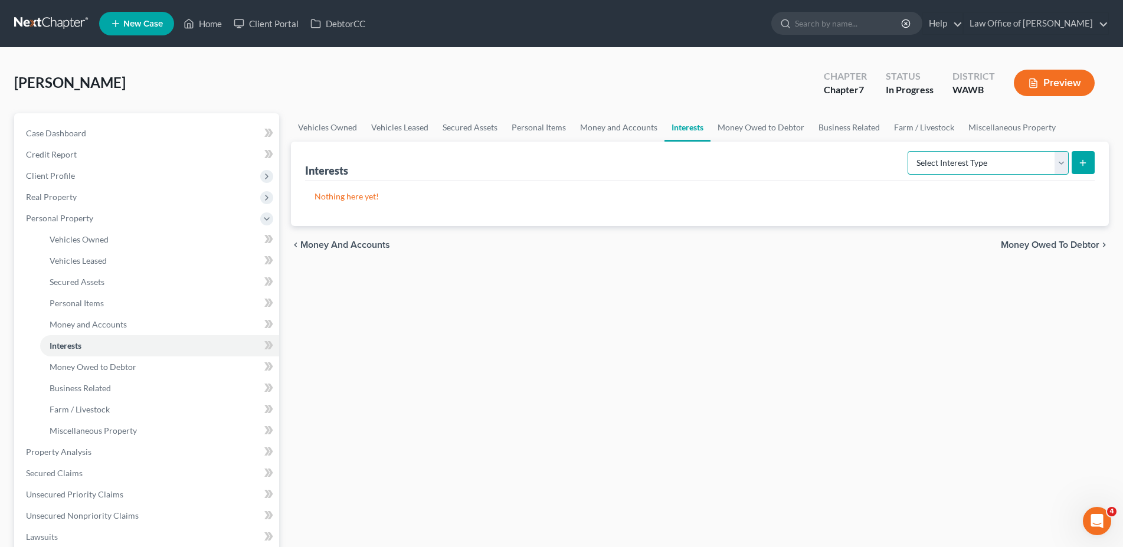
click at [908, 151] on select "Select Interest Type 401K (A/B: 21) Annuity (A/B: 23) Bond (A/B: 18) Education …" at bounding box center [988, 163] width 161 height 24
select select "401k"
click option "401K (A/B: 21)" at bounding box center [0, 0] width 0 height 0
click at [1090, 155] on button "submit" at bounding box center [1083, 162] width 23 height 23
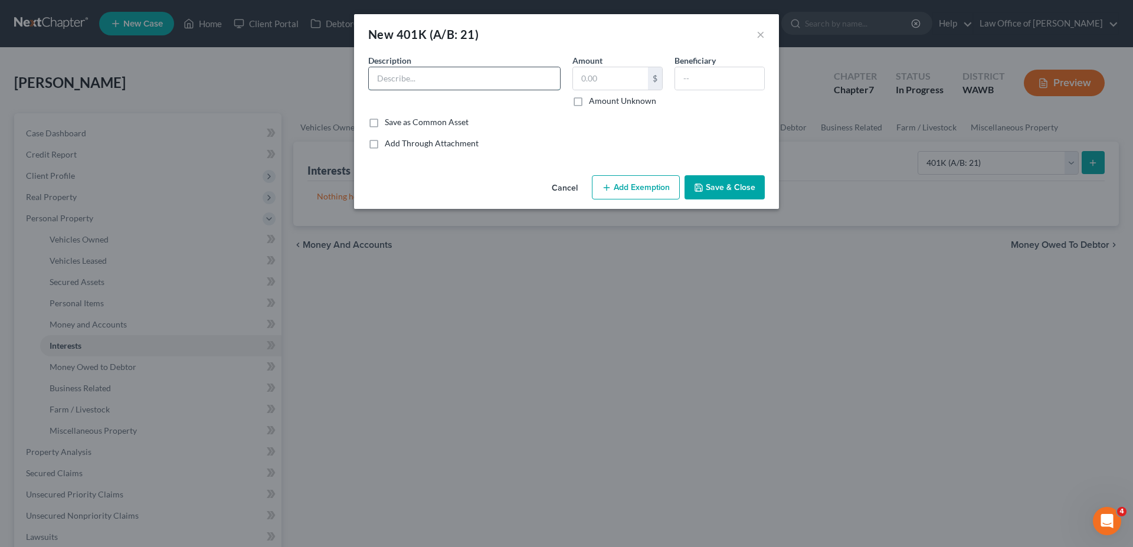
click at [382, 74] on input "text" at bounding box center [464, 78] width 191 height 22
type input "401K"
type input "4,000."
click at [724, 186] on button "Save & Close" at bounding box center [725, 187] width 80 height 25
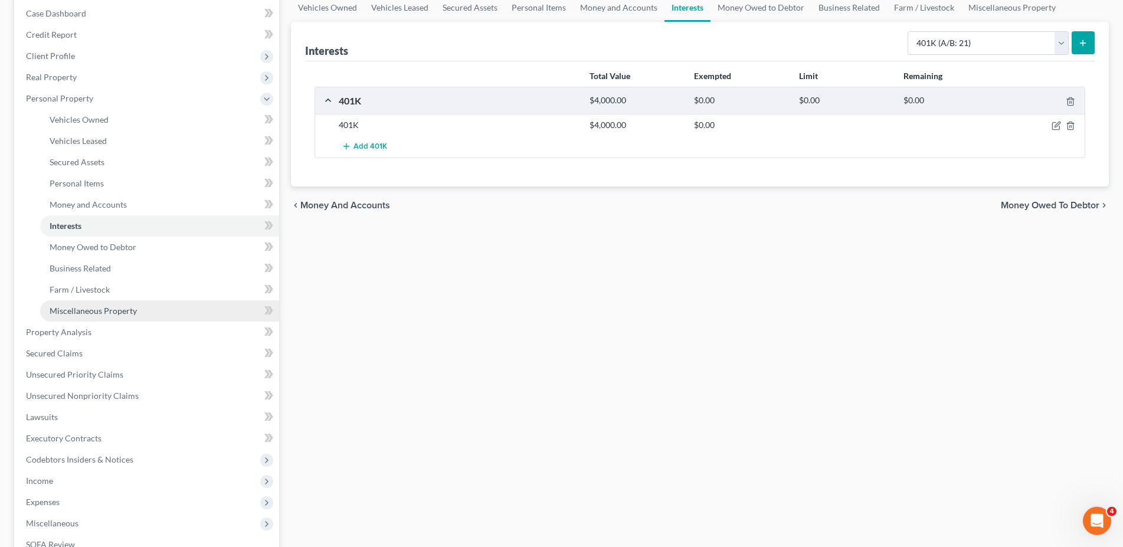
scroll to position [181, 0]
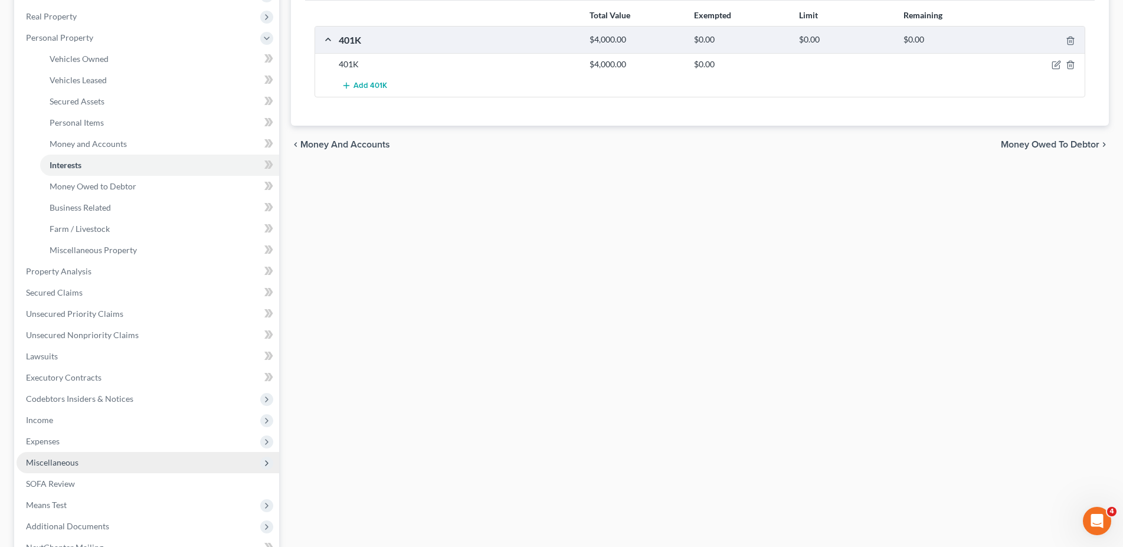
click at [69, 465] on span "Miscellaneous" at bounding box center [52, 462] width 53 height 10
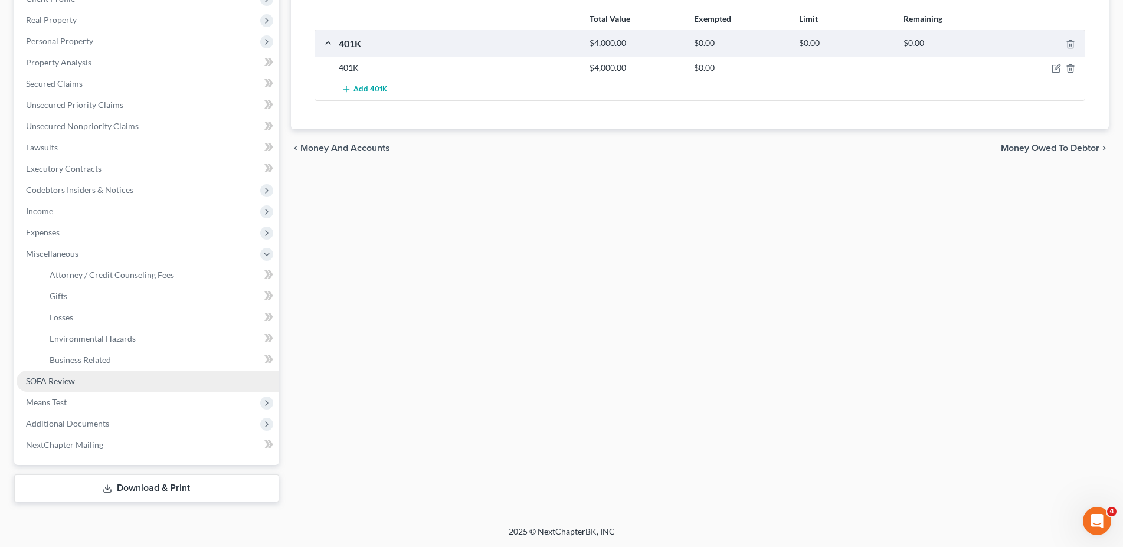
scroll to position [176, 0]
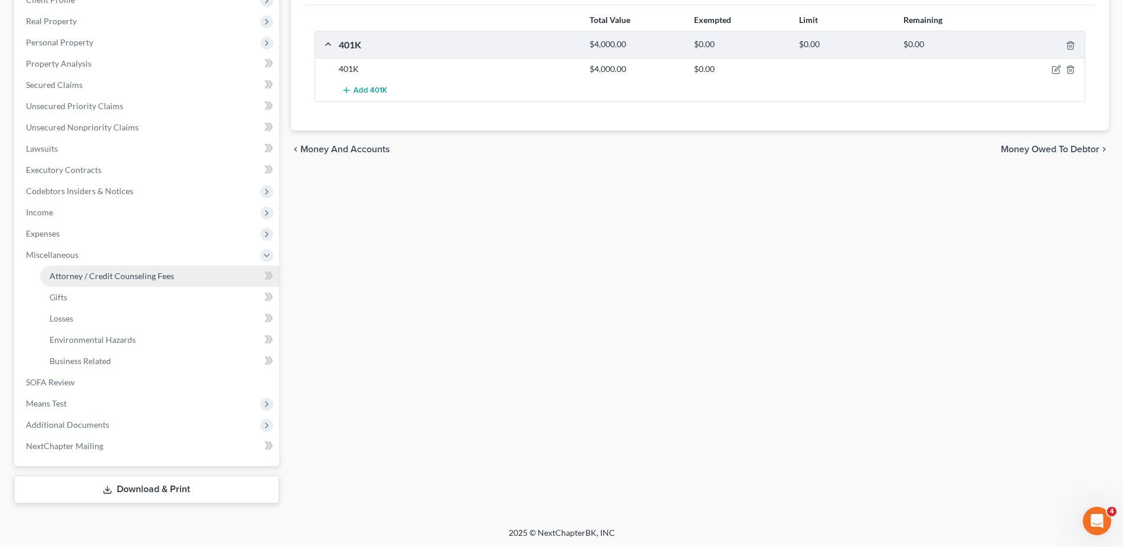
click at [66, 279] on span "Attorney / Credit Counseling Fees" at bounding box center [112, 276] width 125 height 10
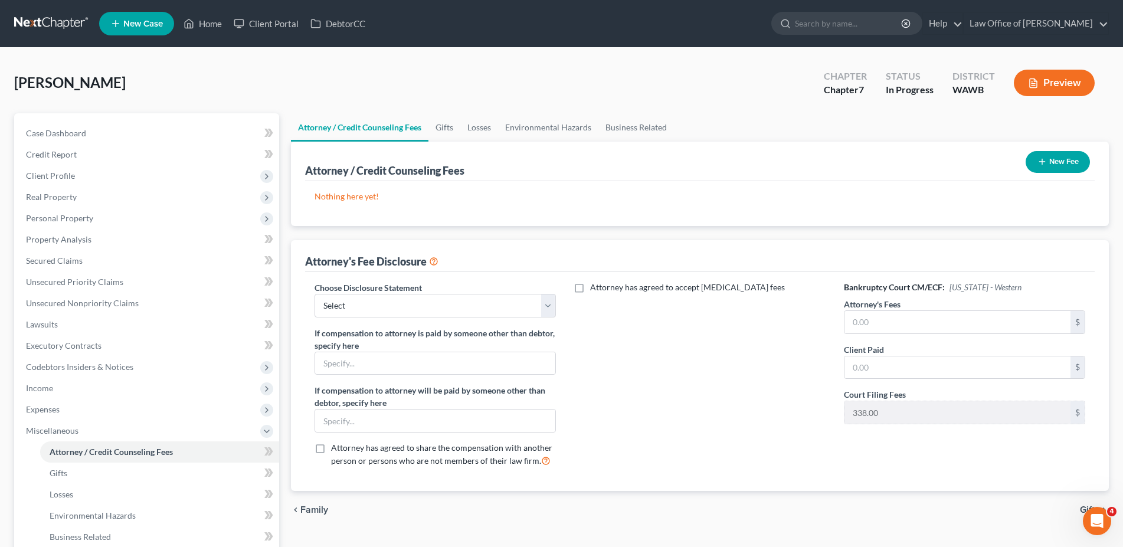
click at [1070, 162] on button "New Fee" at bounding box center [1058, 162] width 64 height 22
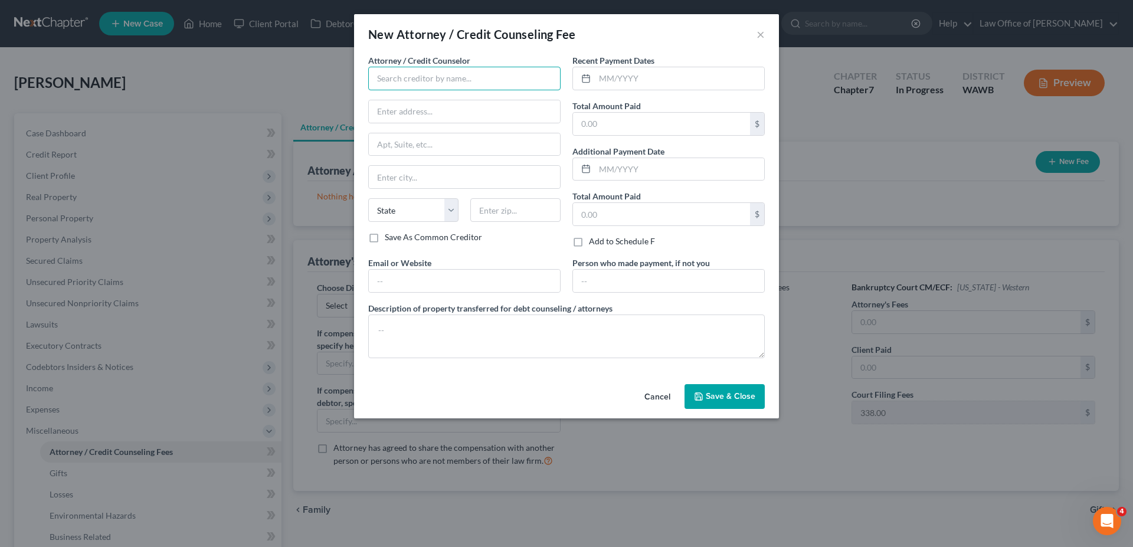
click at [412, 84] on input "text" at bounding box center [464, 79] width 192 height 24
type input "Law Office of [PERSON_NAME]"
type input "[STREET_ADDRESS]"
type input "Suite 100"
type input "Bellevue"
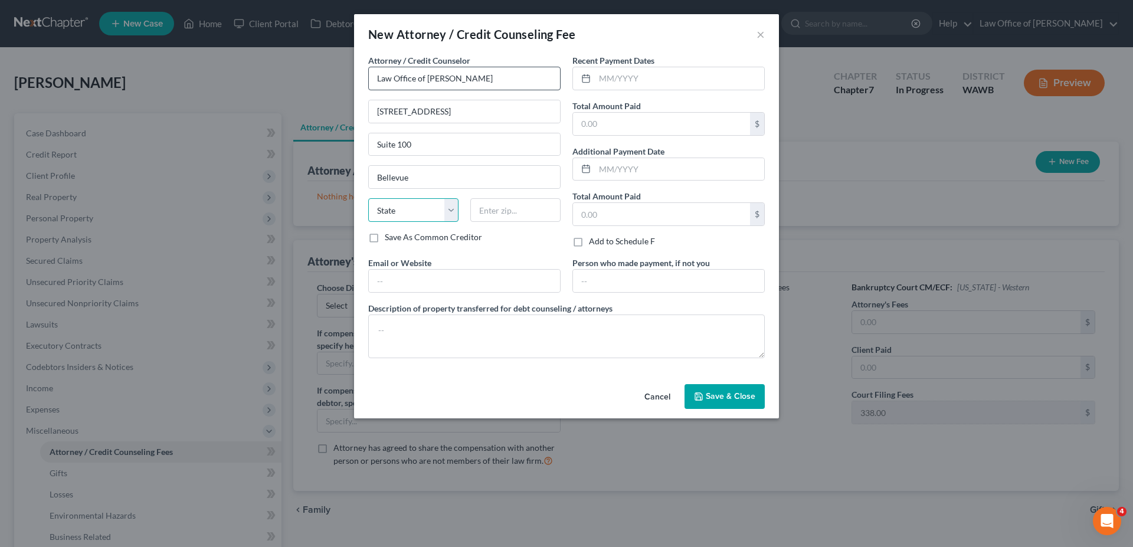
select select "50"
type input "98005"
click at [613, 74] on input "text" at bounding box center [679, 78] width 169 height 22
type input "2025"
type input "400."
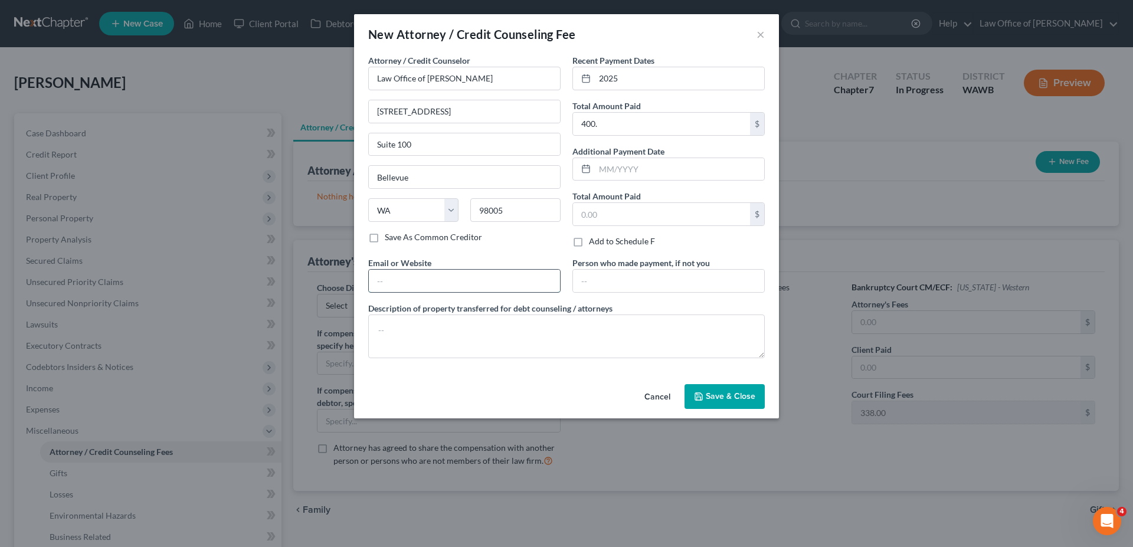
click at [501, 279] on input "text" at bounding box center [464, 281] width 191 height 22
type input "[DOMAIN_NAME]"
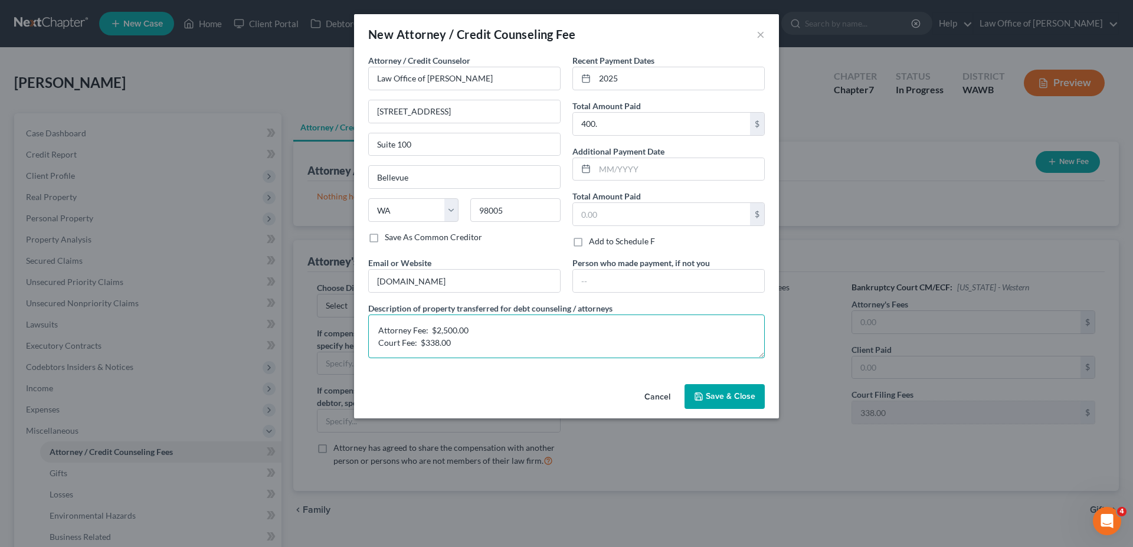
type textarea "Attorney Fee: $2,500.00 Court Fee: $338.00"
click at [735, 398] on span "Save & Close" at bounding box center [731, 396] width 50 height 10
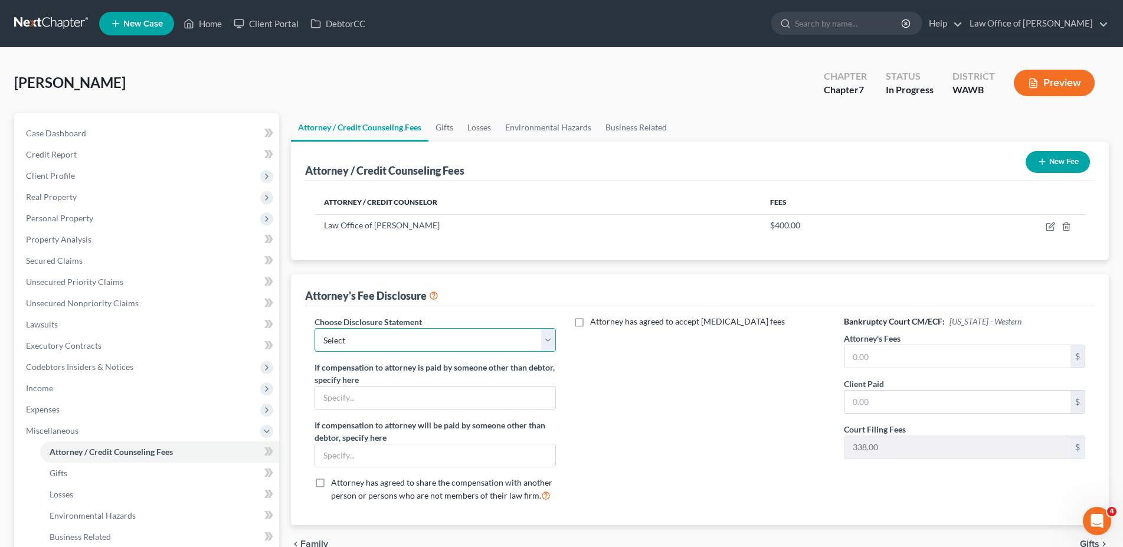
click at [315, 328] on select "Select Disclosure of Compensation of Attorney for Debtor(s)" at bounding box center [435, 340] width 241 height 24
select select "0"
click option "Disclosure of Compensation of Attorney for Debtor(s)" at bounding box center [0, 0] width 0 height 0
click at [882, 361] on input "text" at bounding box center [958, 356] width 226 height 22
type input "2,500."
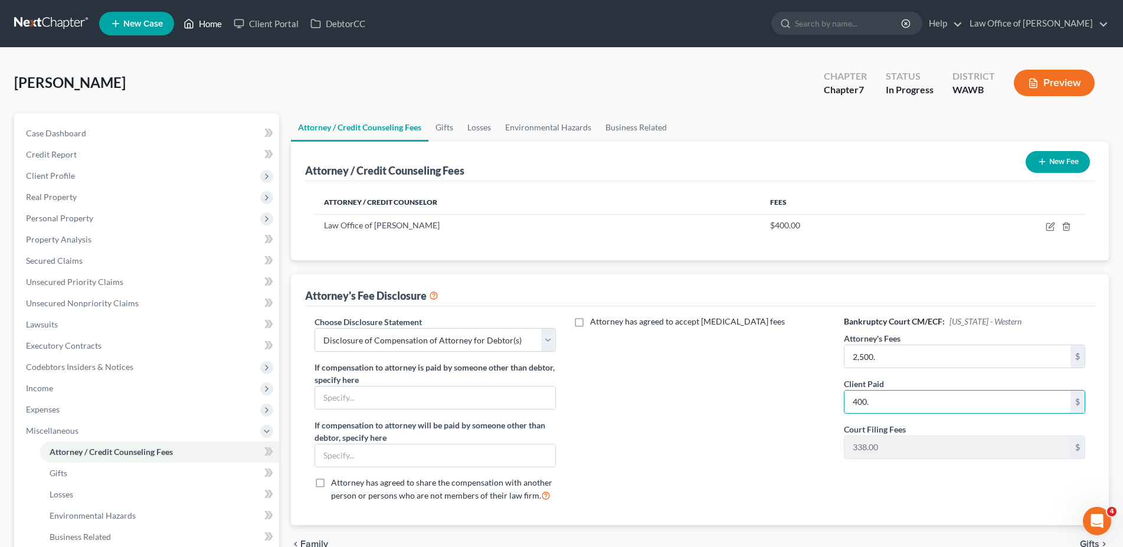
type input "400."
click at [219, 22] on link "Home" at bounding box center [203, 23] width 50 height 21
